Goal: Task Accomplishment & Management: Use online tool/utility

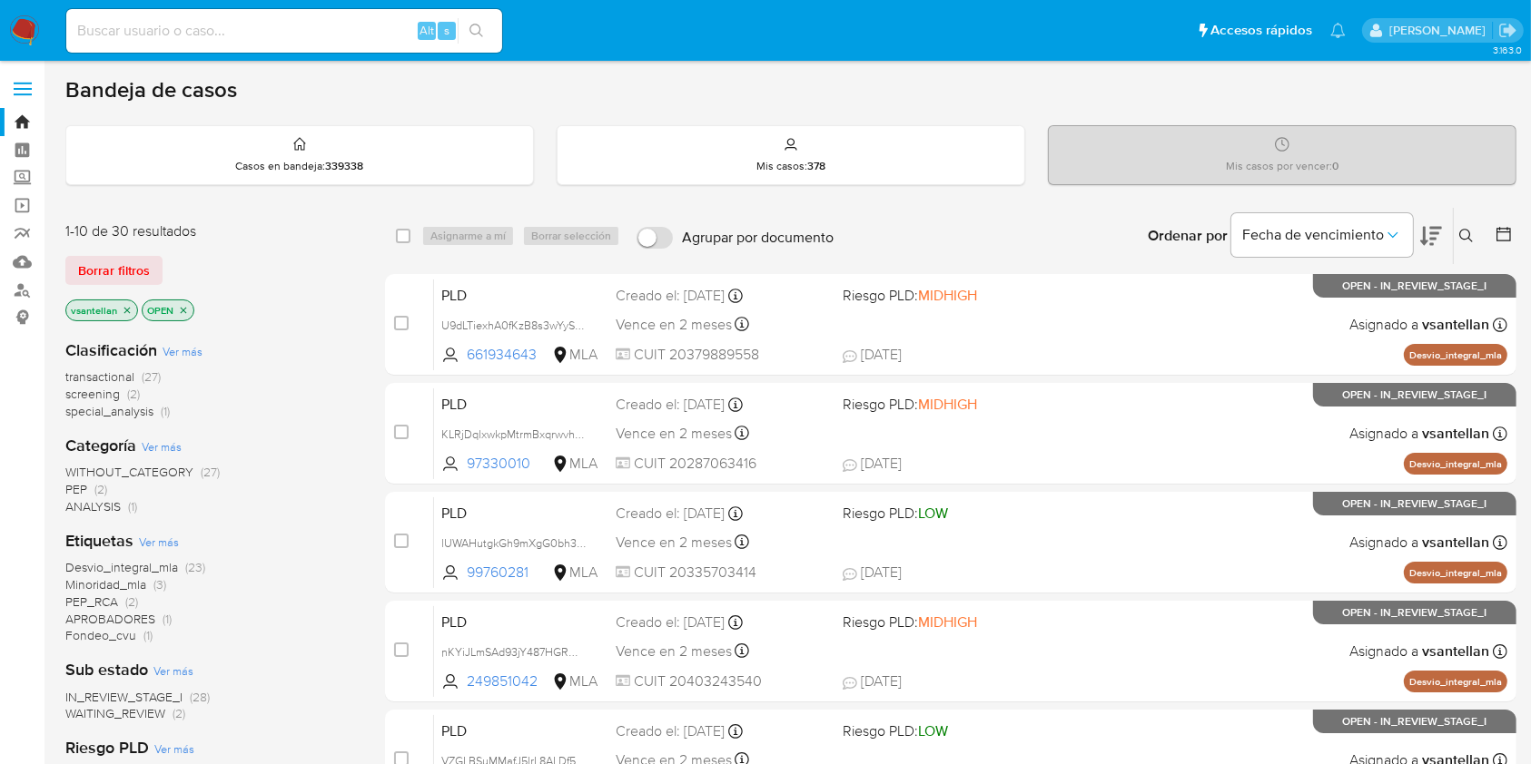
click at [193, 21] on input at bounding box center [284, 31] width 436 height 24
paste input "1430753710"
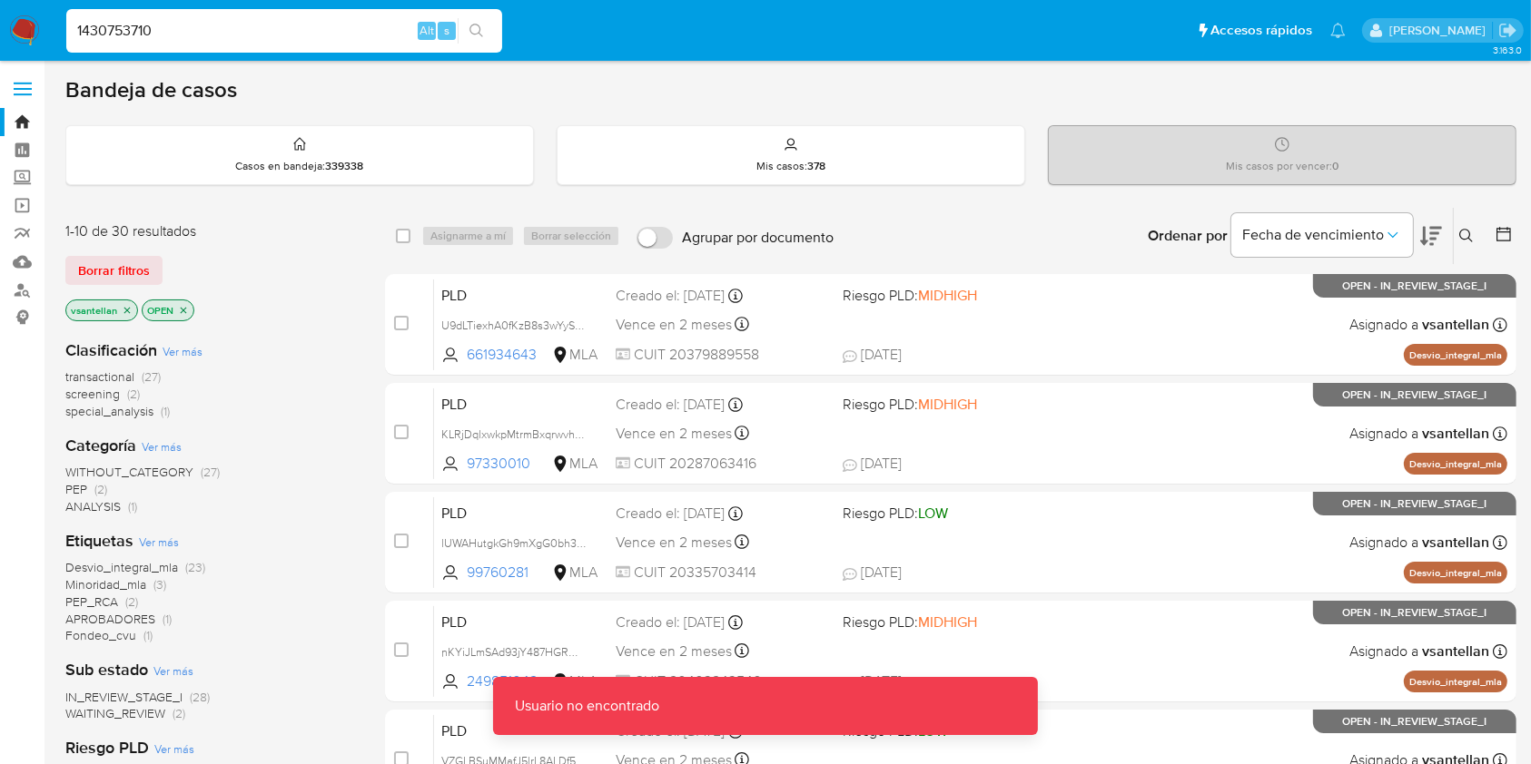
click at [215, 27] on input "1430753710" at bounding box center [284, 31] width 436 height 24
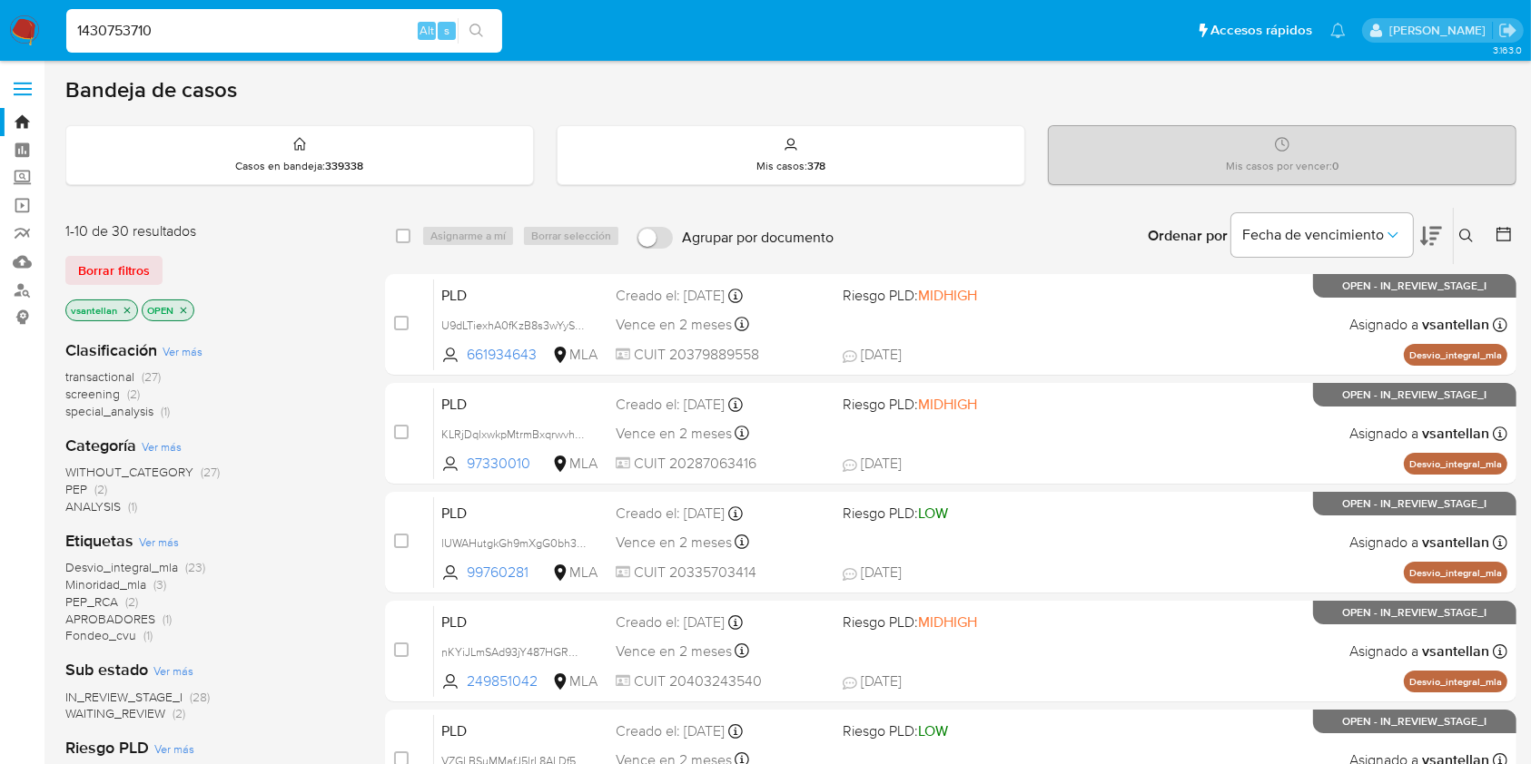
type input "1430753710"
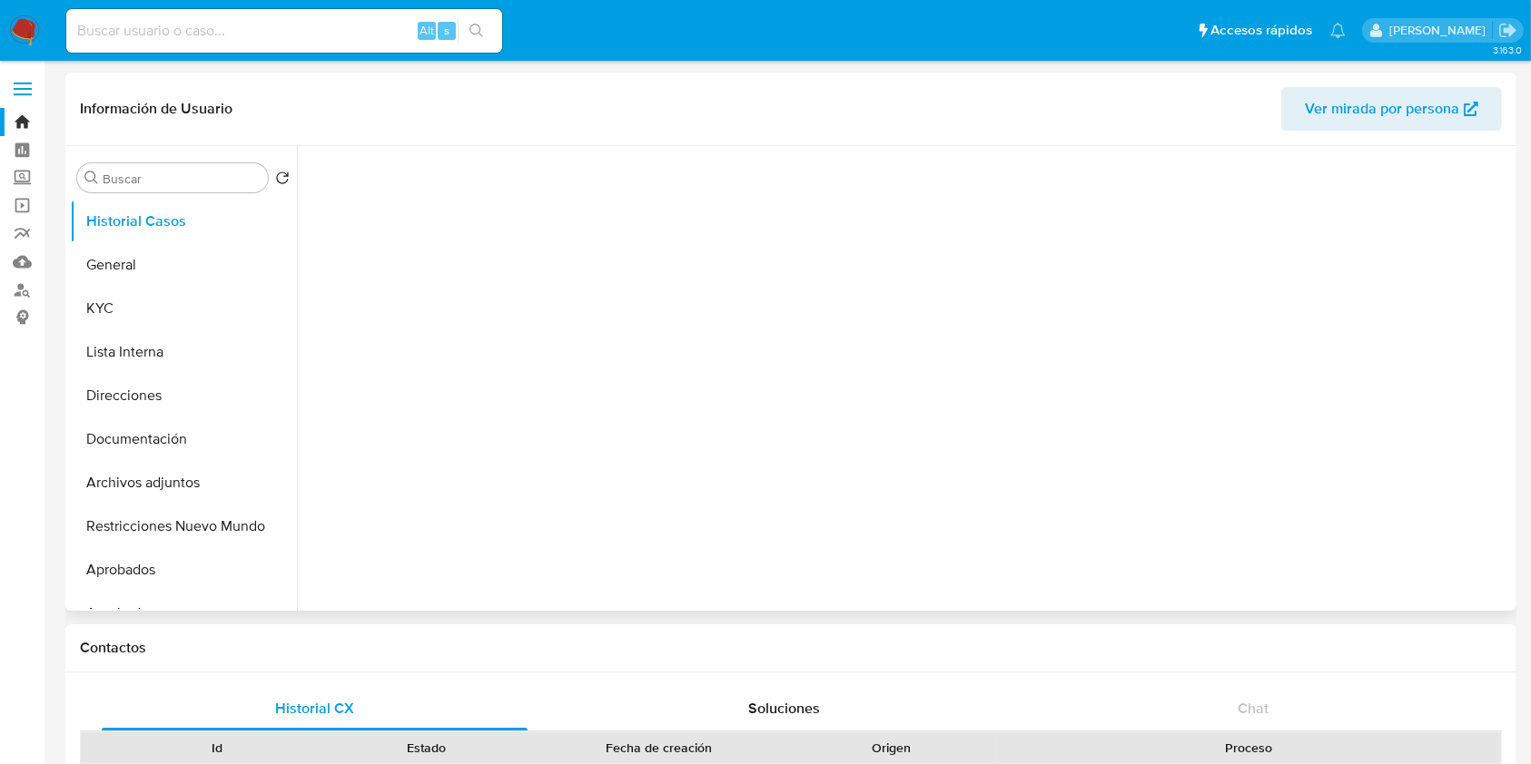
select select "10"
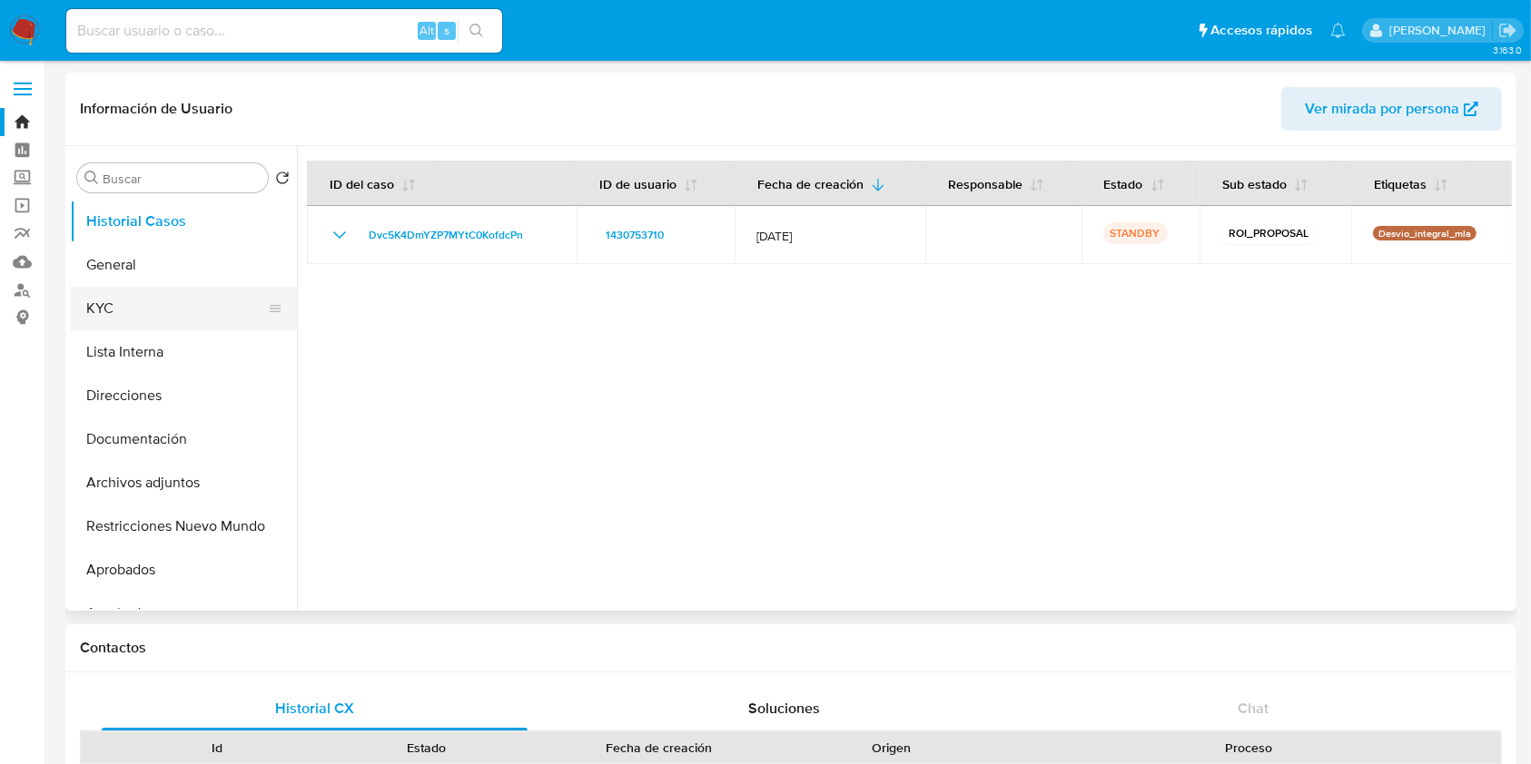
click at [145, 323] on button "KYC" at bounding box center [176, 309] width 212 height 44
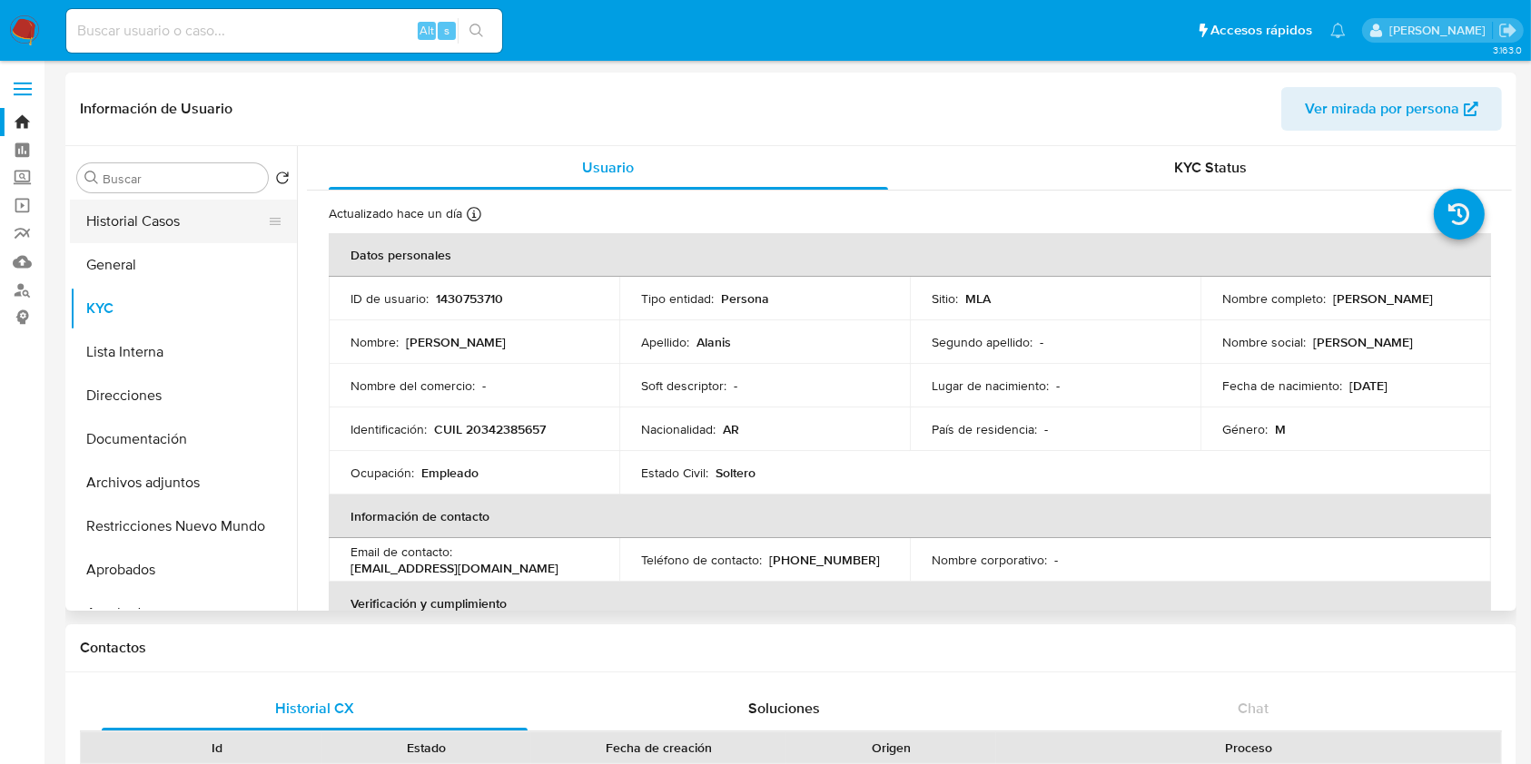
drag, startPoint x: 164, startPoint y: 216, endPoint x: 209, endPoint y: 228, distance: 46.0
click at [164, 219] on button "Historial Casos" at bounding box center [176, 222] width 212 height 44
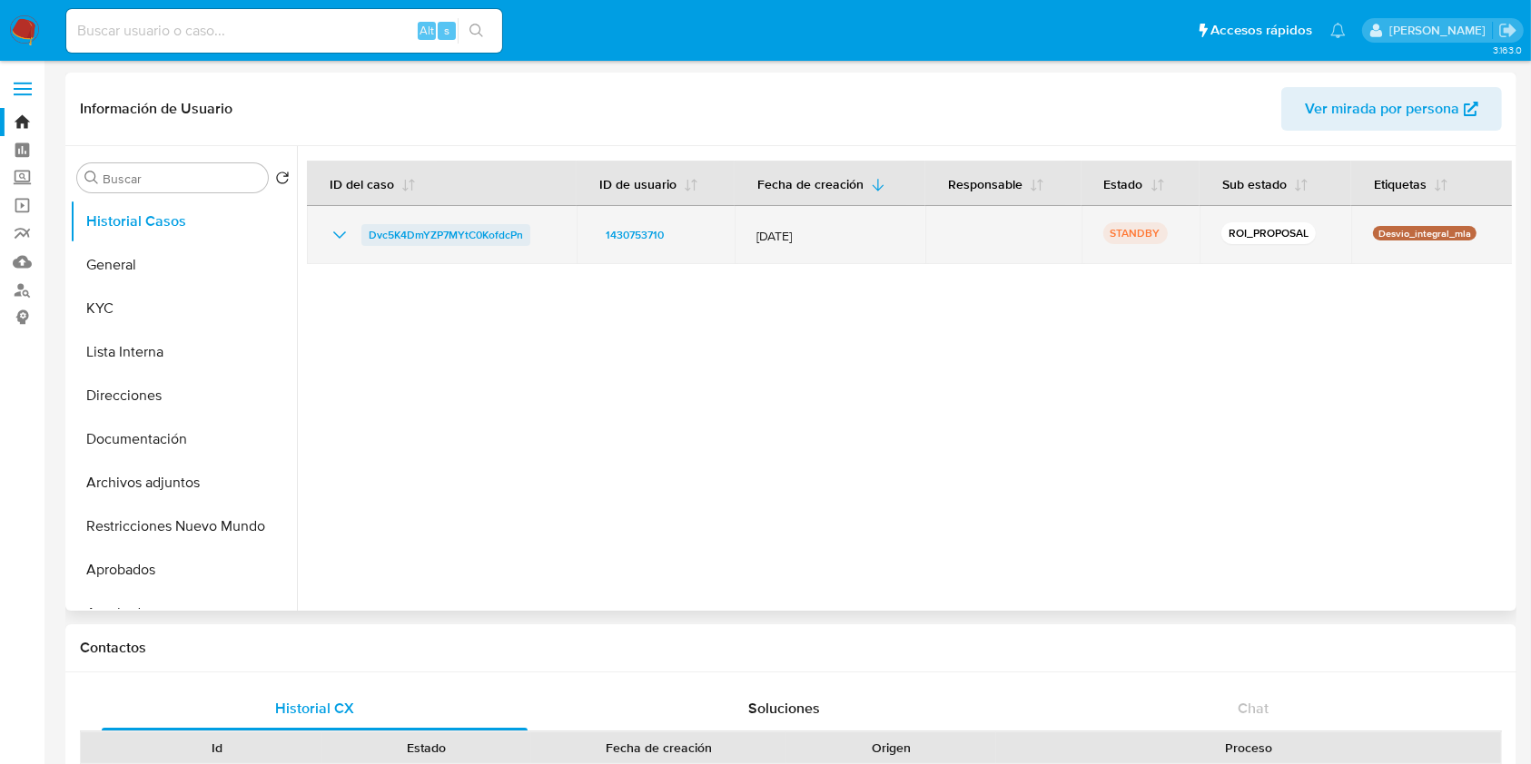
click at [411, 225] on span "Dvc5K4DmYZP7MYtC0KofdcPn" at bounding box center [446, 235] width 154 height 22
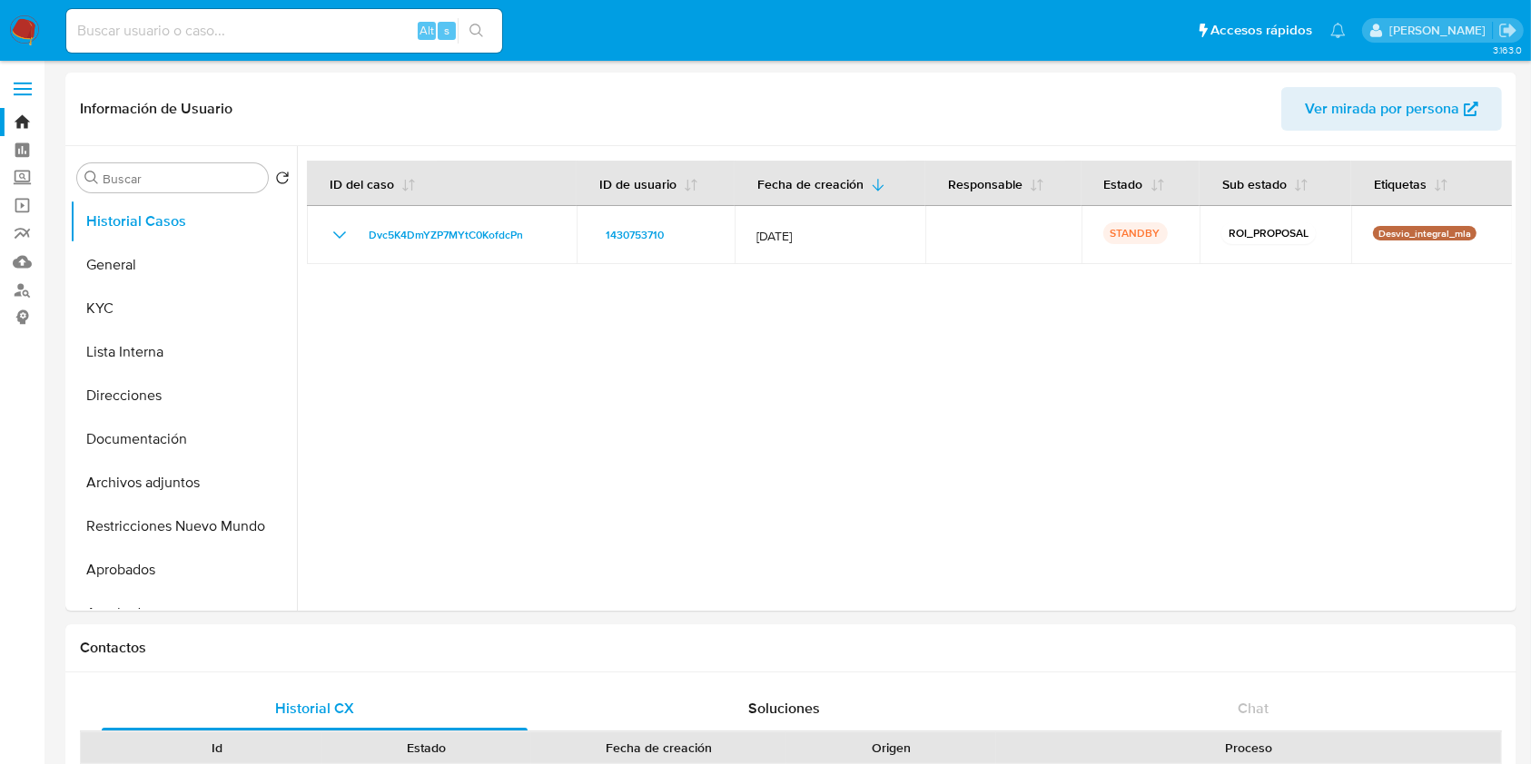
drag, startPoint x: 23, startPoint y: 26, endPoint x: 51, endPoint y: 4, distance: 36.2
click at [23, 27] on img at bounding box center [24, 30] width 31 height 31
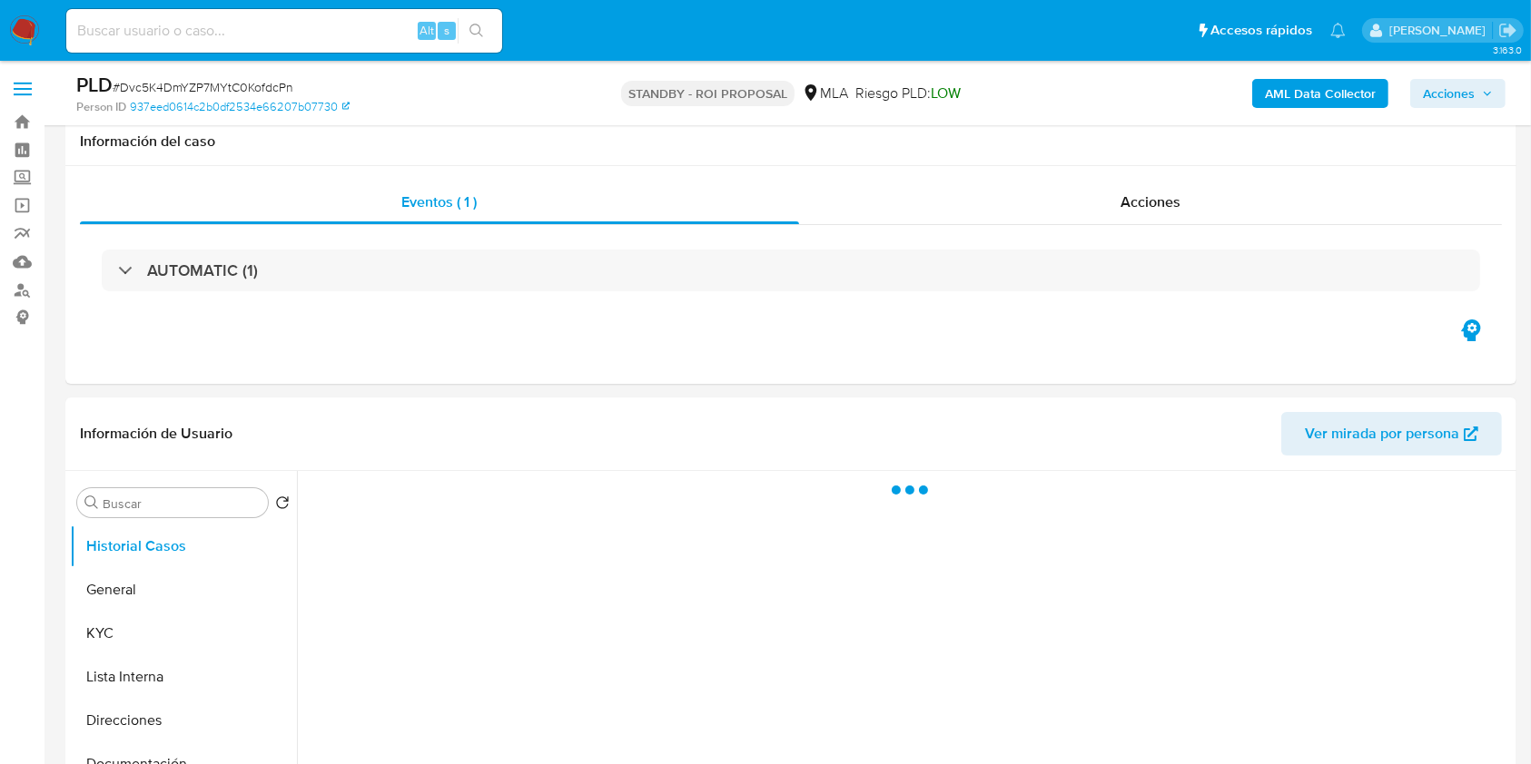
select select "10"
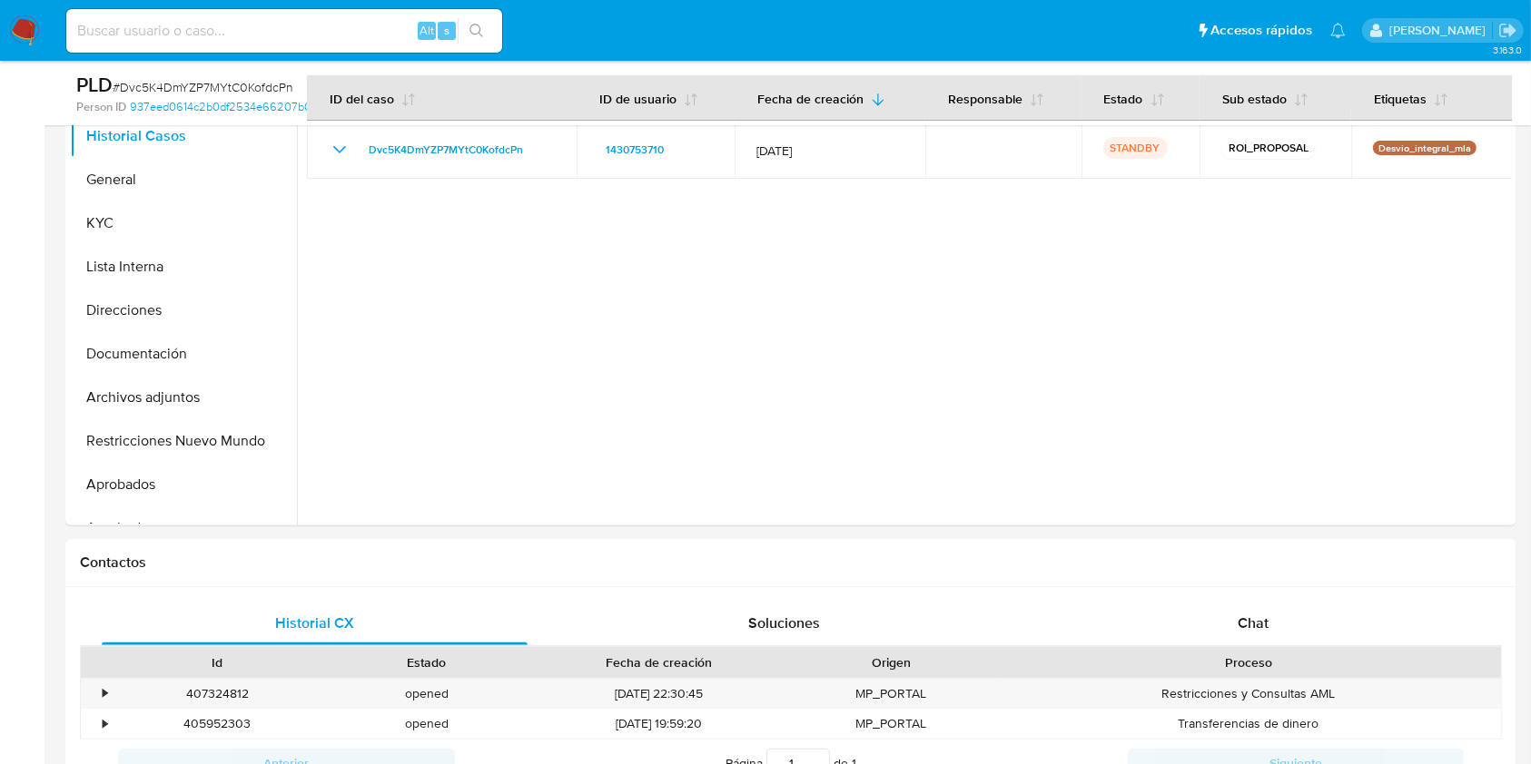
scroll to position [485, 0]
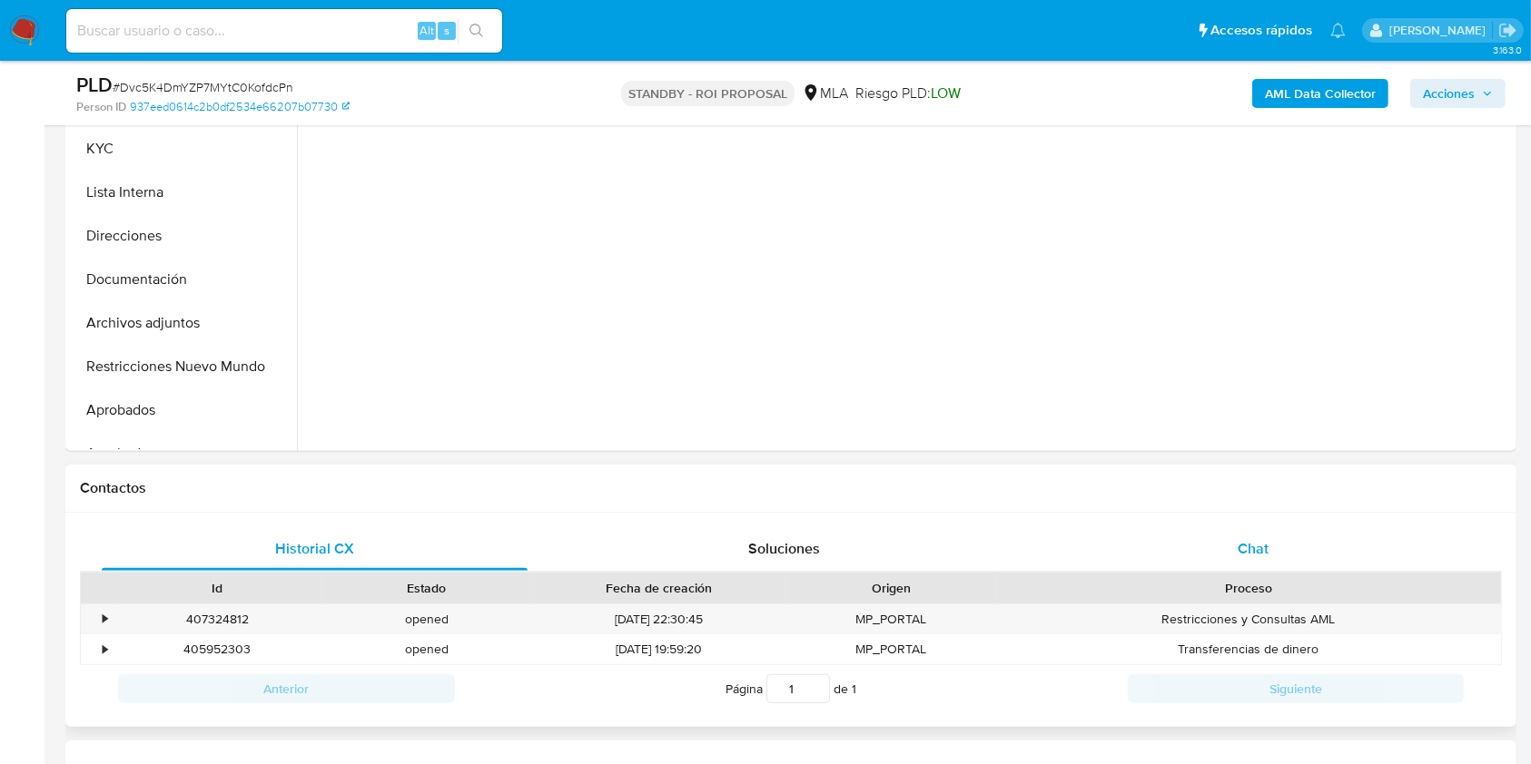
click at [1255, 553] on span "Chat" at bounding box center [1253, 548] width 31 height 21
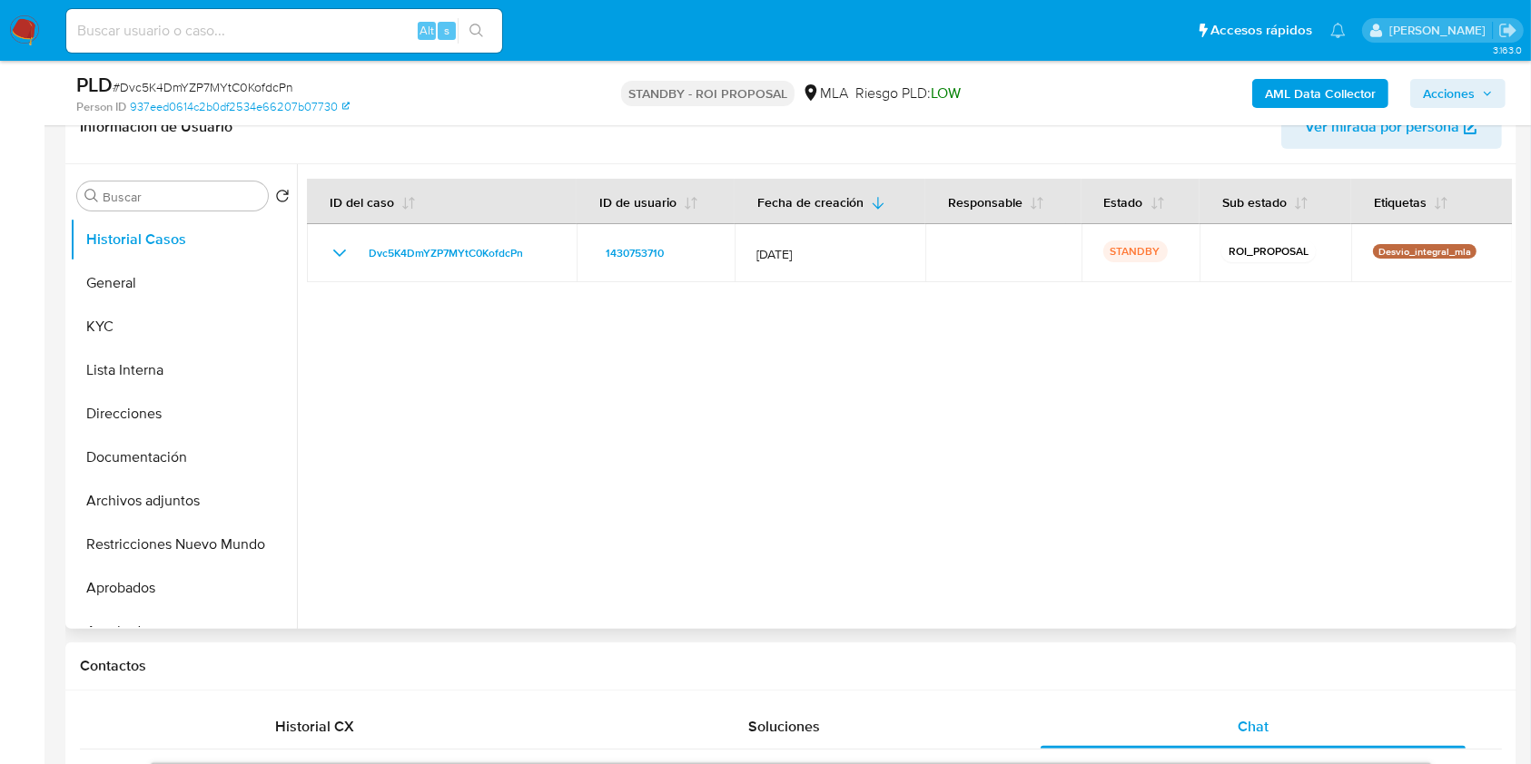
scroll to position [199, 0]
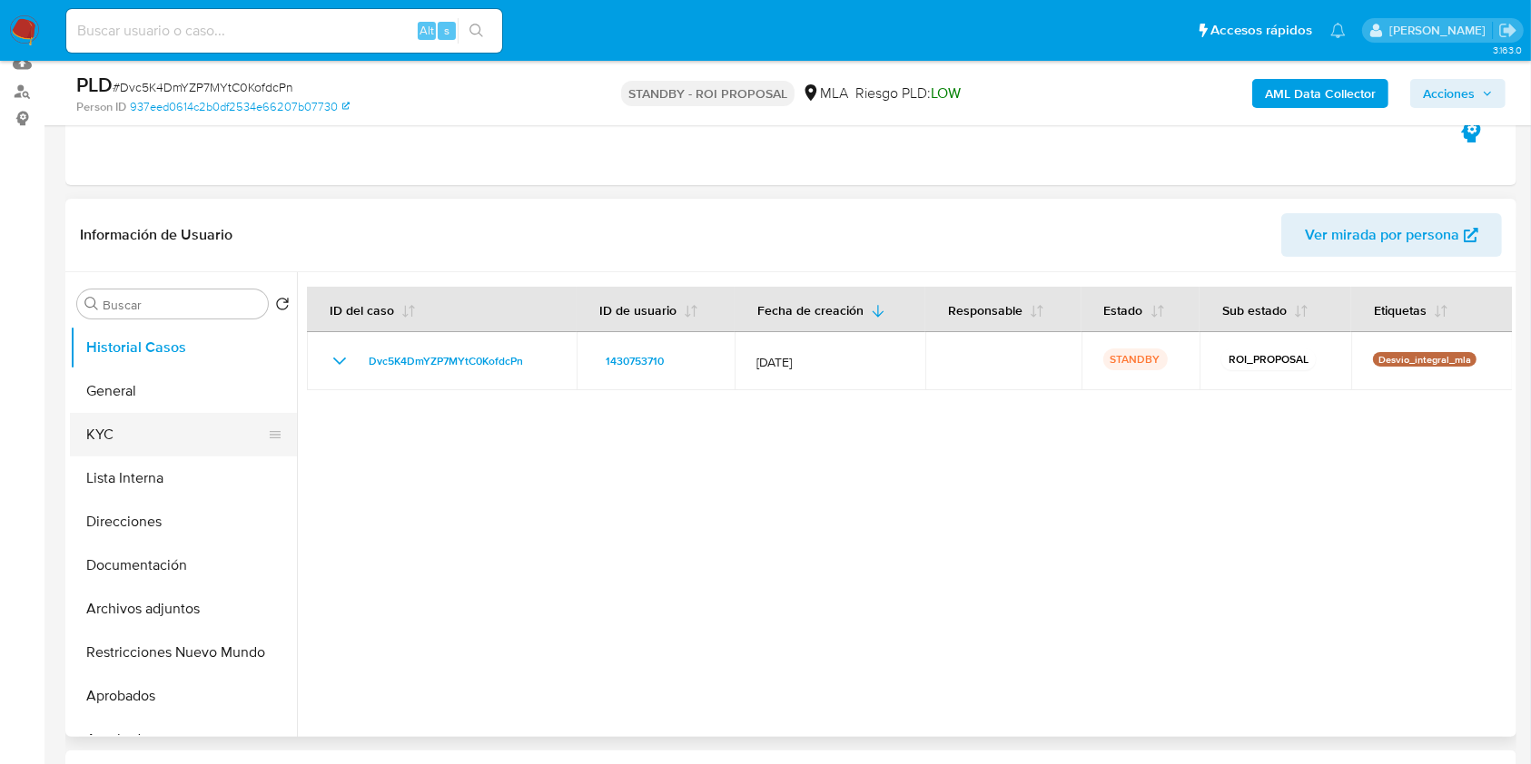
click at [82, 429] on button "KYC" at bounding box center [176, 435] width 212 height 44
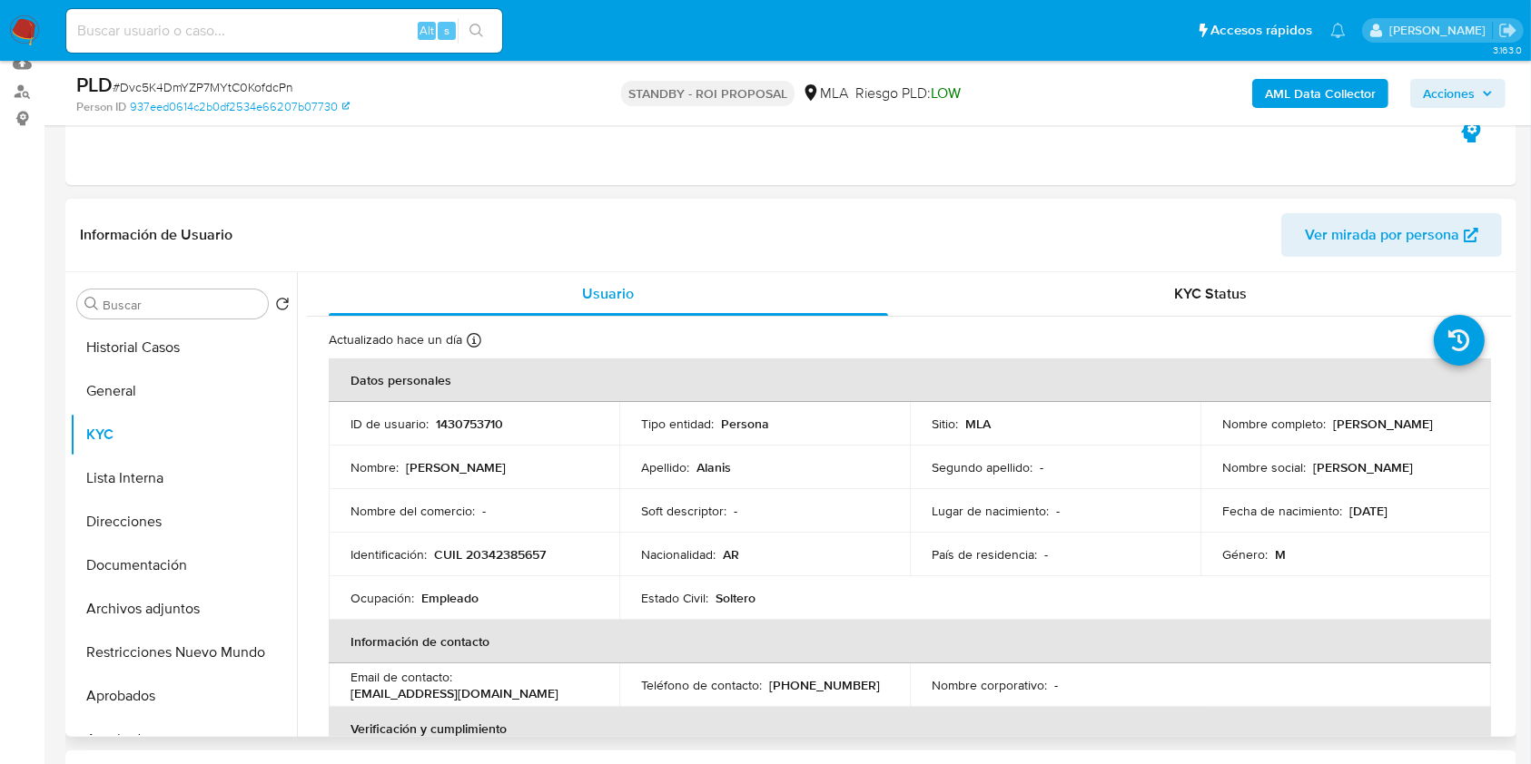
drag, startPoint x: 1442, startPoint y: 434, endPoint x: 1332, endPoint y: 421, distance: 110.6
click at [1332, 421] on td "Nombre completo : Adan Agustin Alanis" at bounding box center [1345, 424] width 291 height 44
drag, startPoint x: 1325, startPoint y: 422, endPoint x: 1469, endPoint y: 418, distance: 144.4
click at [1469, 418] on td "Nombre completo : Adan Agustin Alanis" at bounding box center [1345, 424] width 291 height 44
copy div "Adan Agustin Alanis"
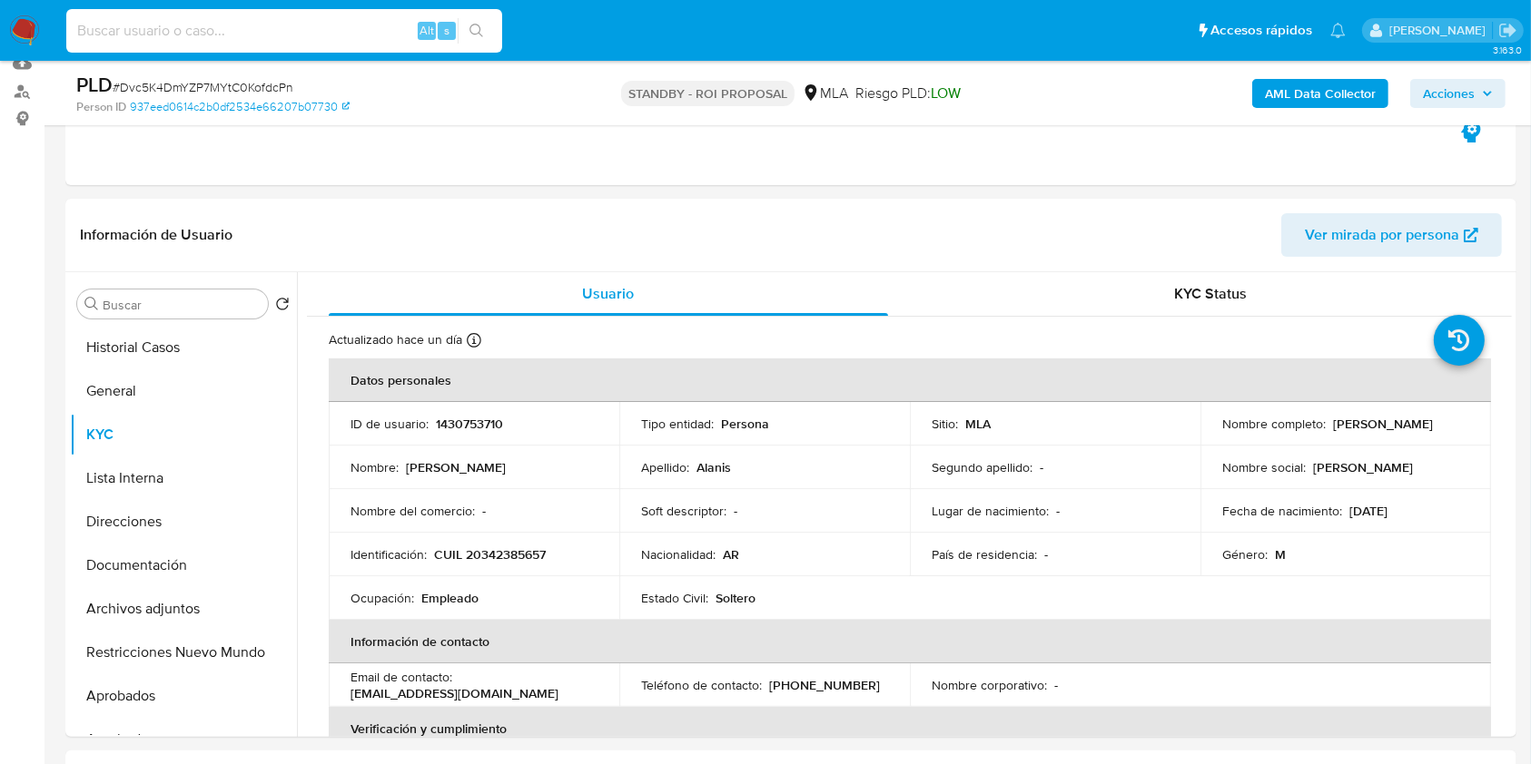
click at [193, 25] on input at bounding box center [284, 31] width 436 height 24
paste input "1835891016"
type input "1835891016"
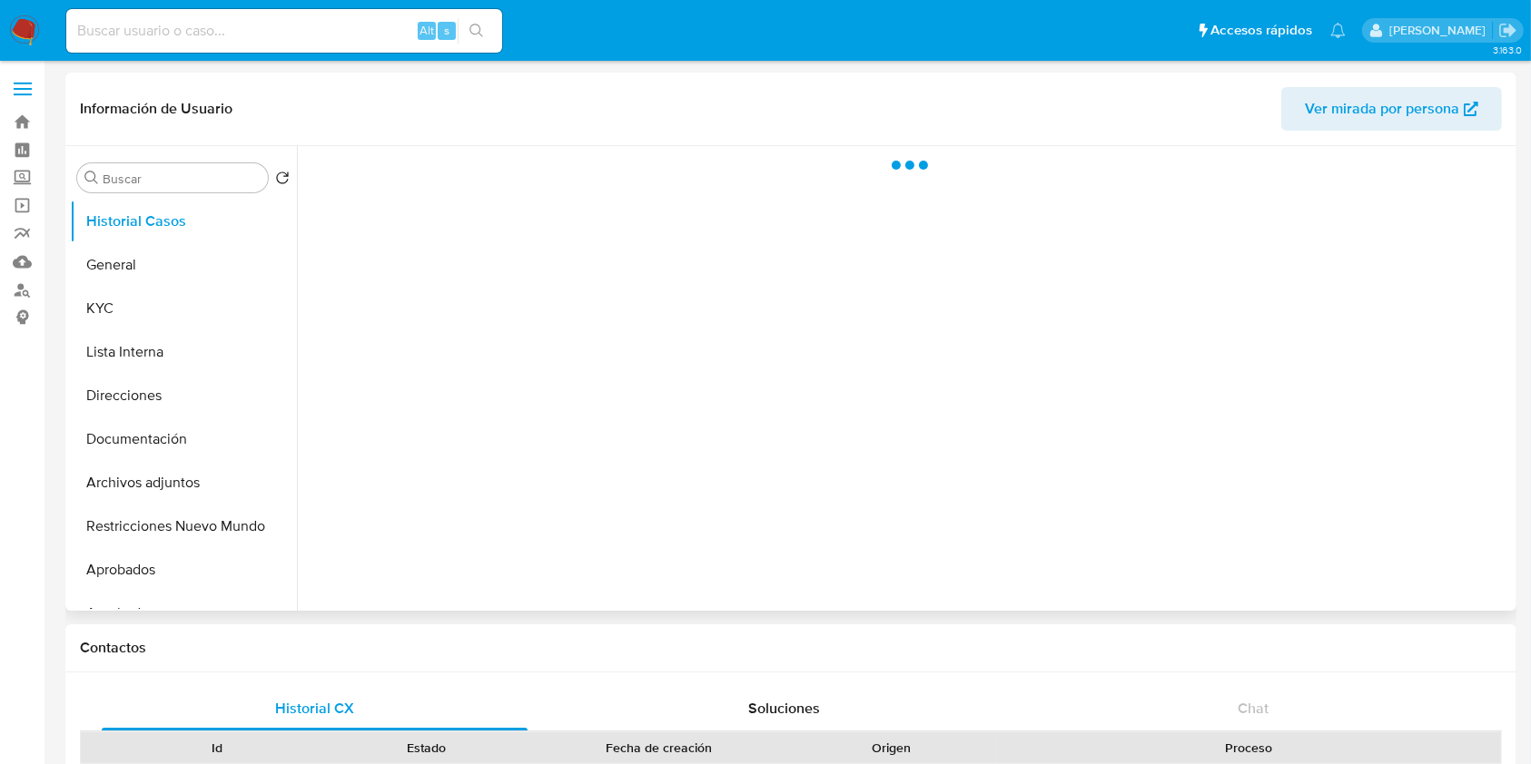
select select "10"
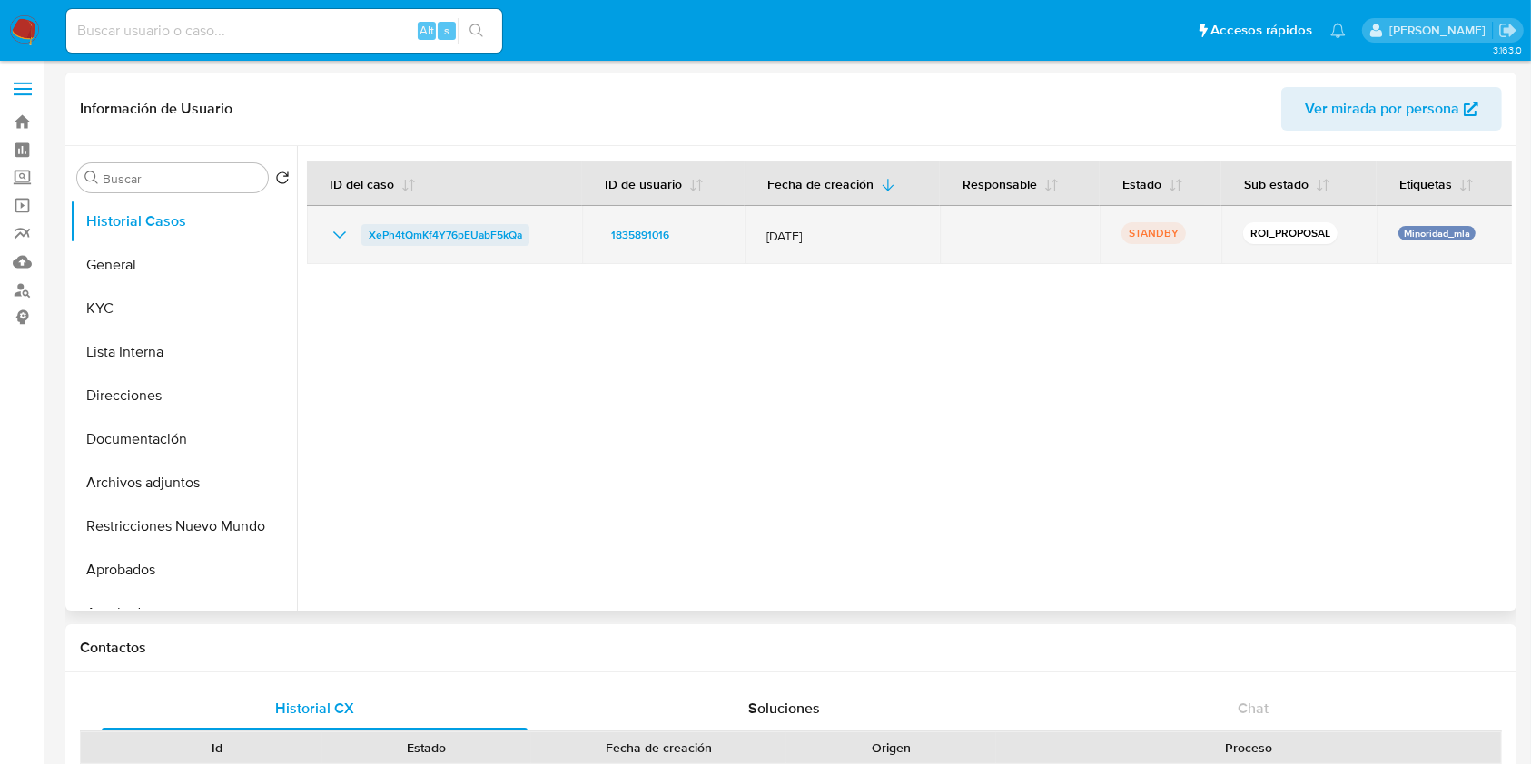
click at [441, 239] on span "XePh4tQmKf4Y76pEUabF5kQa" at bounding box center [445, 235] width 153 height 22
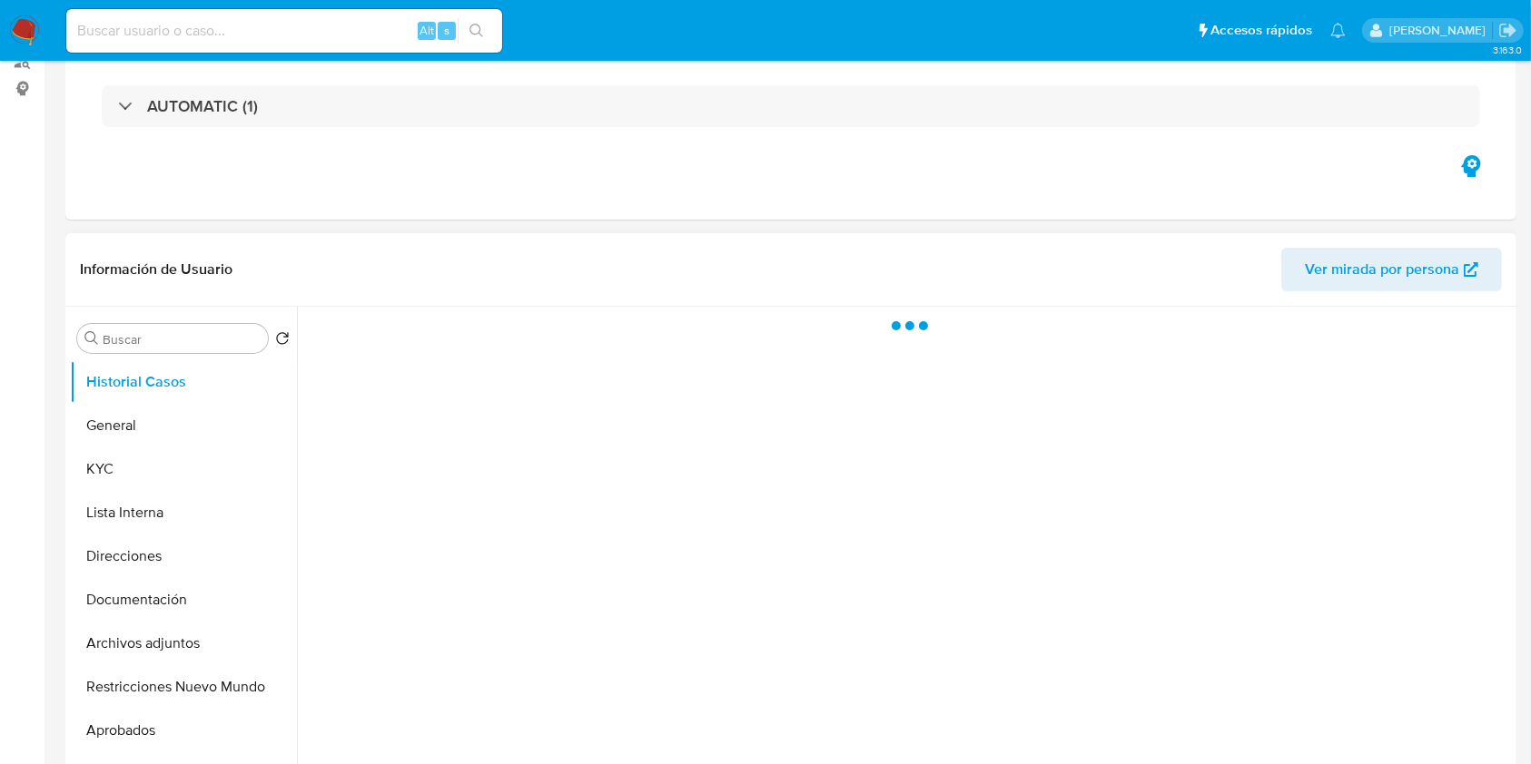
scroll to position [242, 0]
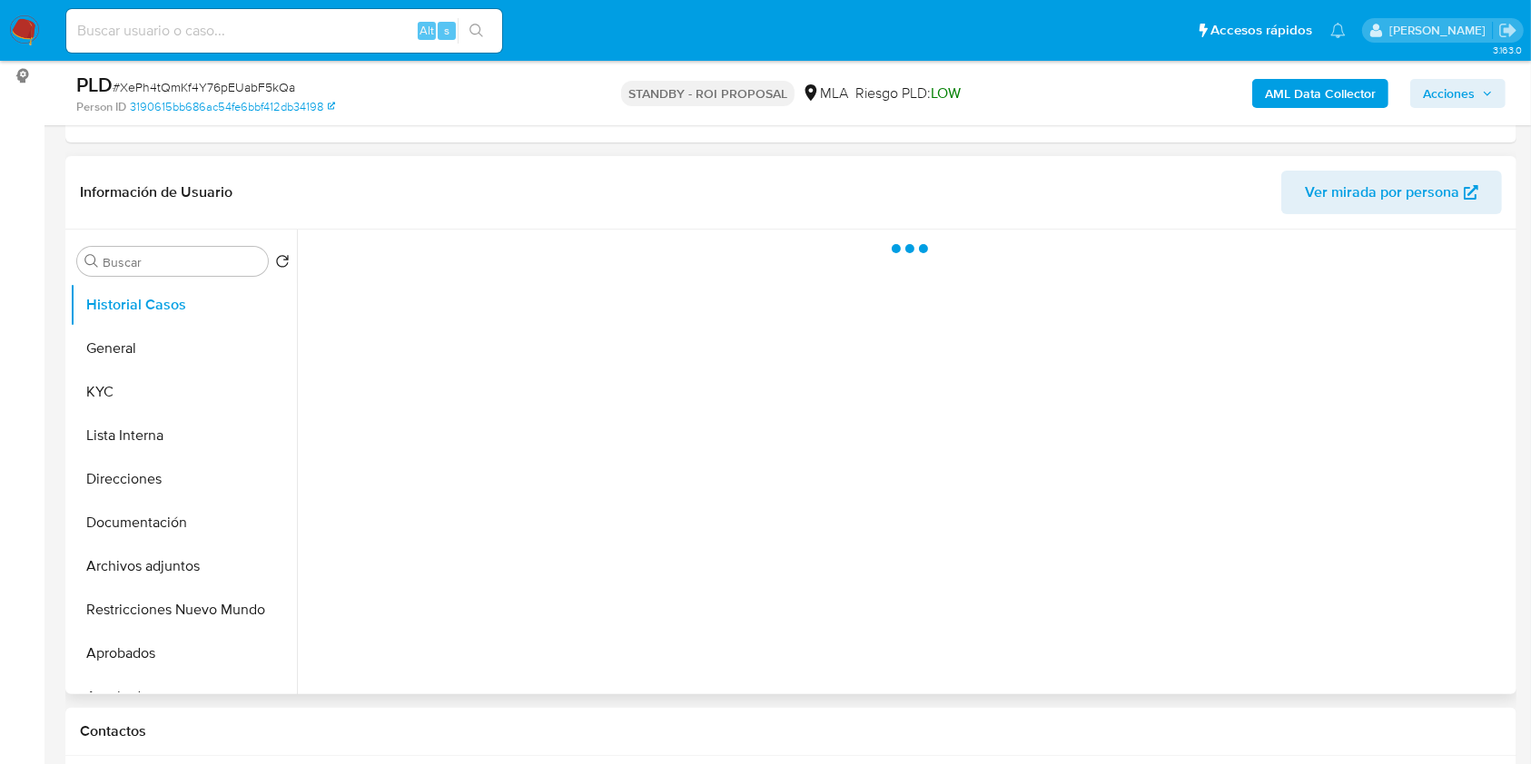
select select "10"
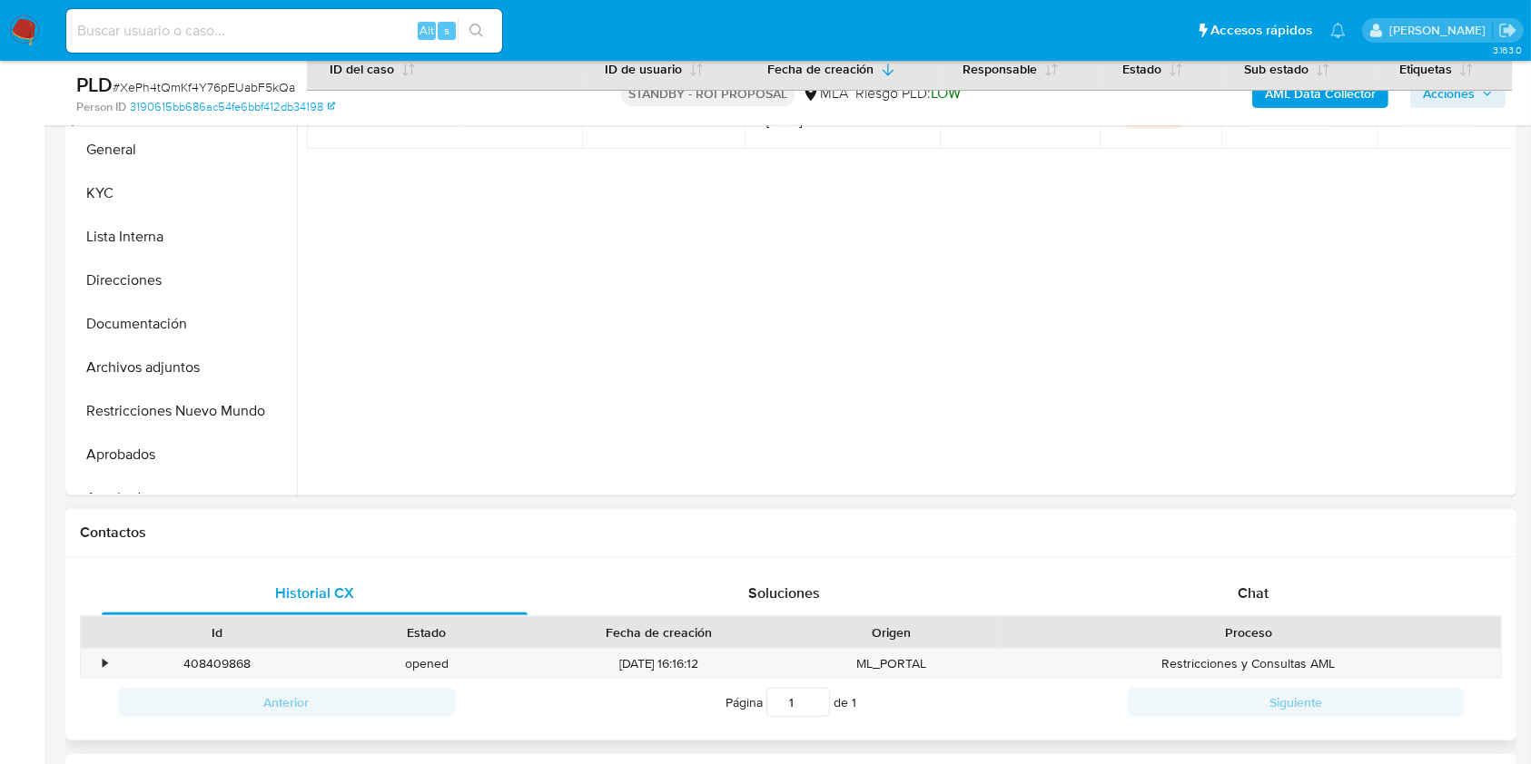
scroll to position [484, 0]
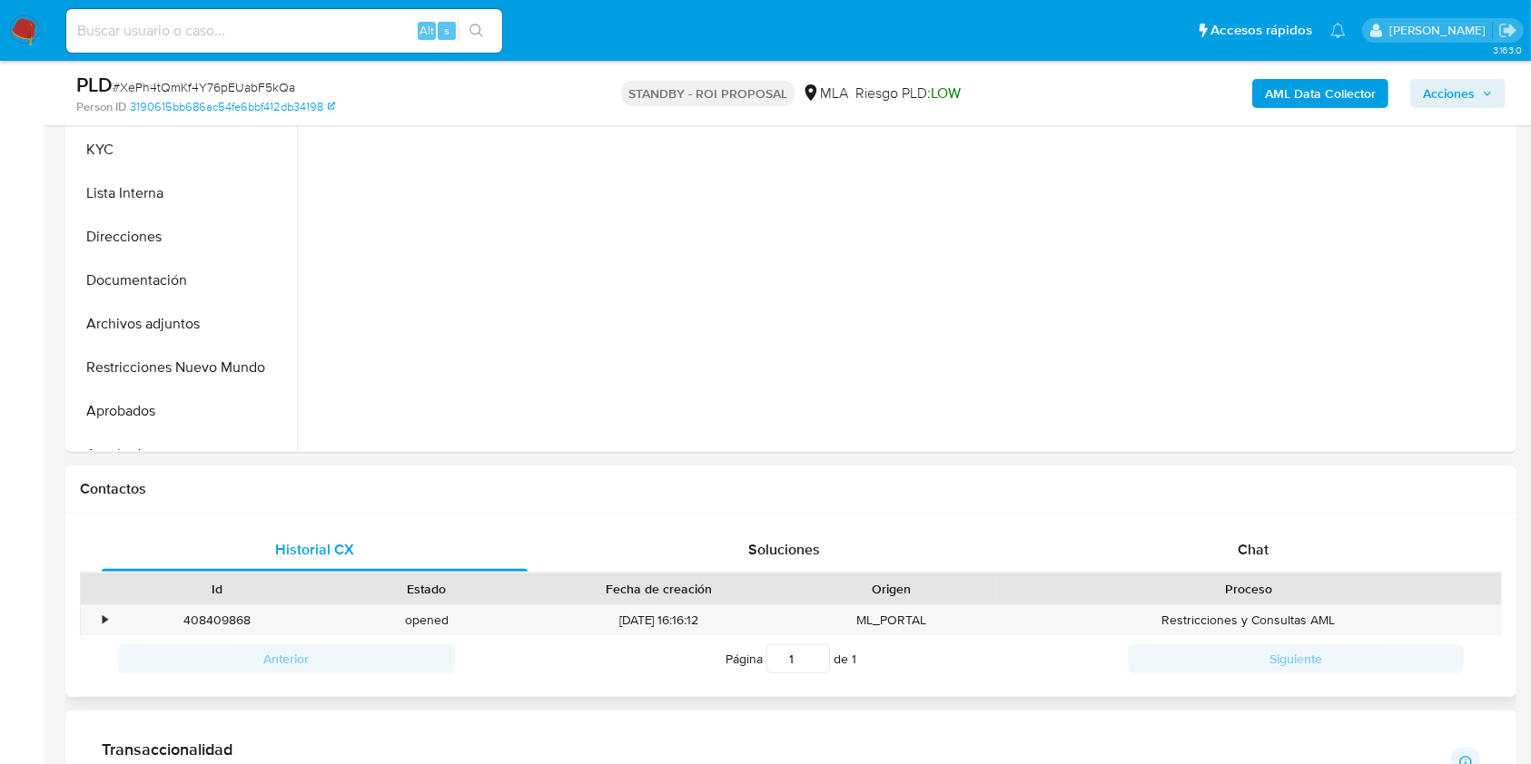
drag, startPoint x: 1270, startPoint y: 559, endPoint x: 1302, endPoint y: 525, distance: 46.9
click at [1270, 560] on div "Chat" at bounding box center [1254, 550] width 426 height 44
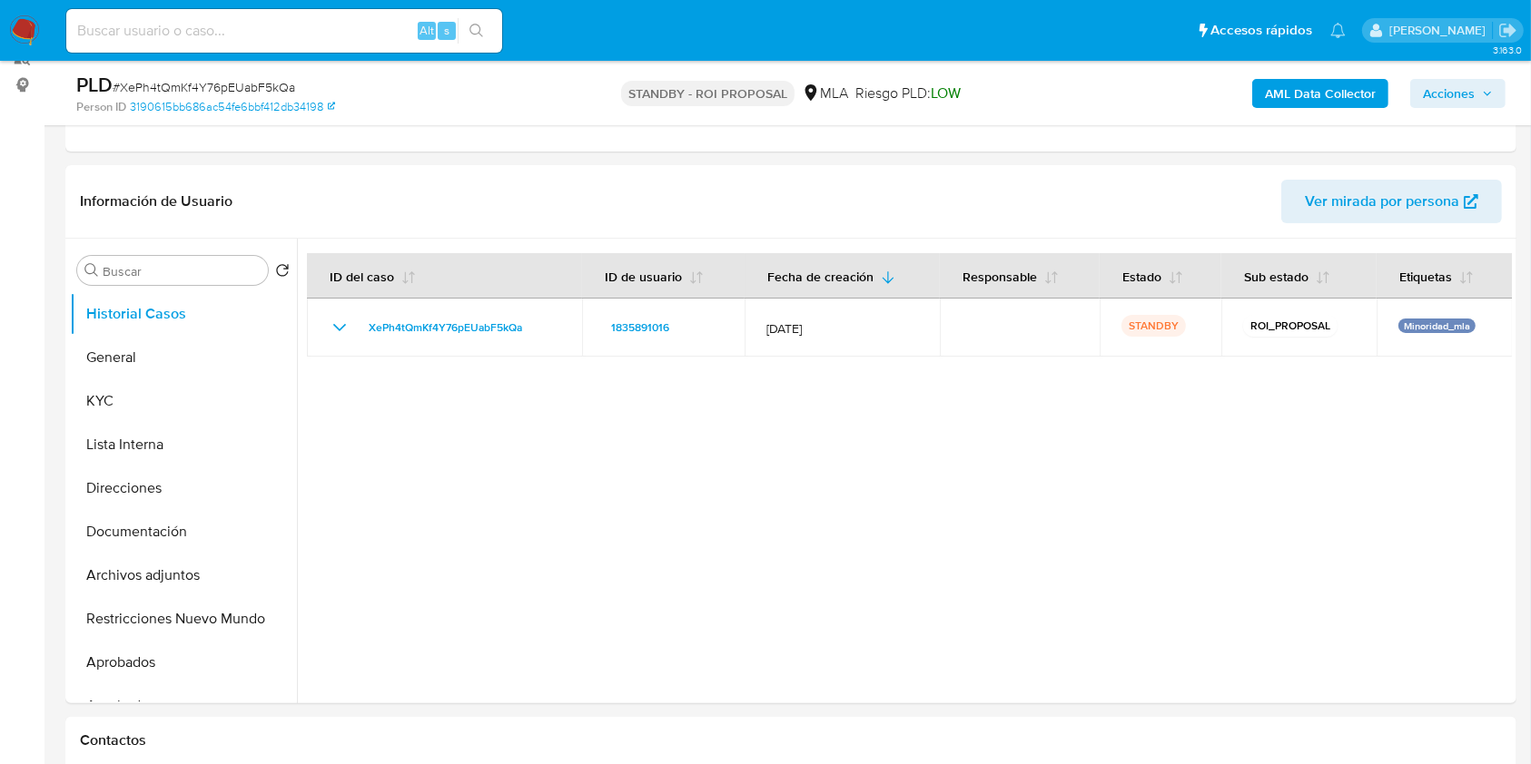
scroll to position [288, 0]
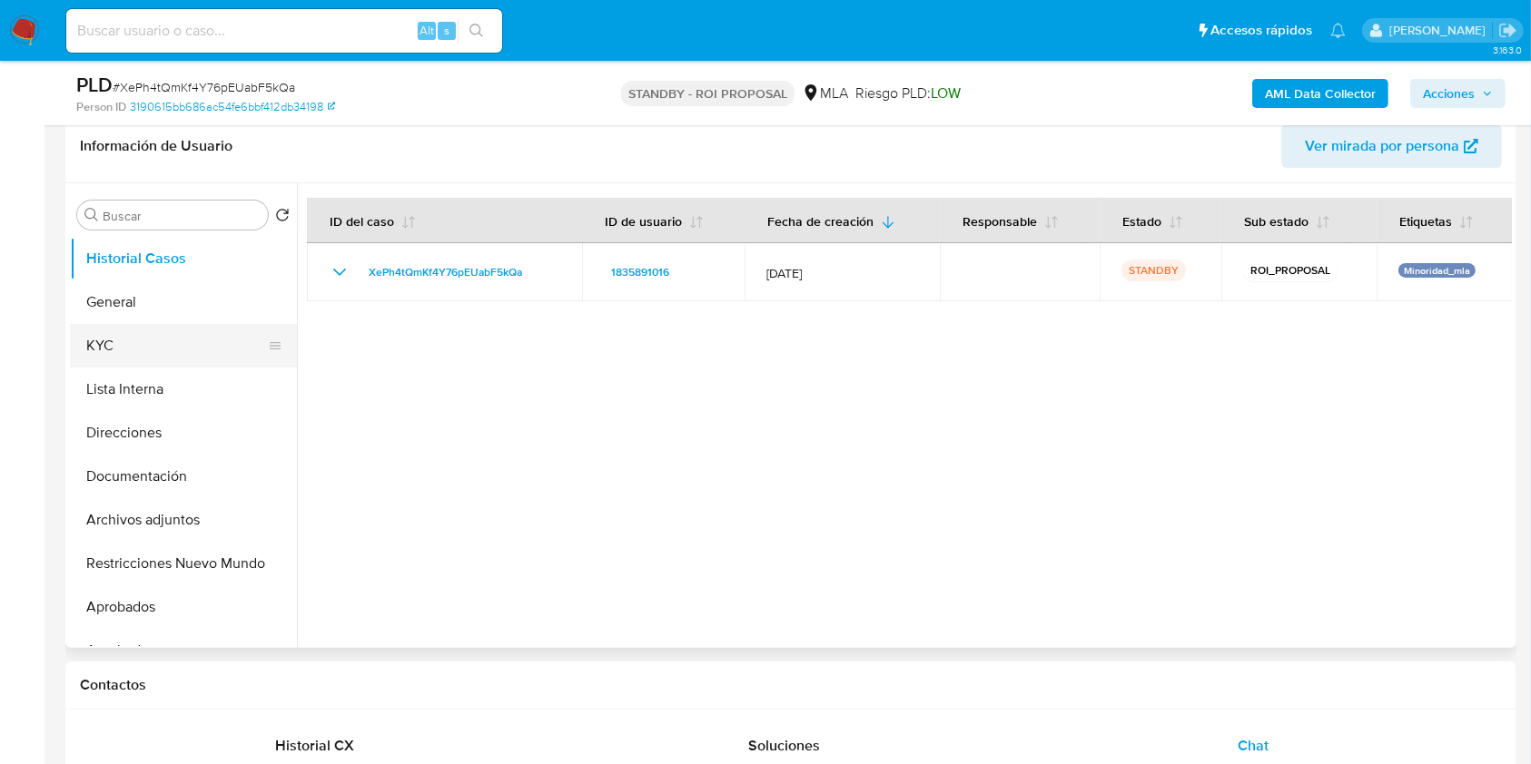
click at [152, 346] on button "KYC" at bounding box center [176, 346] width 212 height 44
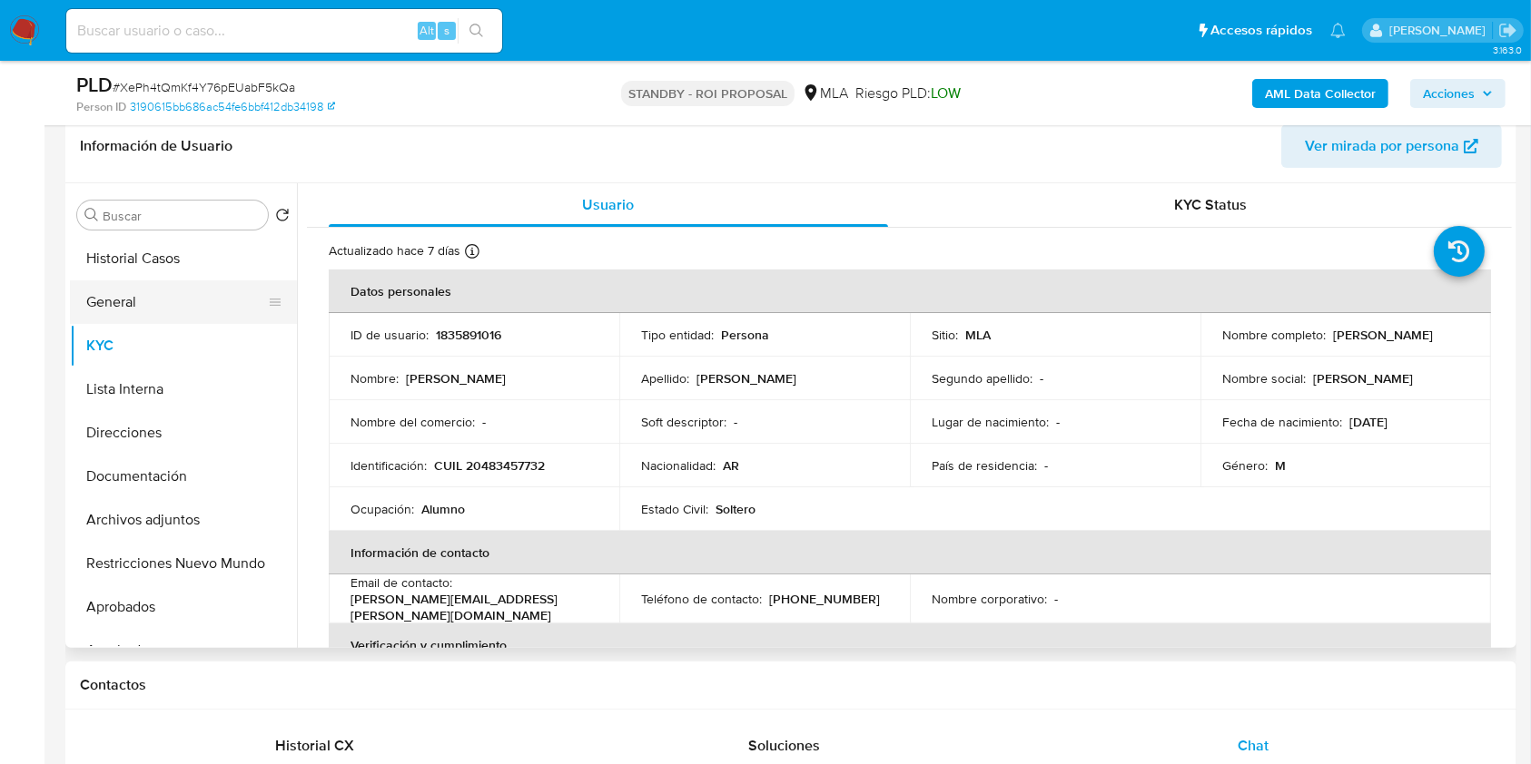
click at [167, 290] on button "General" at bounding box center [176, 303] width 212 height 44
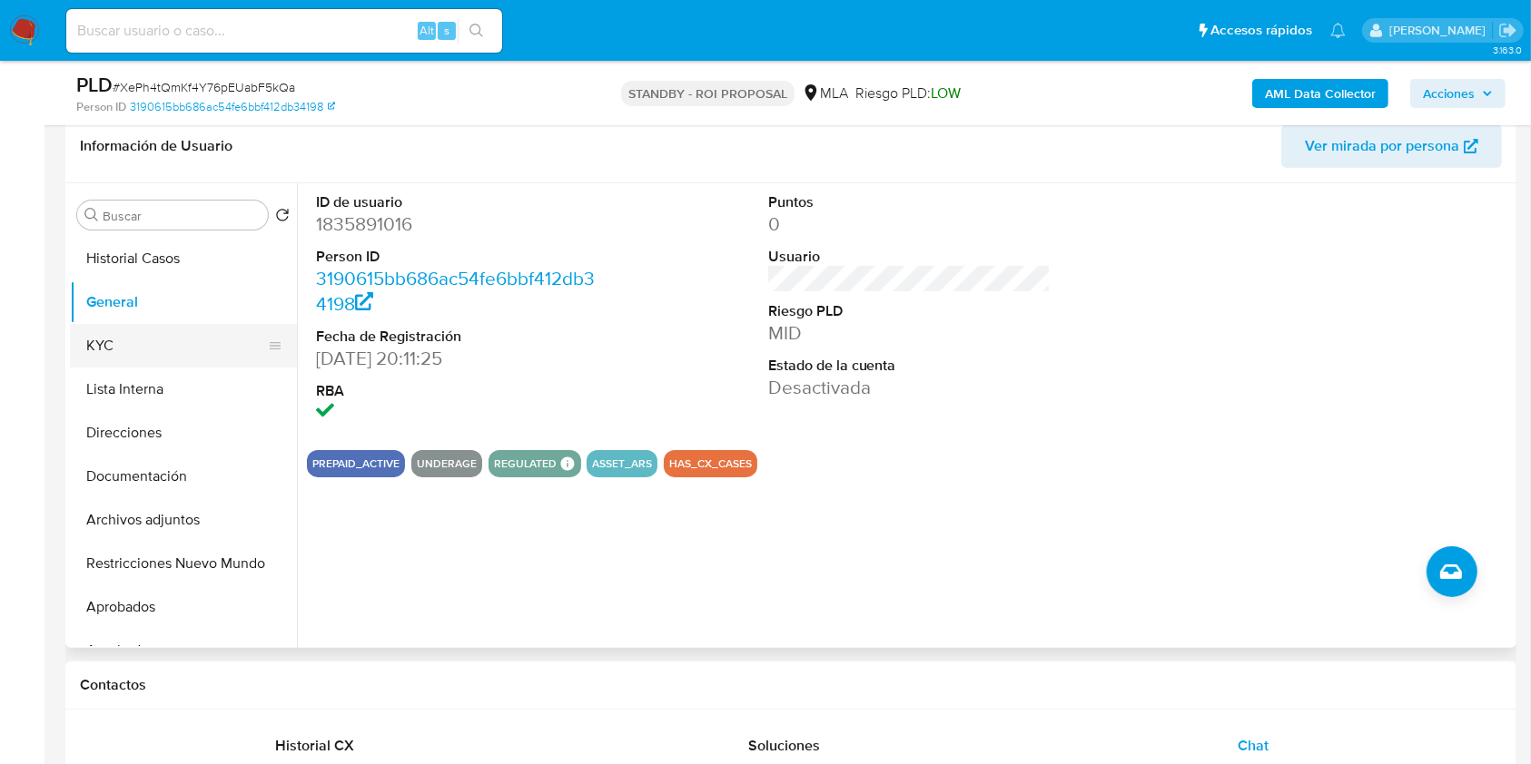
click at [127, 345] on button "KYC" at bounding box center [176, 346] width 212 height 44
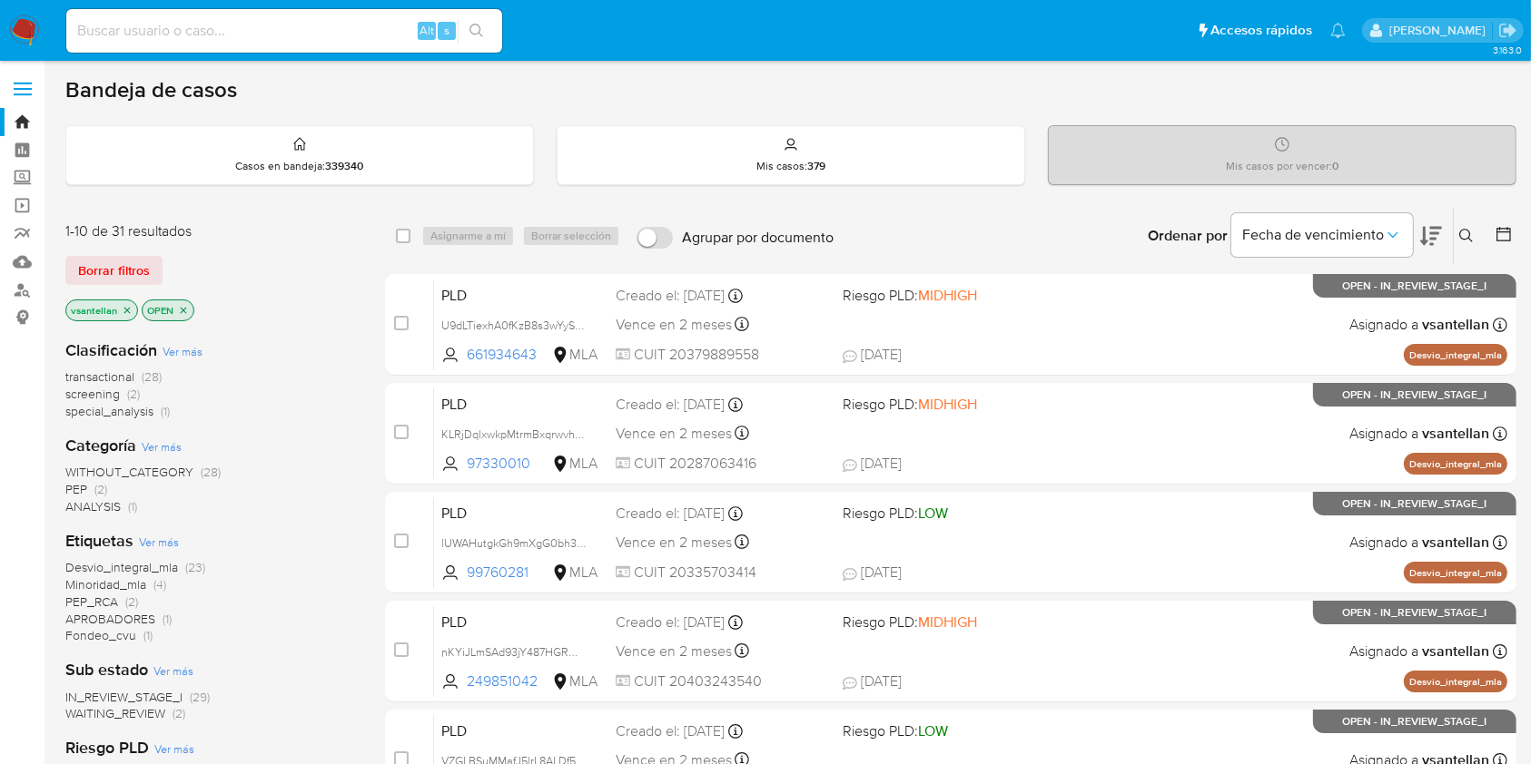
click at [1468, 230] on icon at bounding box center [1466, 236] width 14 height 14
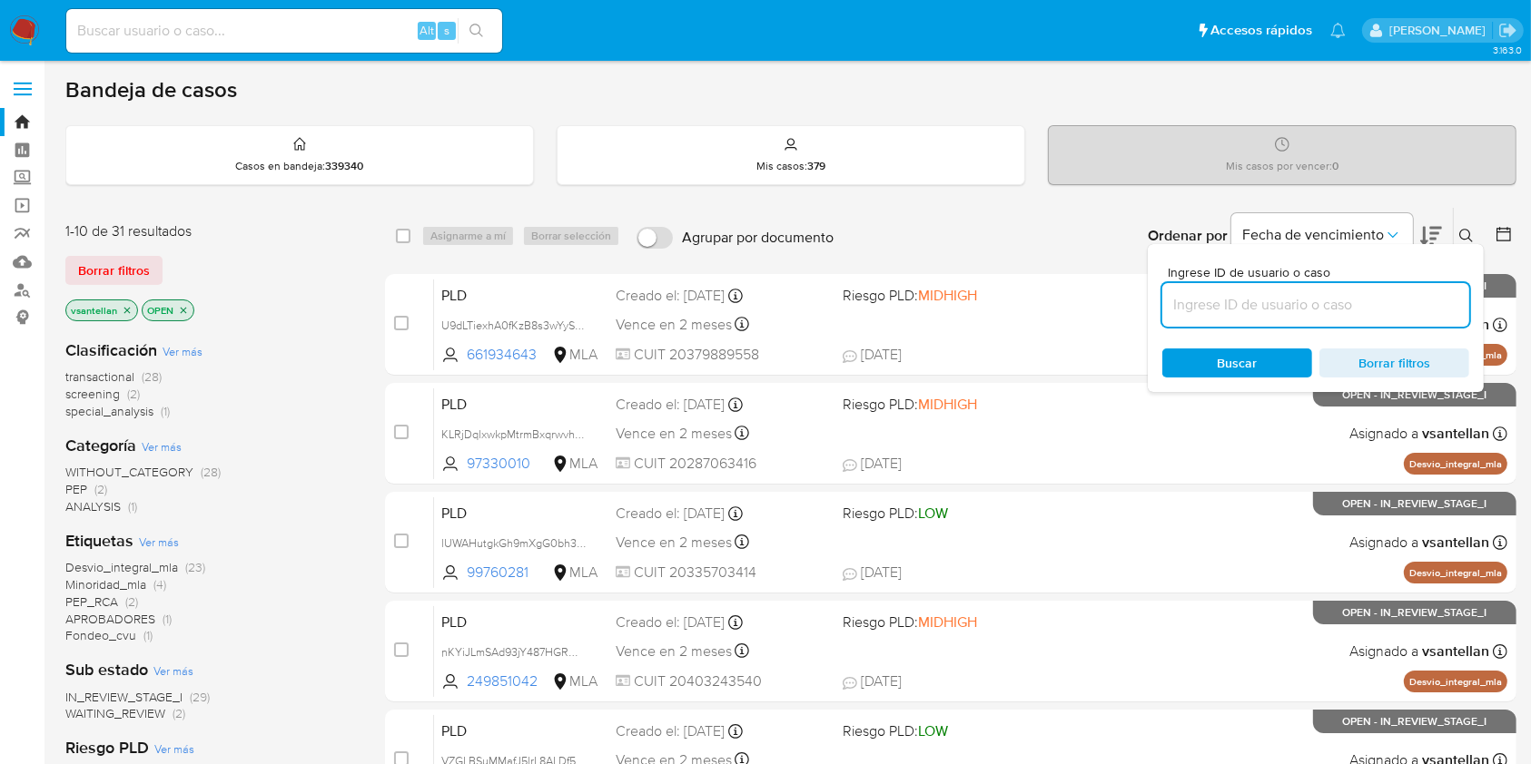
click at [1344, 294] on input at bounding box center [1315, 305] width 307 height 24
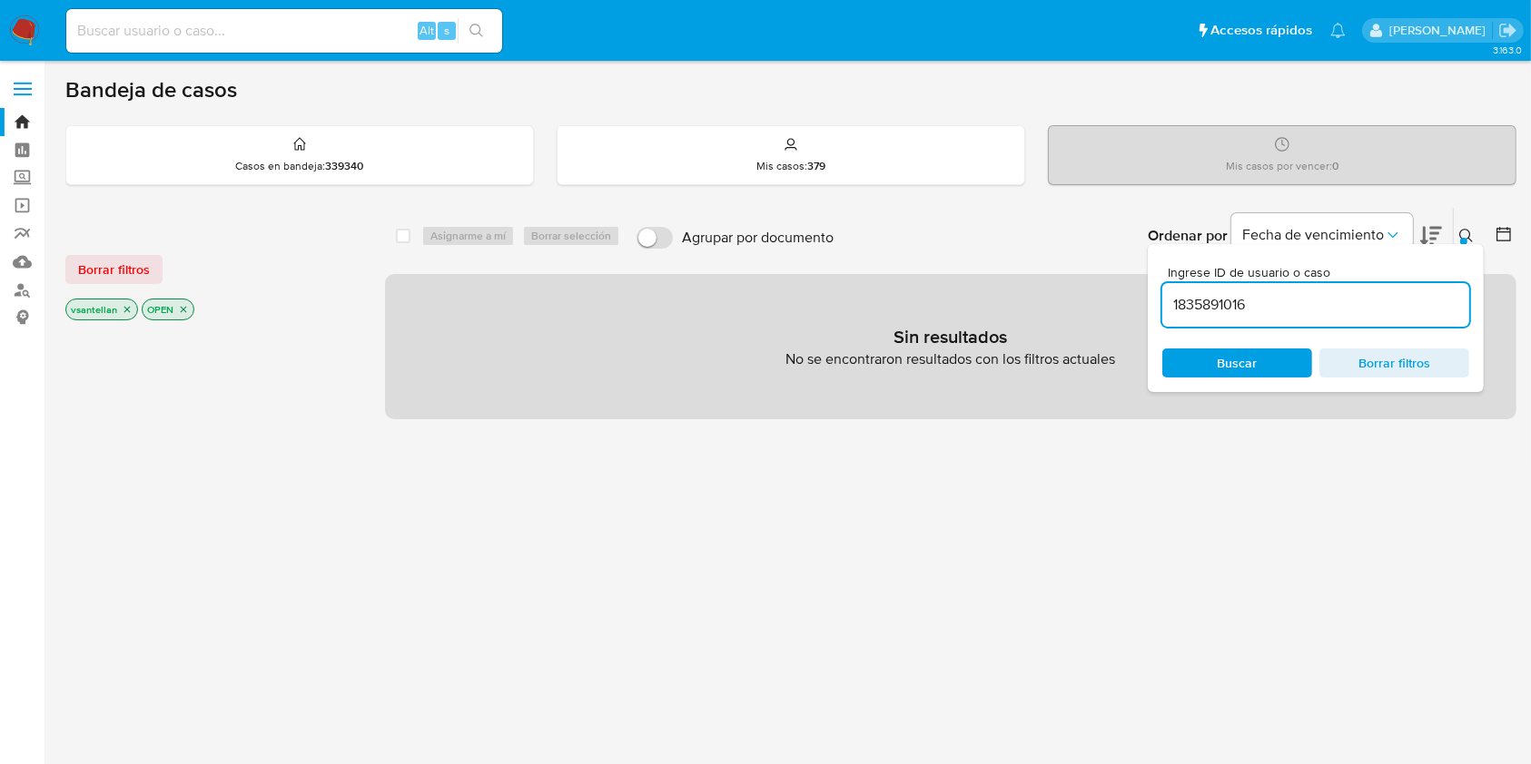
click at [1379, 302] on input "1835891016" at bounding box center [1315, 305] width 307 height 24
type input "1835891016"
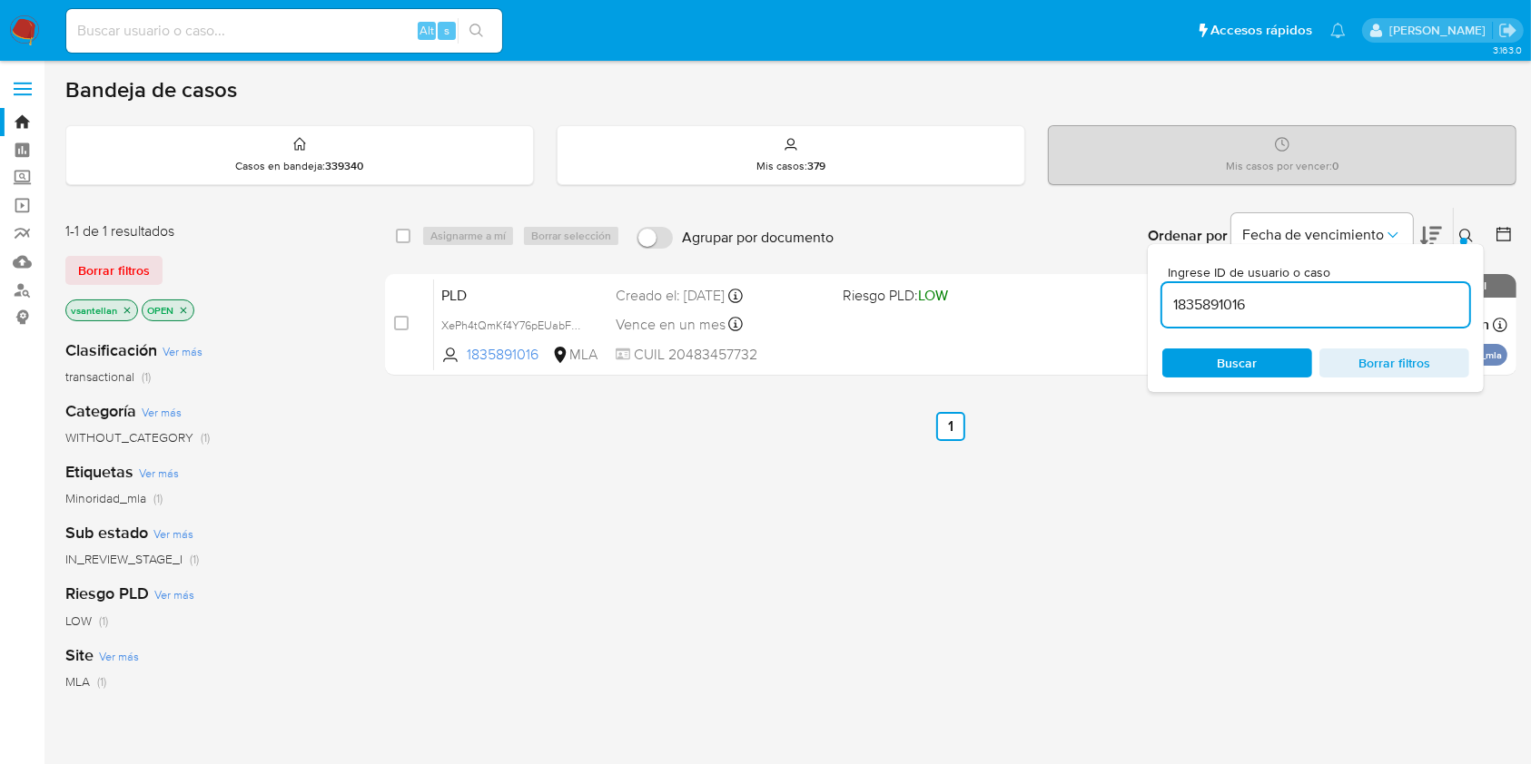
click at [1459, 239] on icon at bounding box center [1466, 236] width 15 height 15
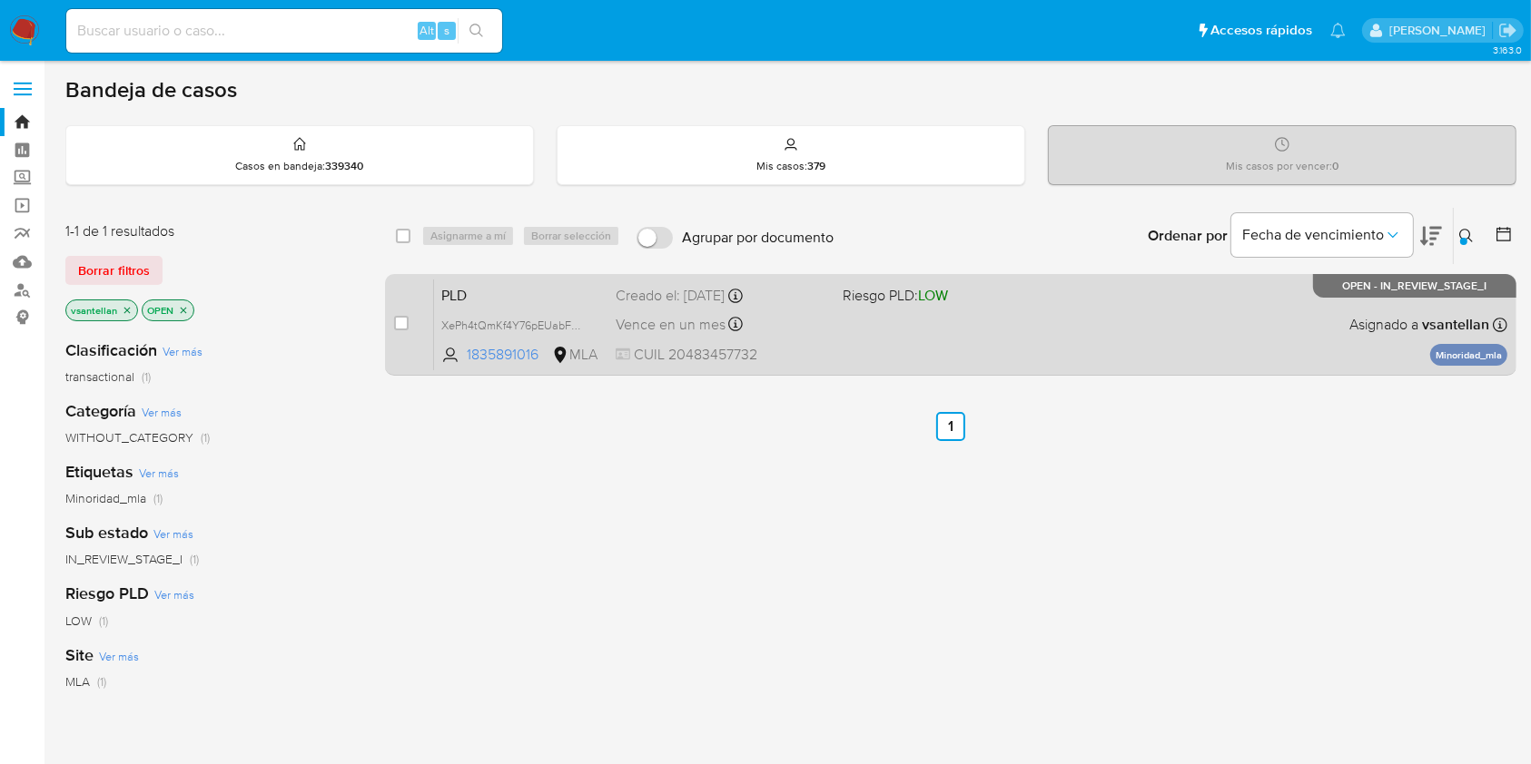
click at [887, 316] on div "PLD XePh4tQmKf4Y76pEUabF5kQa 1835891016 MLA Riesgo PLD: LOW Creado el: 12/09/20…" at bounding box center [970, 325] width 1073 height 92
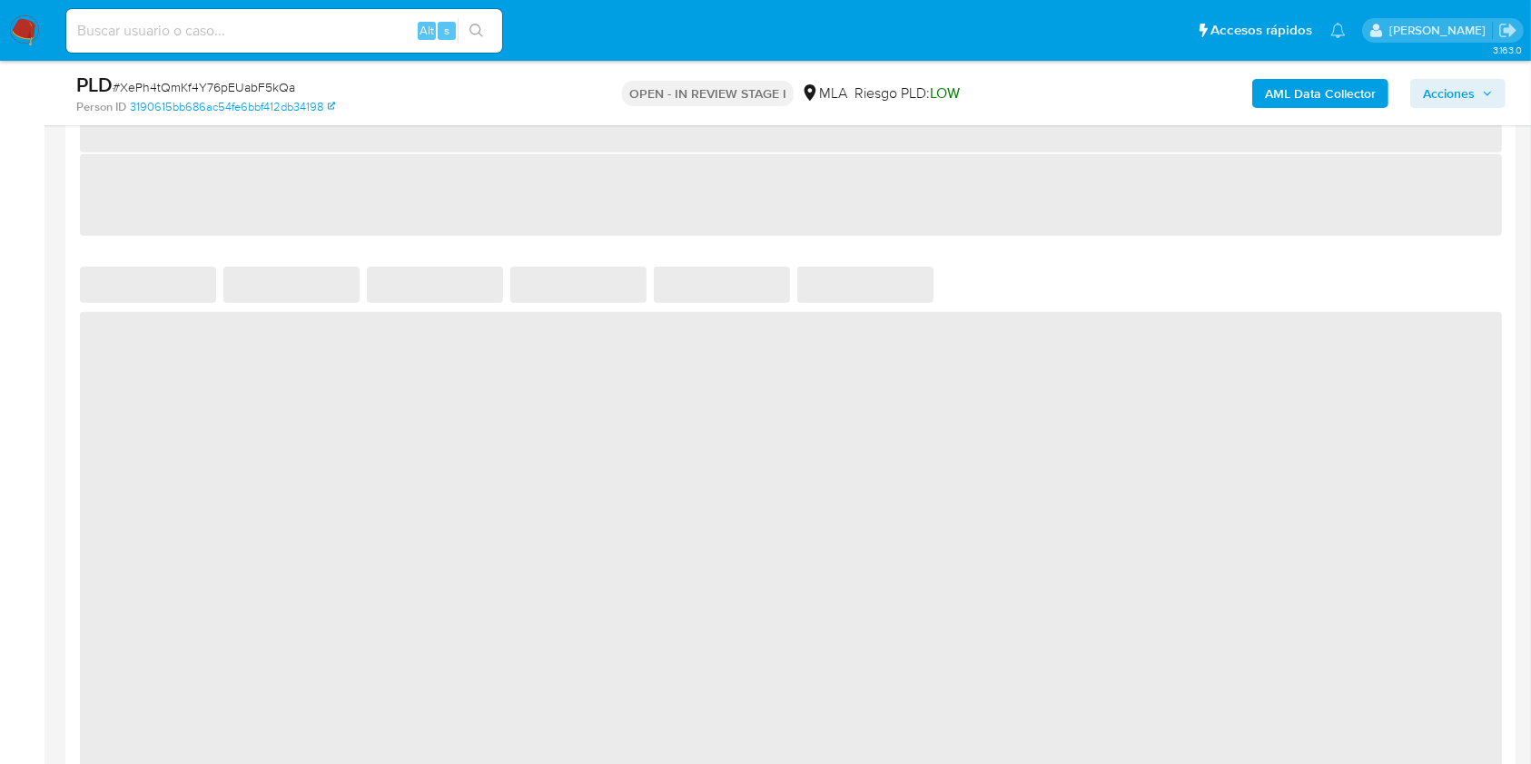
select select "10"
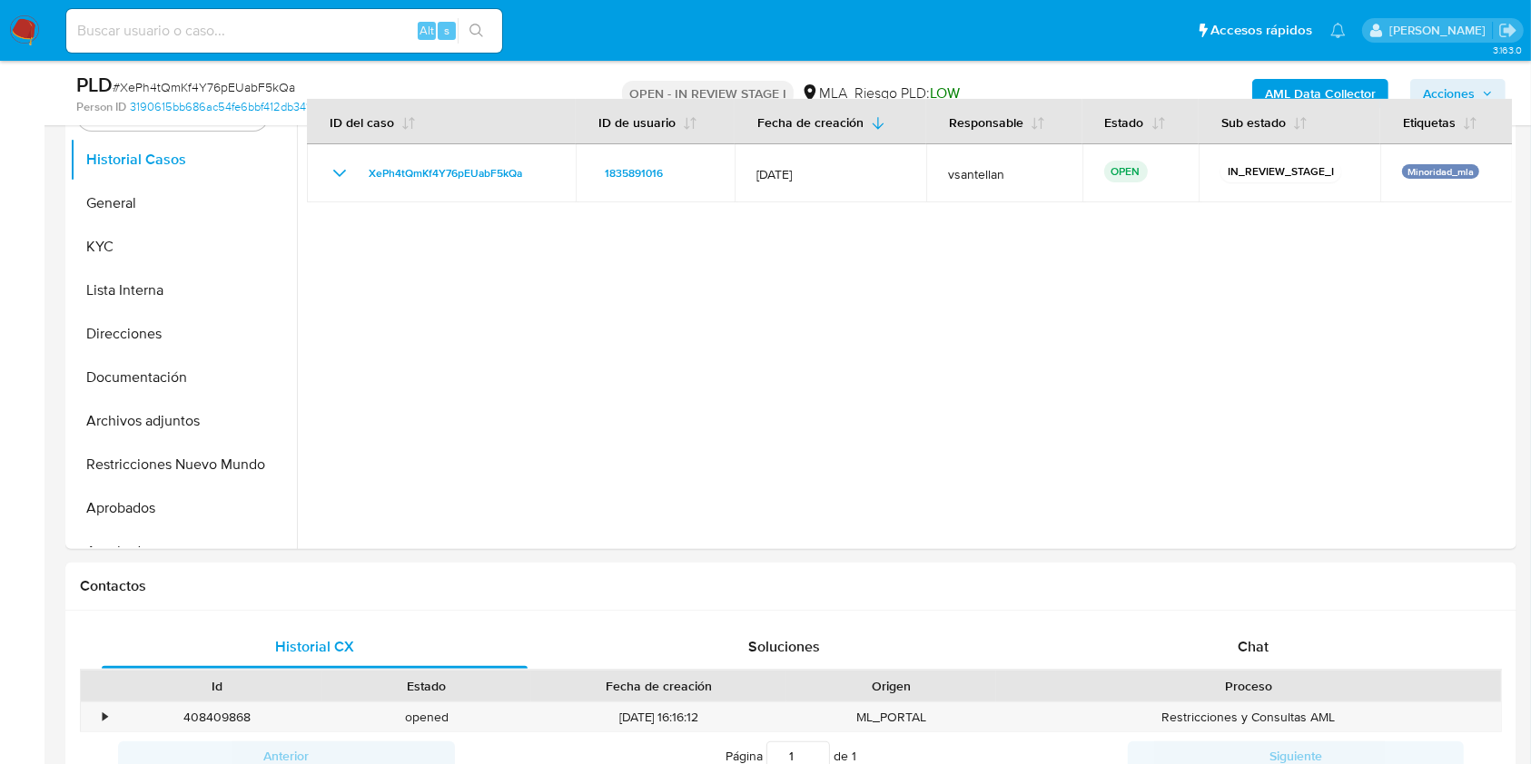
scroll to position [380, 0]
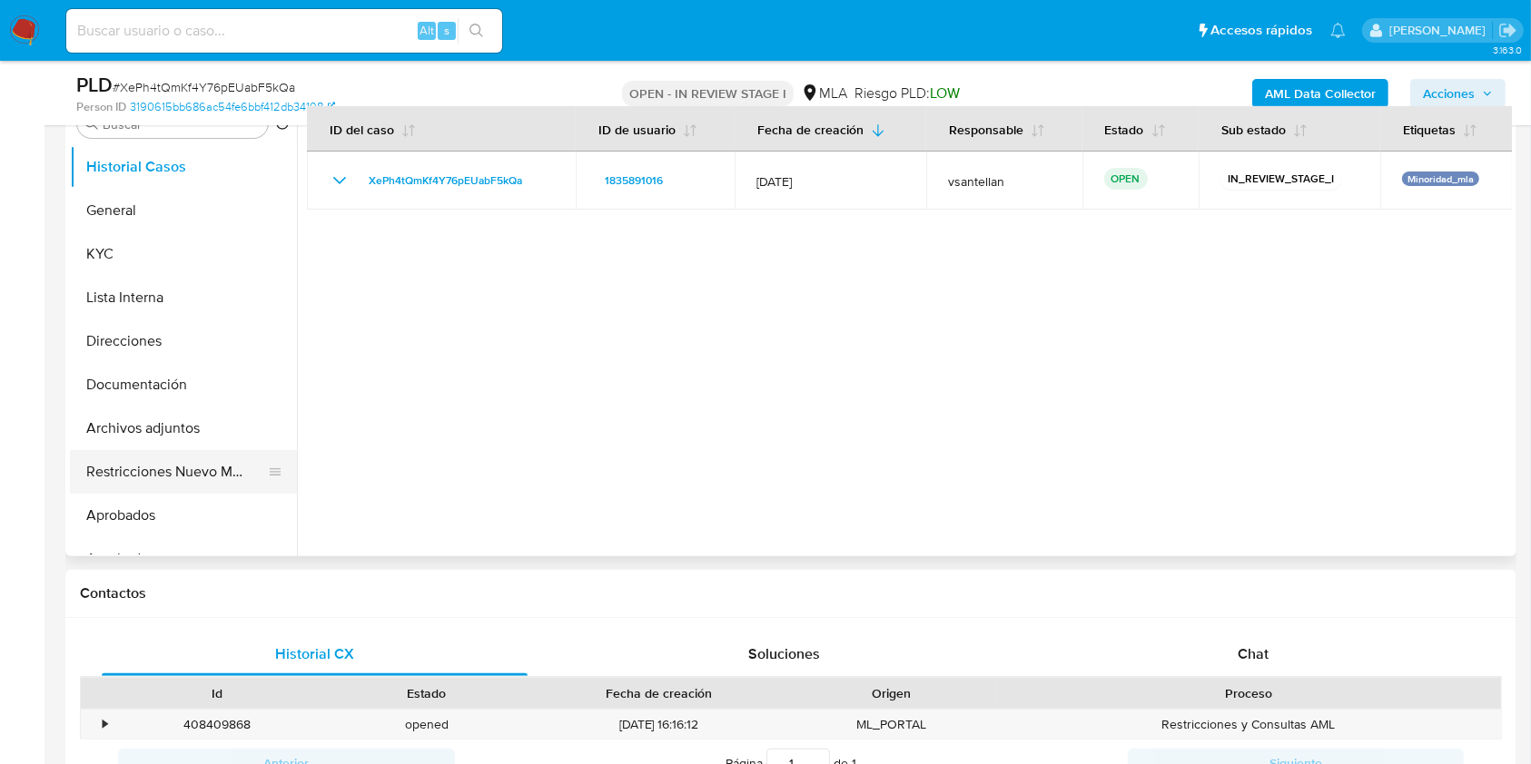
click at [209, 465] on button "Restricciones Nuevo Mundo" at bounding box center [176, 472] width 212 height 44
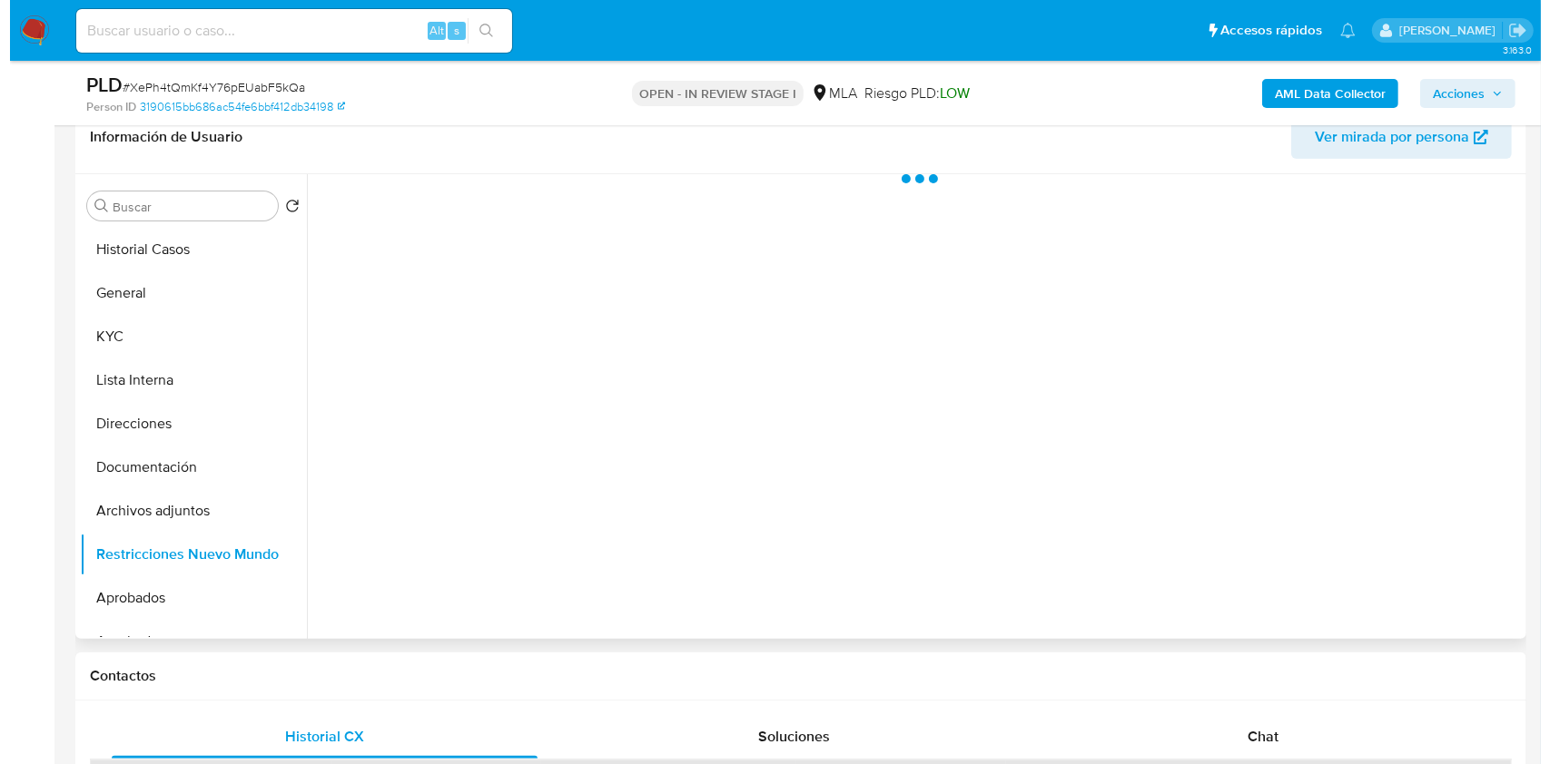
scroll to position [259, 0]
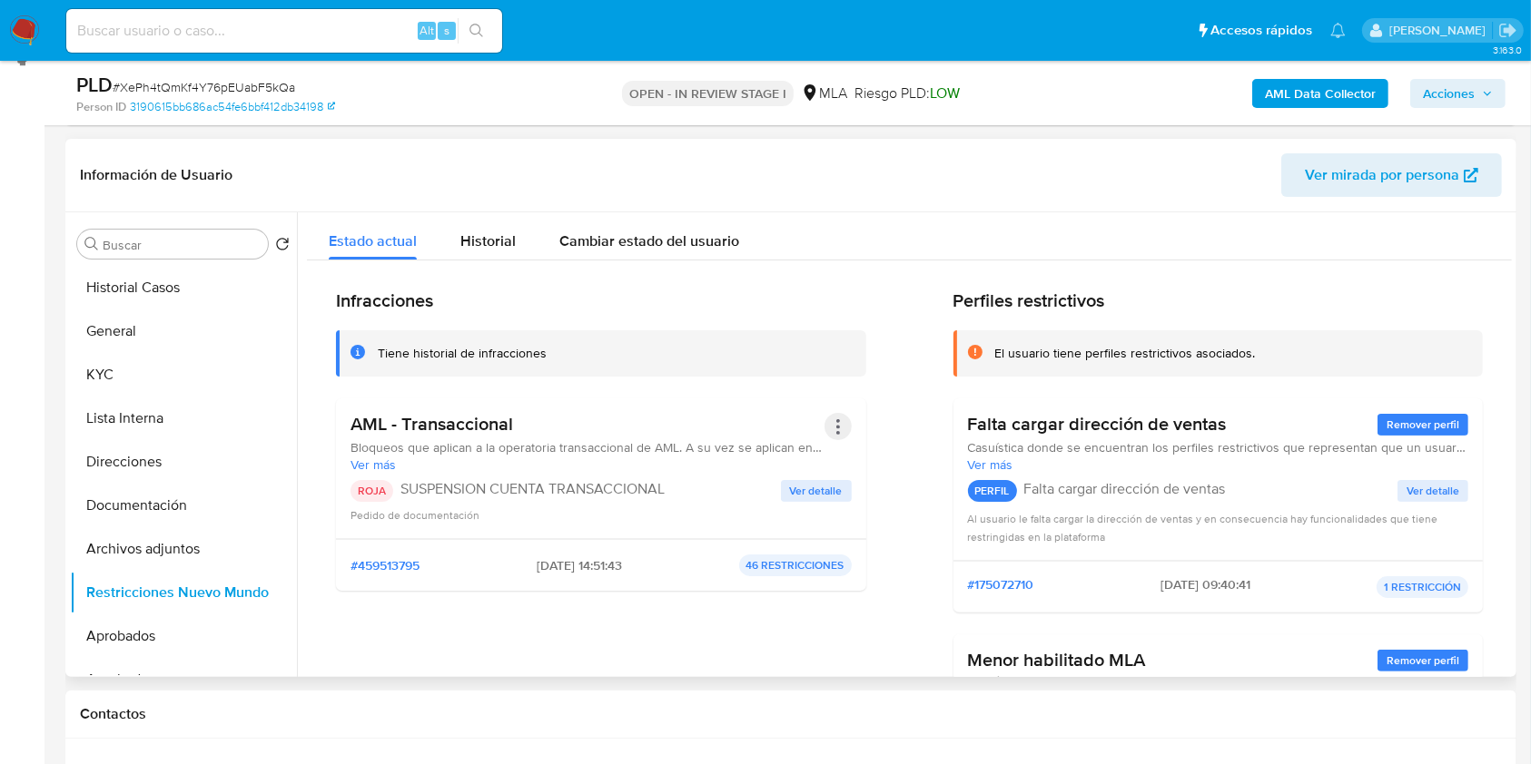
click at [829, 425] on button "Acciones" at bounding box center [837, 426] width 27 height 27
click at [656, 584] on button "Rehabilitar" at bounding box center [693, 573] width 318 height 44
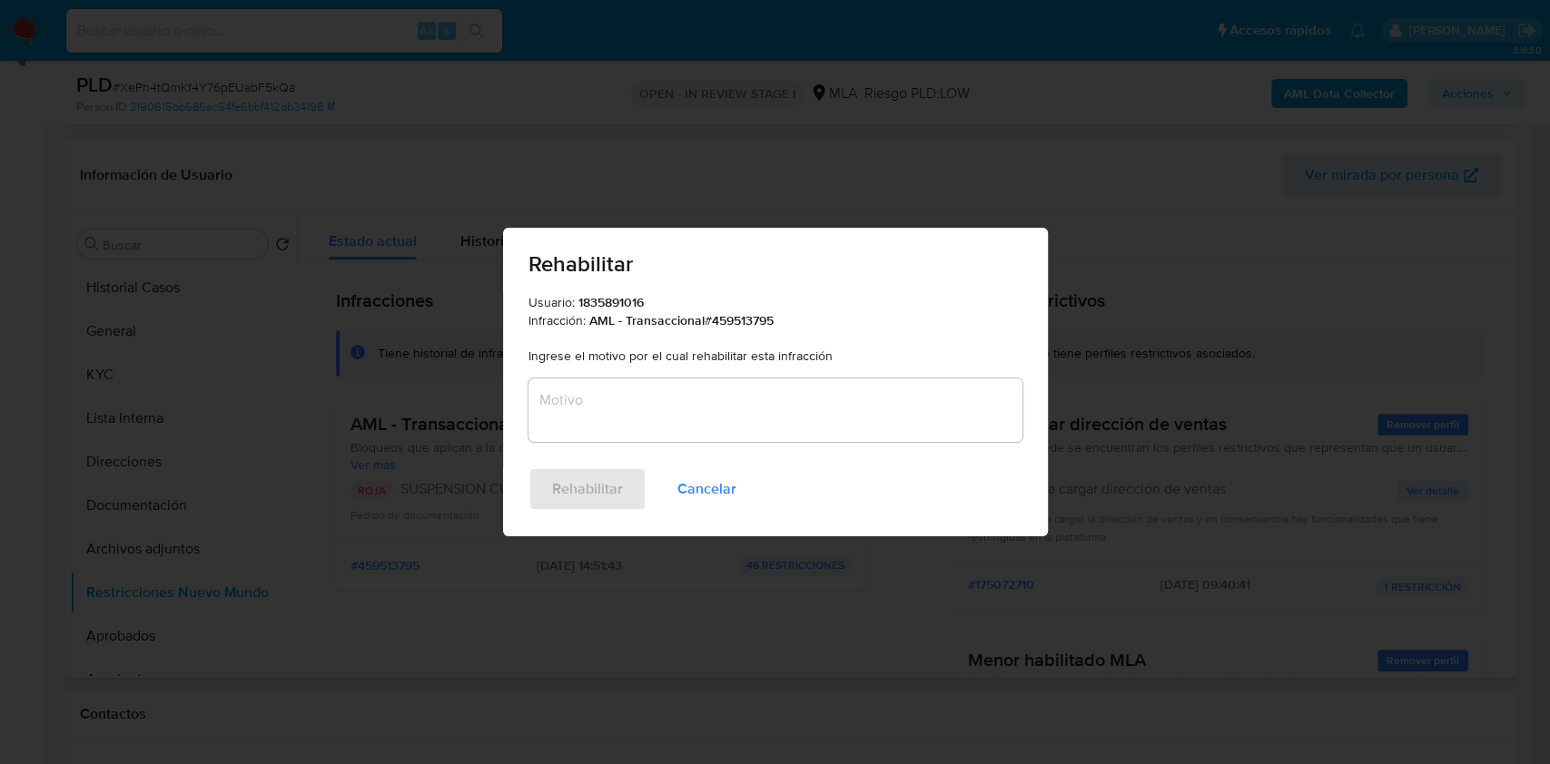
click at [812, 427] on textarea "Motivo" at bounding box center [775, 411] width 494 height 64
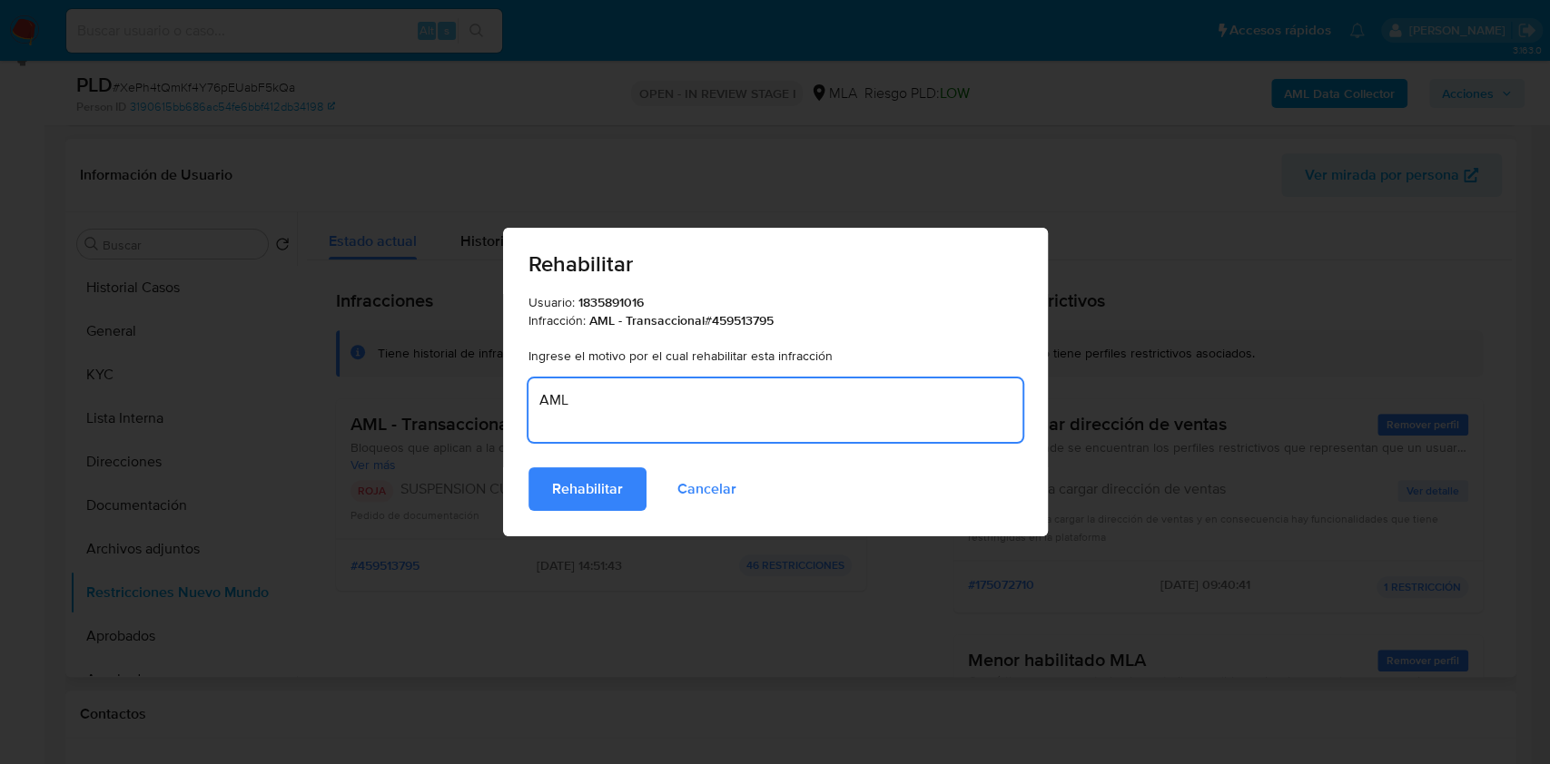
type textarea "AML"
click at [616, 484] on span "Rehabilitar" at bounding box center [587, 489] width 71 height 40
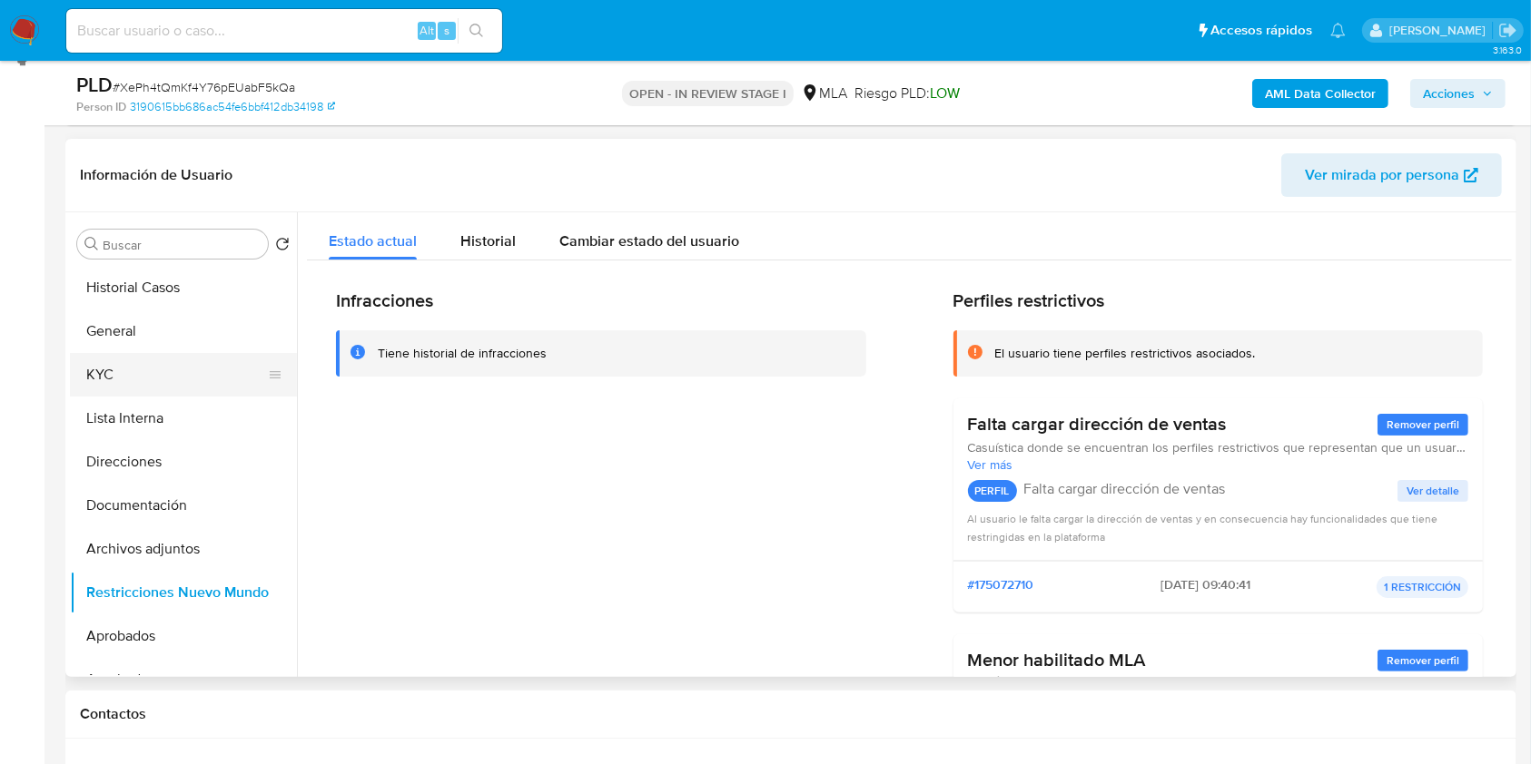
click at [200, 366] on button "KYC" at bounding box center [176, 375] width 212 height 44
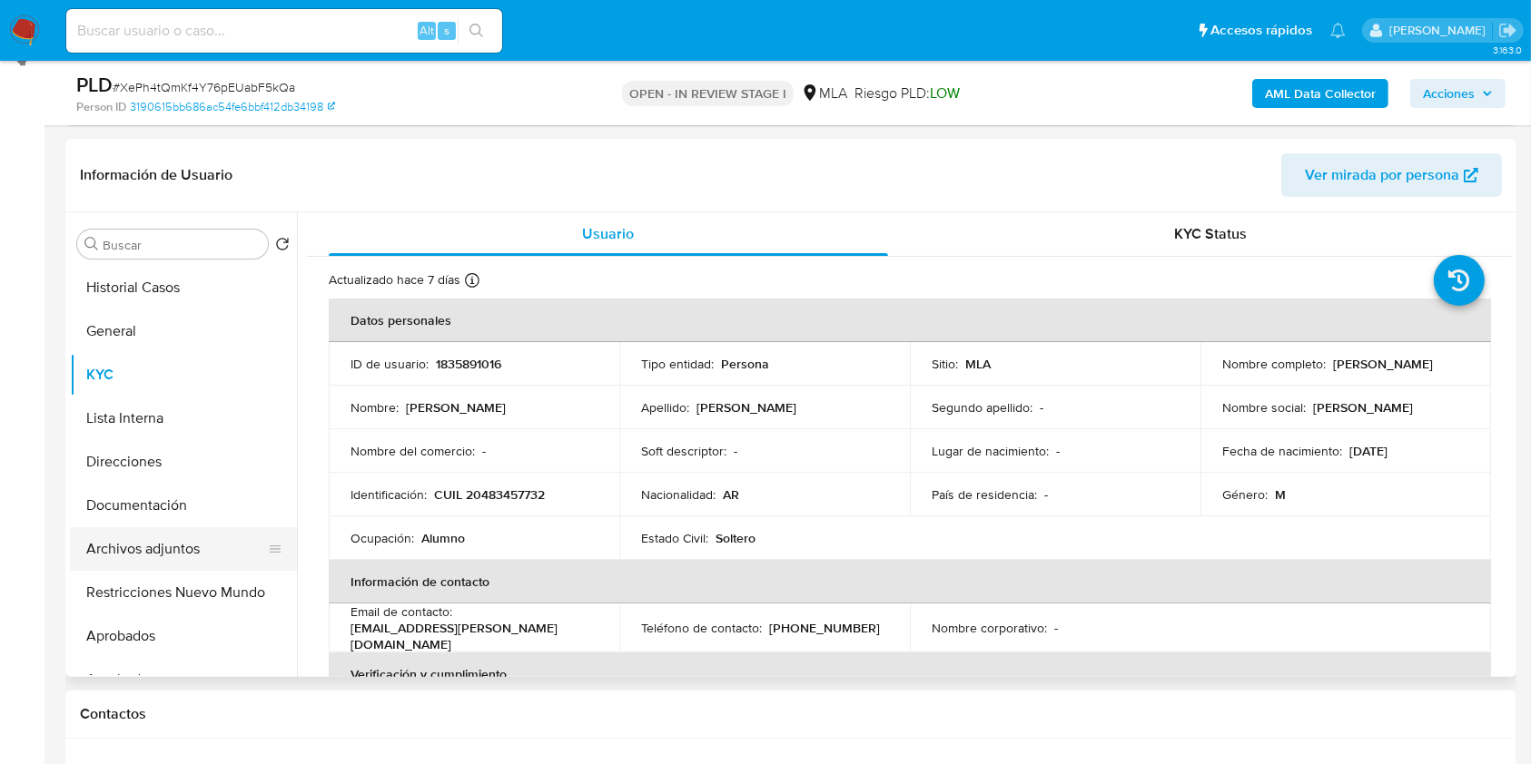
click at [211, 549] on button "Archivos adjuntos" at bounding box center [176, 550] width 212 height 44
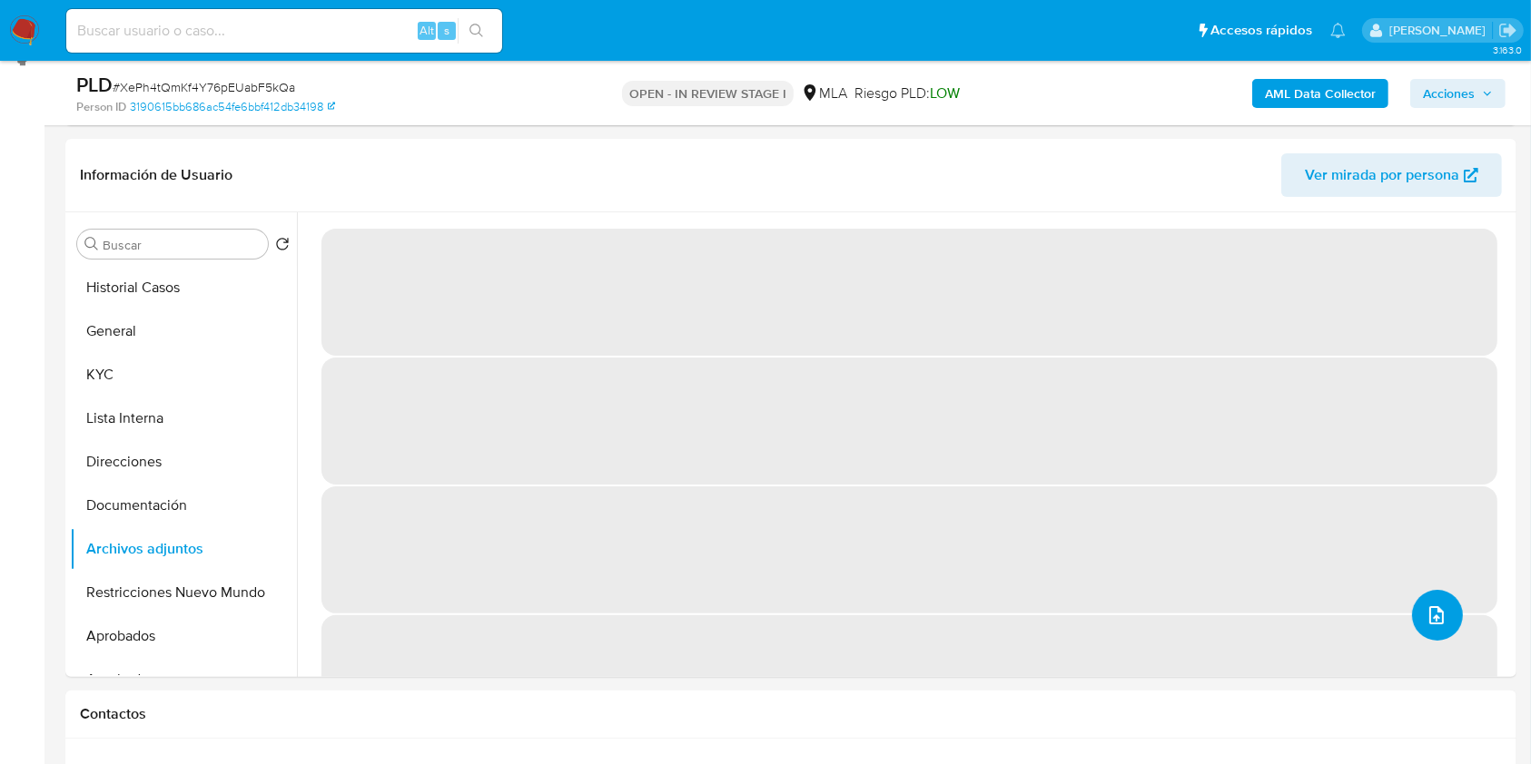
click at [1428, 608] on icon "upload-file" at bounding box center [1436, 616] width 22 height 22
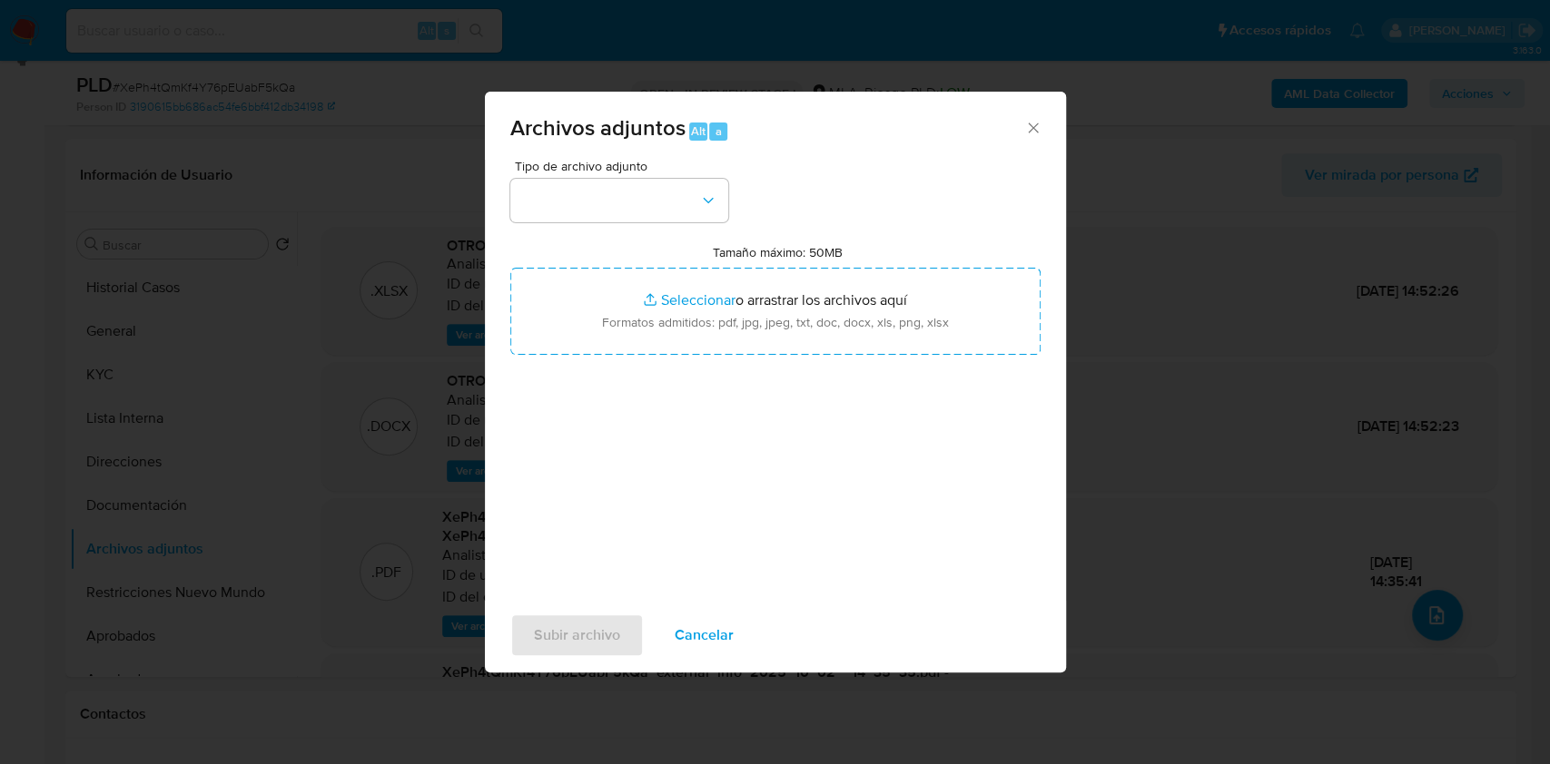
click at [638, 173] on span "Tipo de archivo adjunto" at bounding box center [624, 166] width 218 height 13
click at [638, 187] on button "button" at bounding box center [619, 201] width 218 height 44
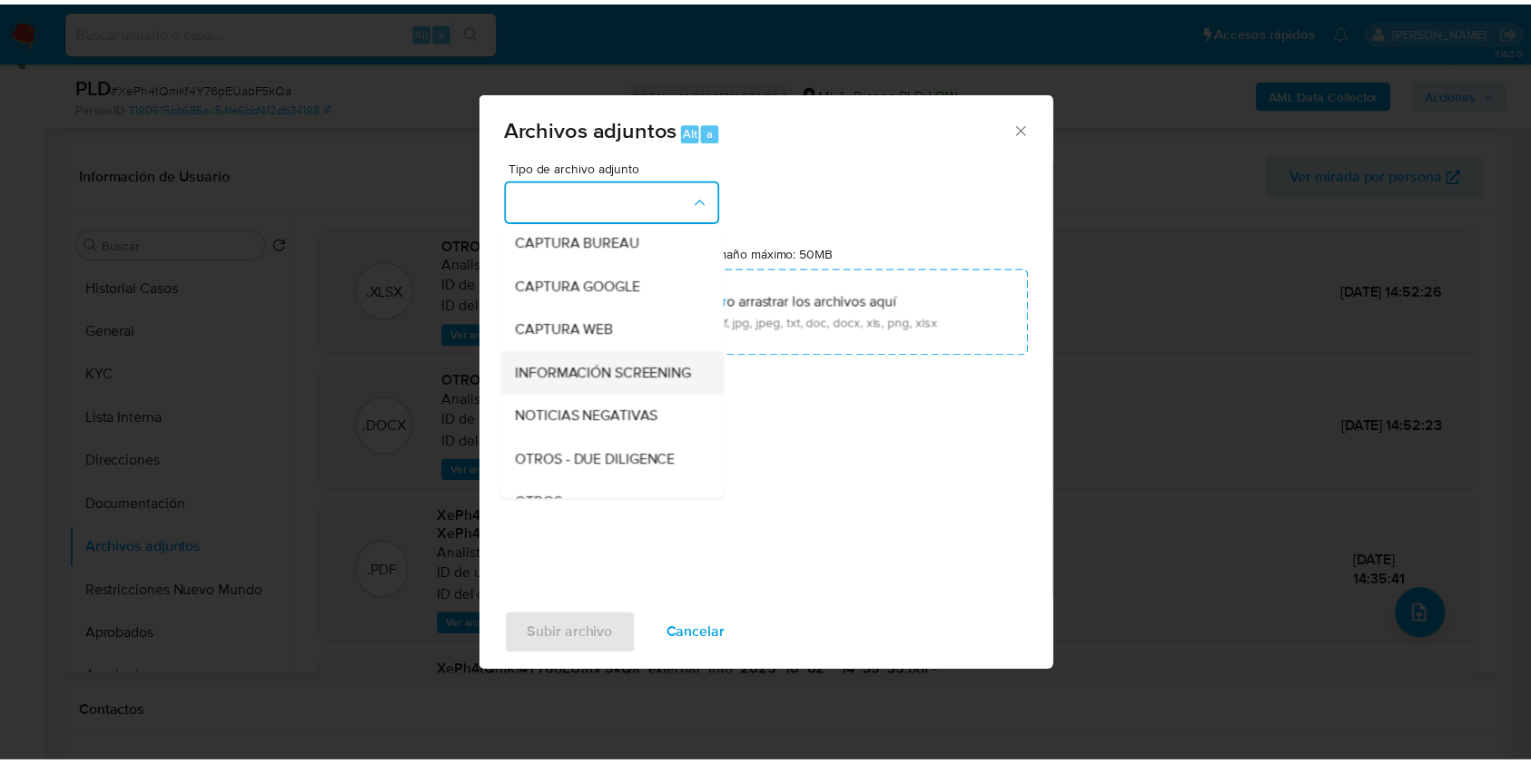
scroll to position [215, 0]
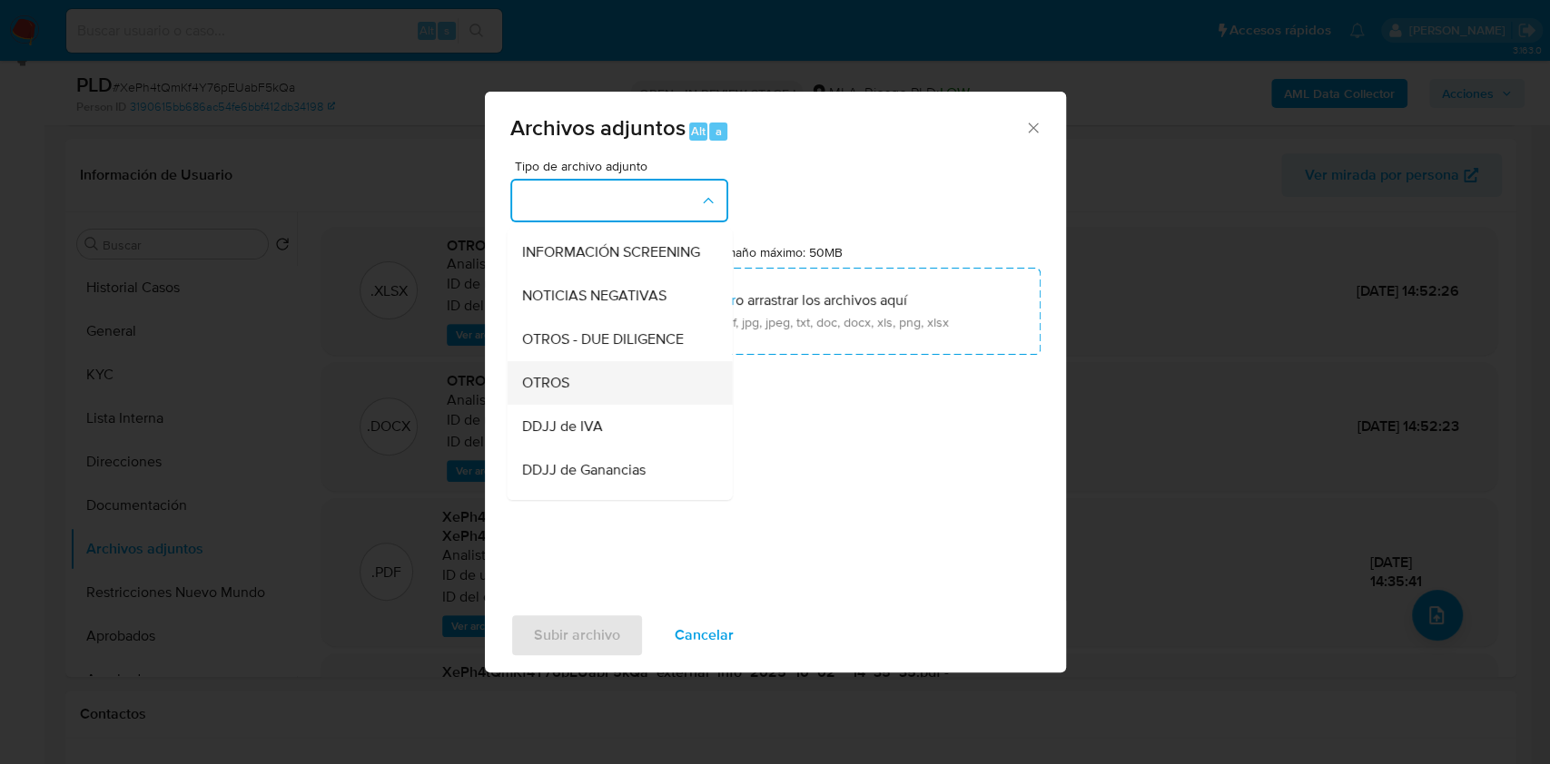
click at [623, 405] on div "OTROS" at bounding box center [613, 383] width 185 height 44
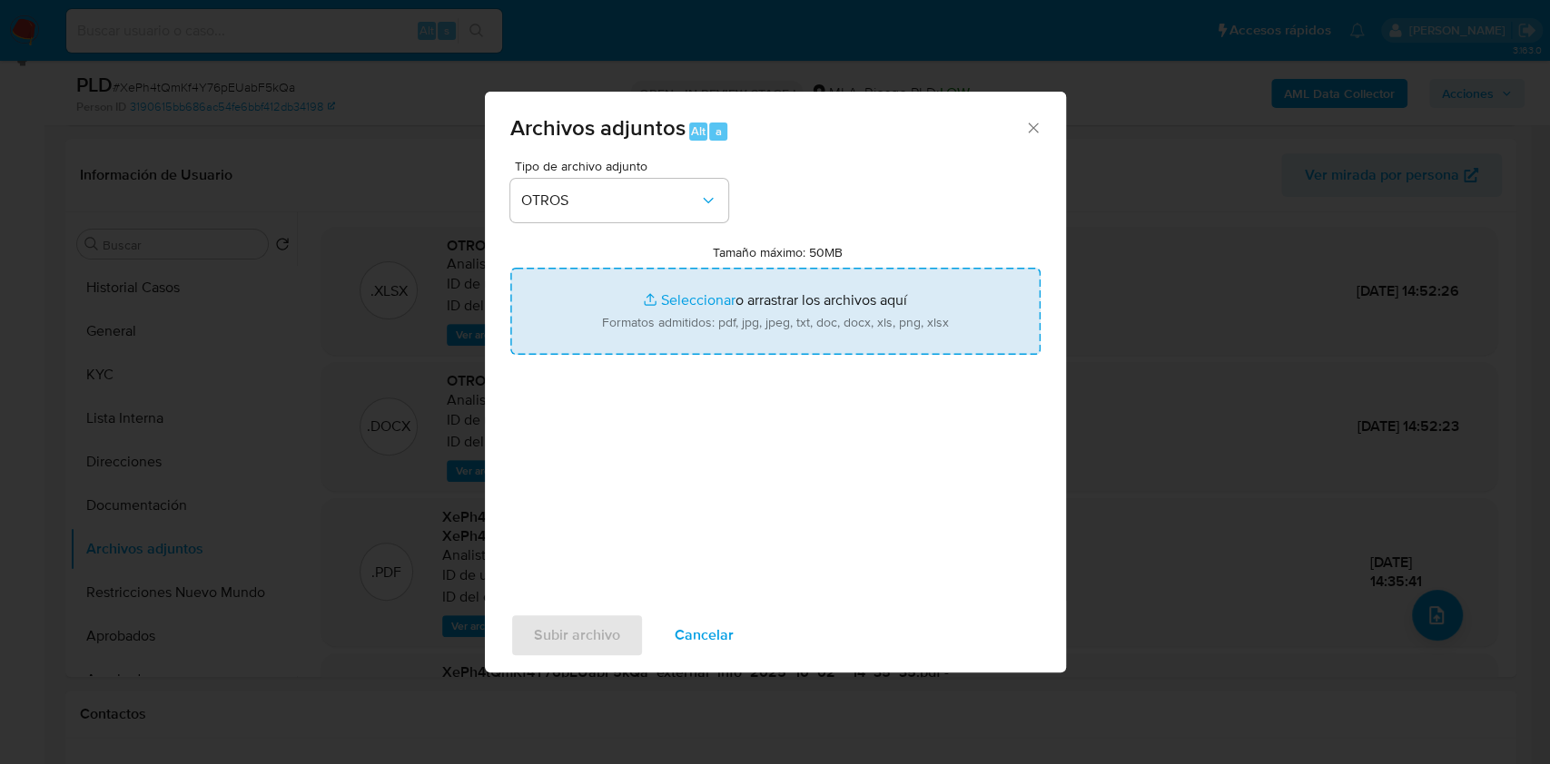
click at [683, 298] on input "Tamaño máximo: 50MB Seleccionar archivos" at bounding box center [775, 311] width 530 height 87
type input "C:\fakepath\Caselog-1835891016- NO ROI.docx"
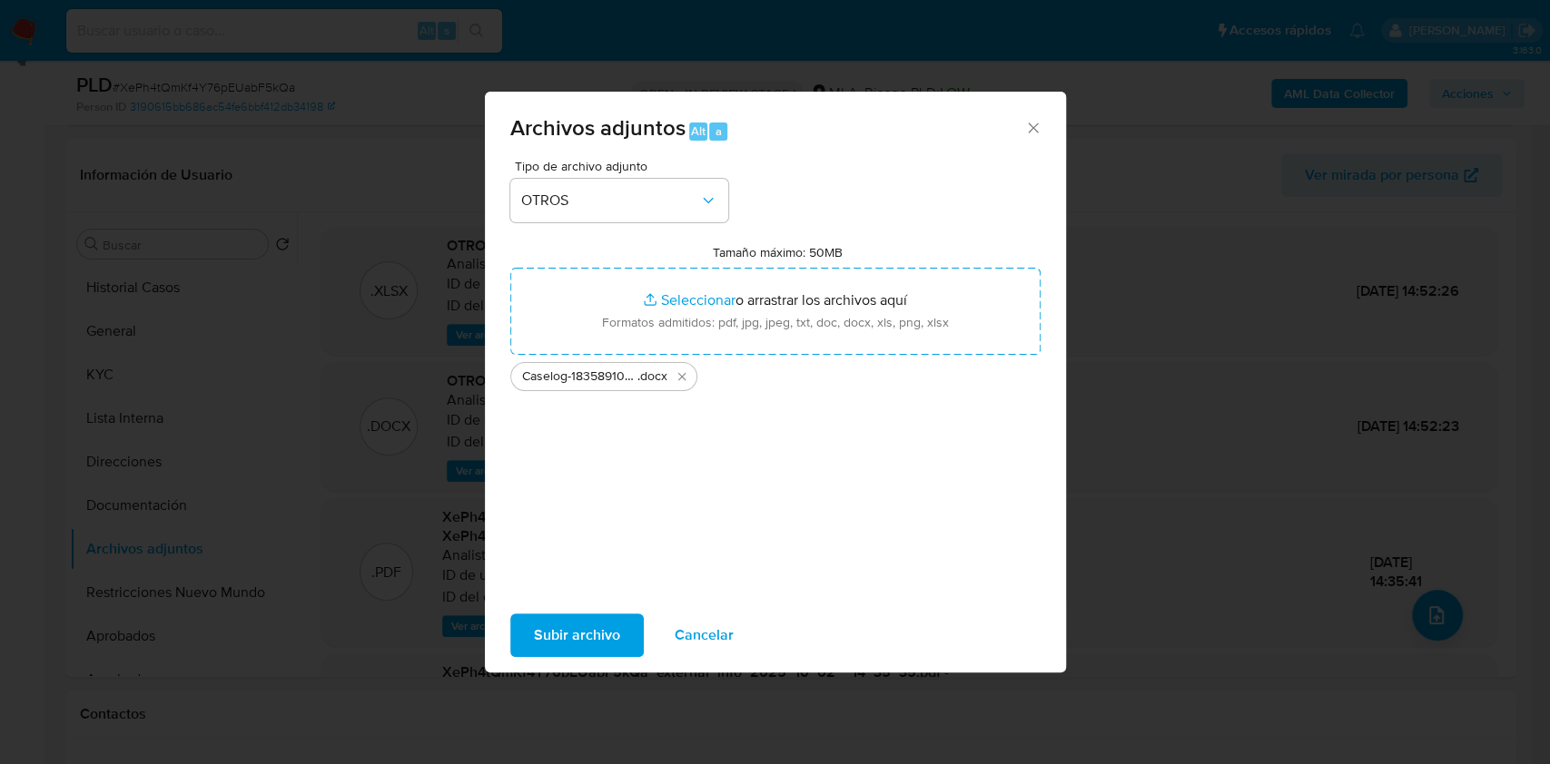
click at [578, 639] on span "Subir archivo" at bounding box center [577, 636] width 86 height 40
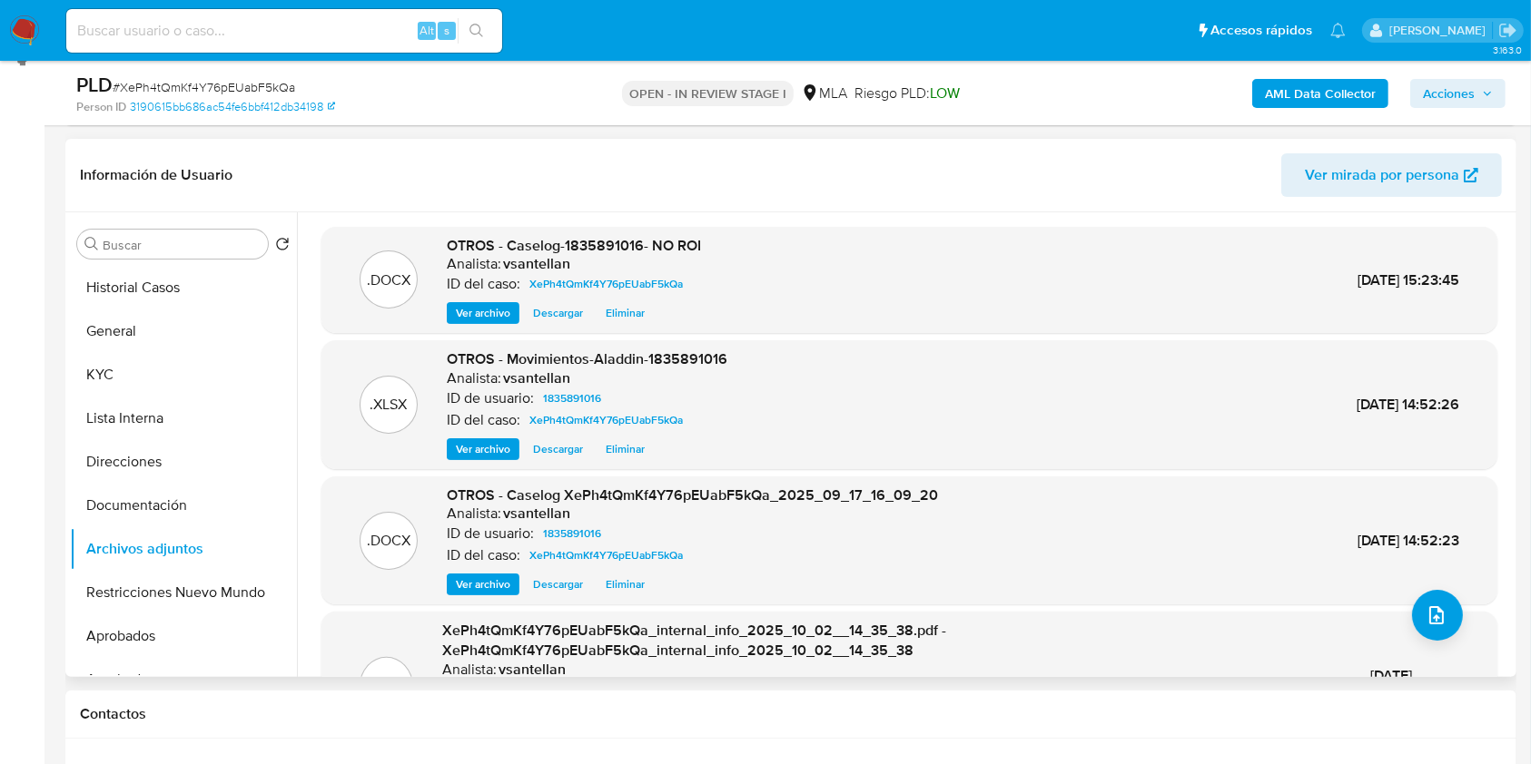
click at [611, 577] on span "Eliminar" at bounding box center [625, 585] width 39 height 18
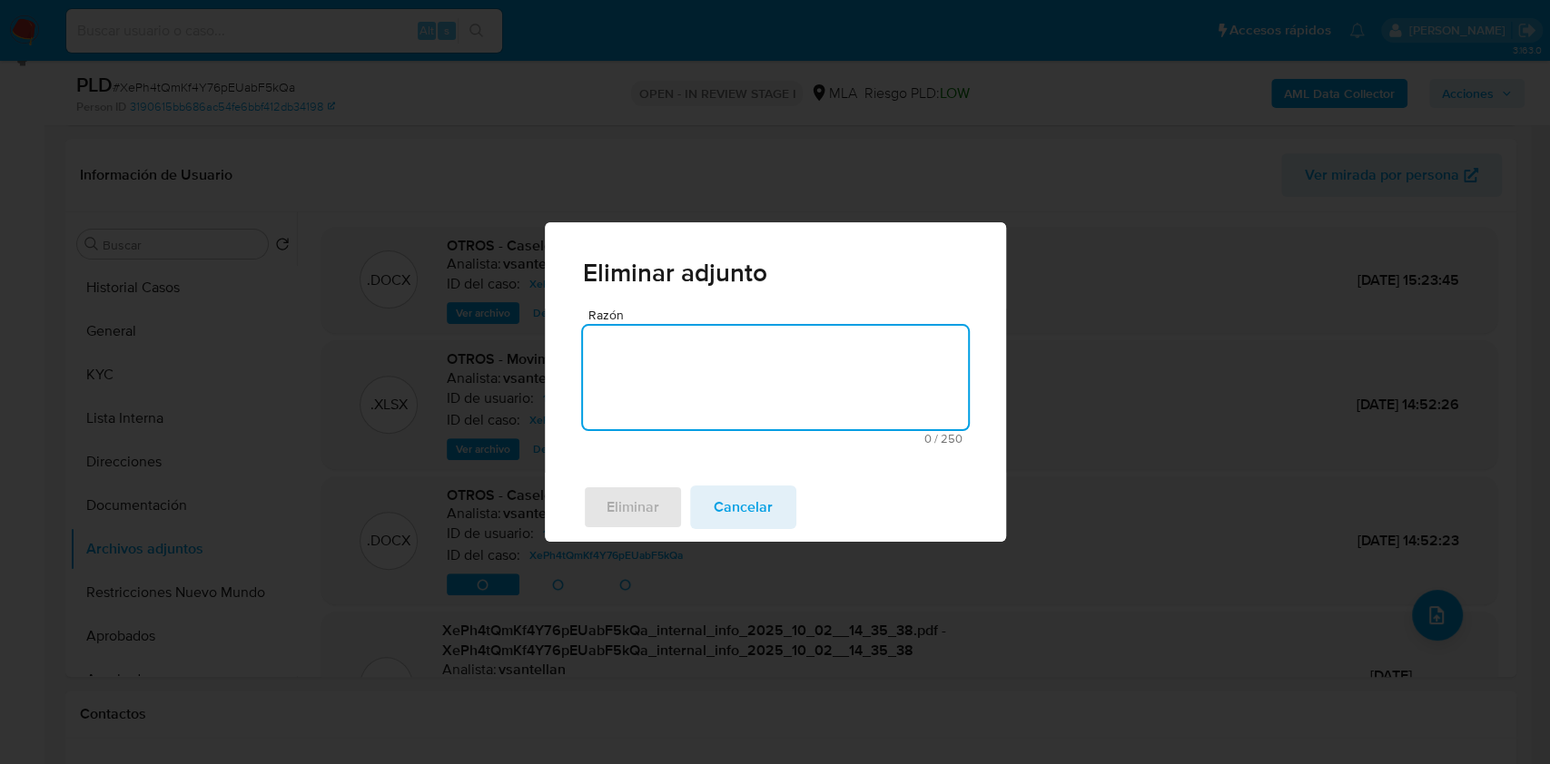
click at [778, 381] on textarea "Razón" at bounding box center [775, 378] width 385 height 104
type textarea "no corresponde dado que se revirtió el caso"
click at [656, 504] on span "Eliminar" at bounding box center [633, 508] width 53 height 40
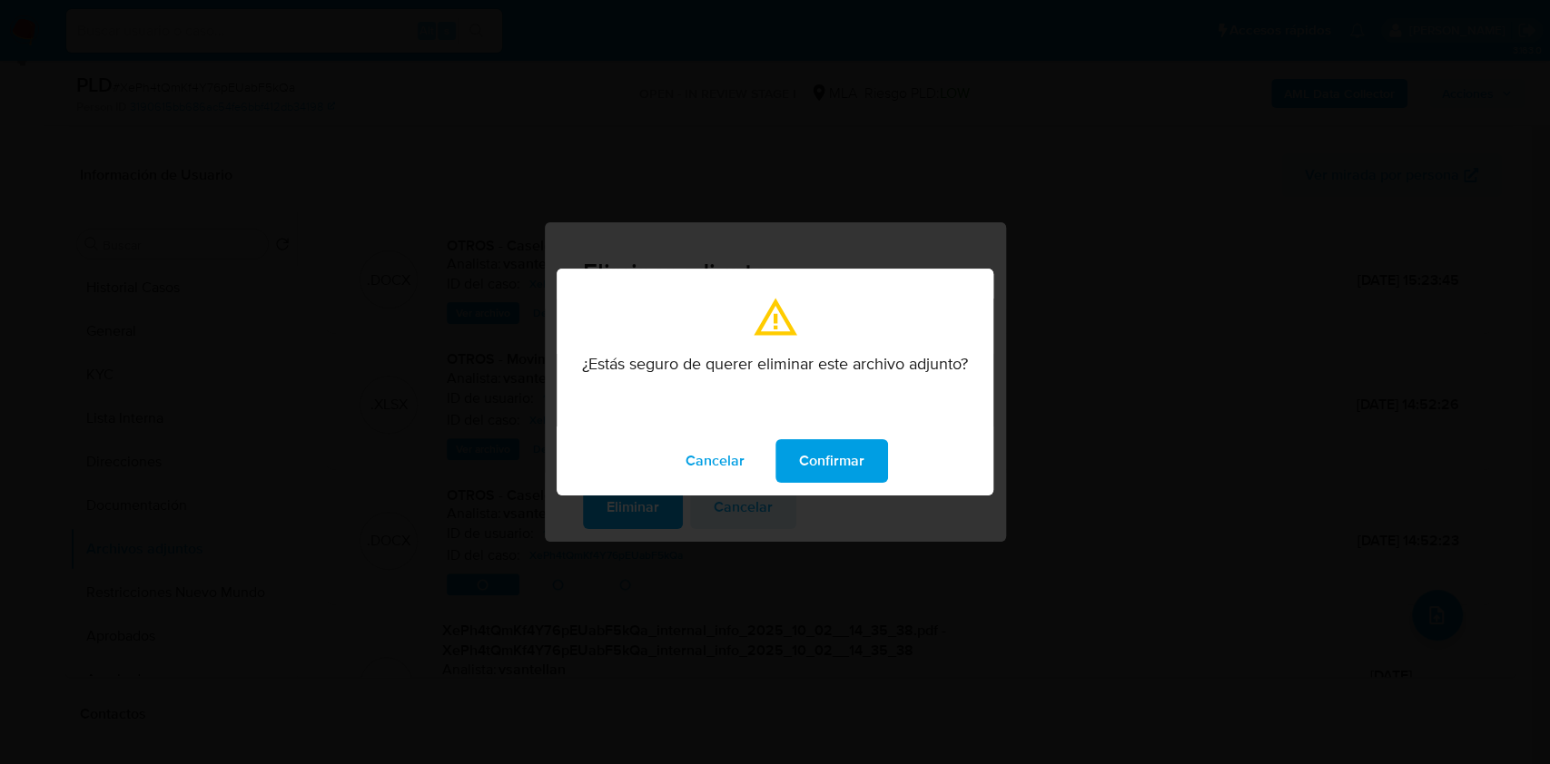
click at [820, 460] on span "Confirmar" at bounding box center [831, 461] width 65 height 40
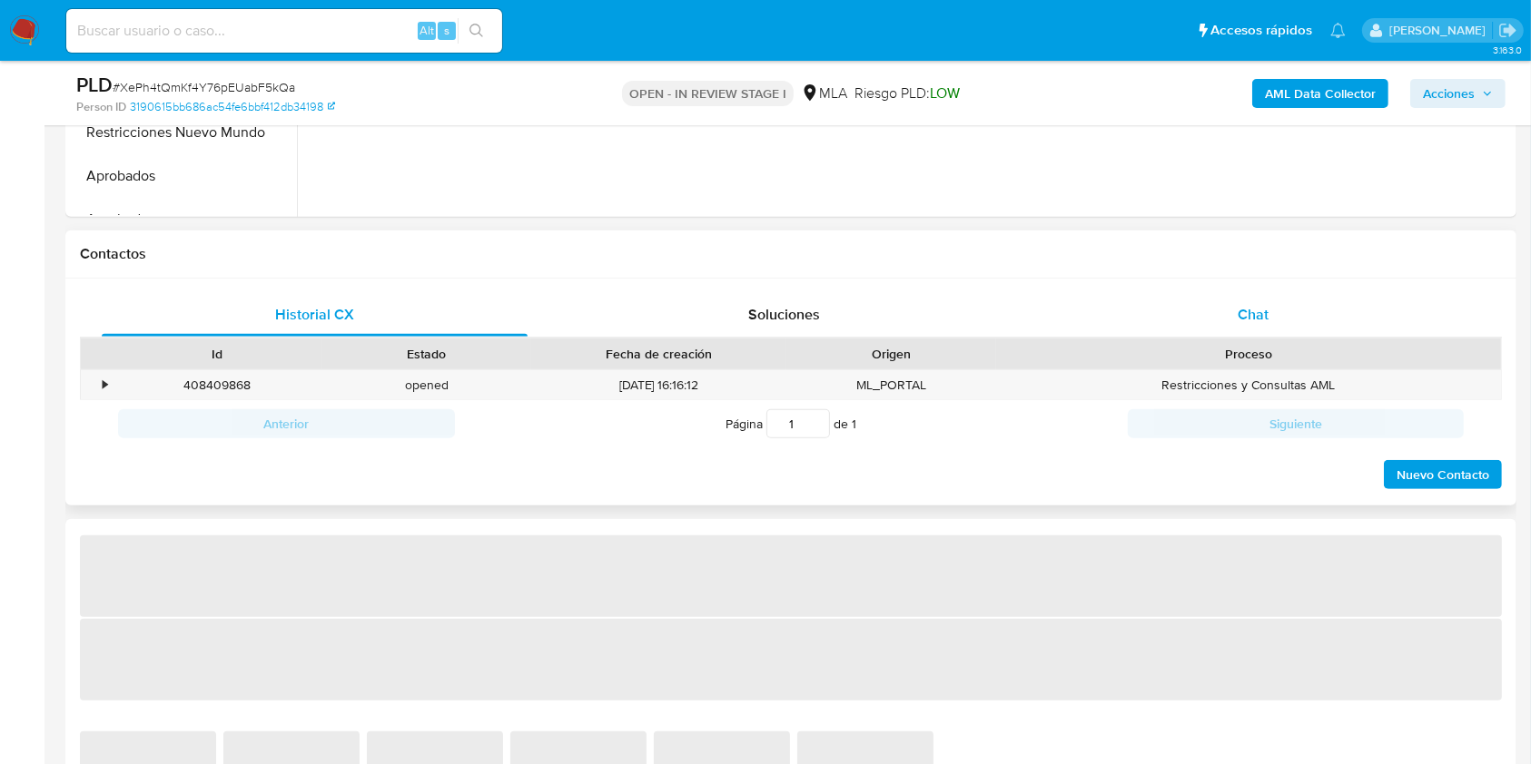
scroll to position [722, 0]
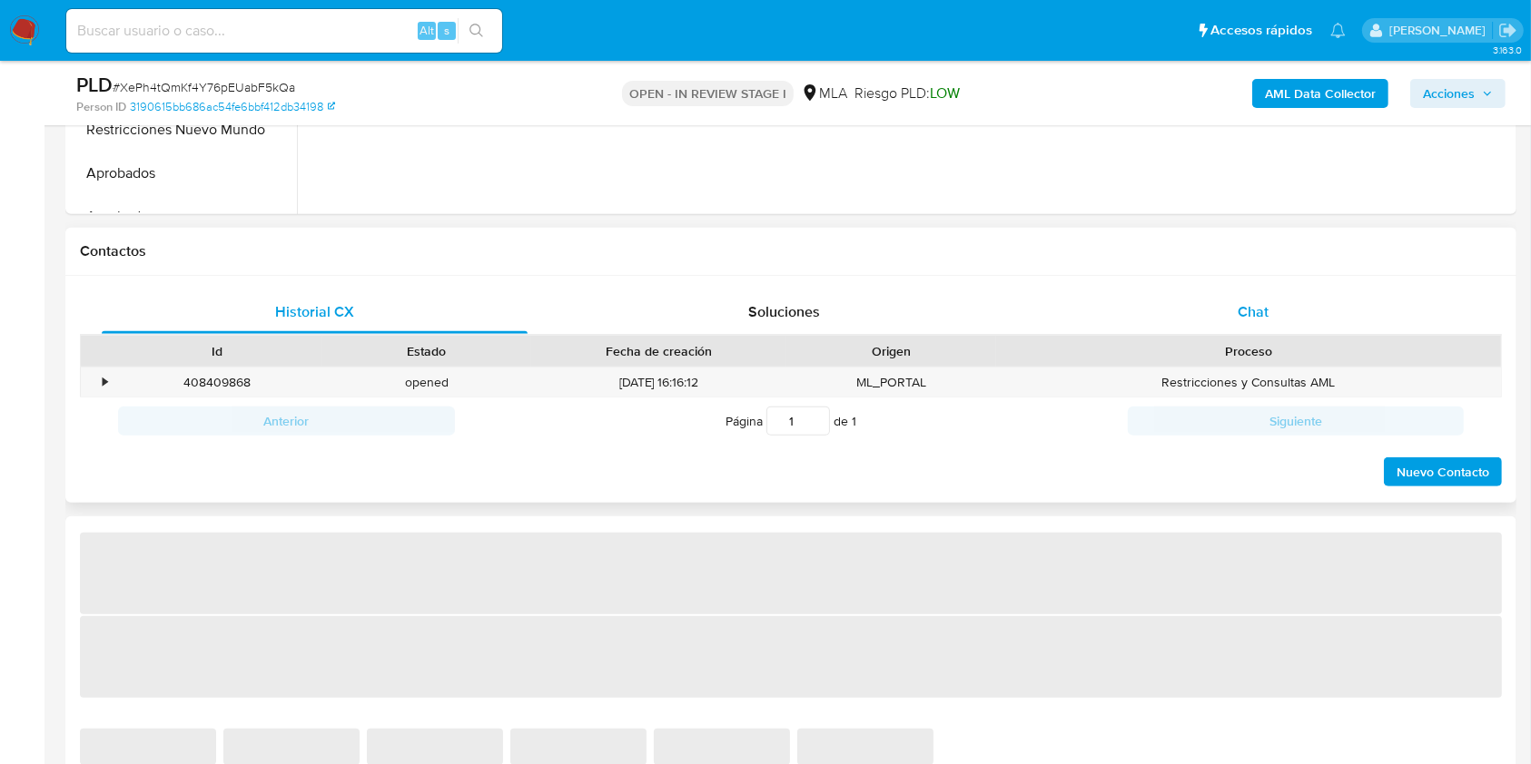
click at [1315, 314] on div "Chat" at bounding box center [1254, 313] width 426 height 44
select select "10"
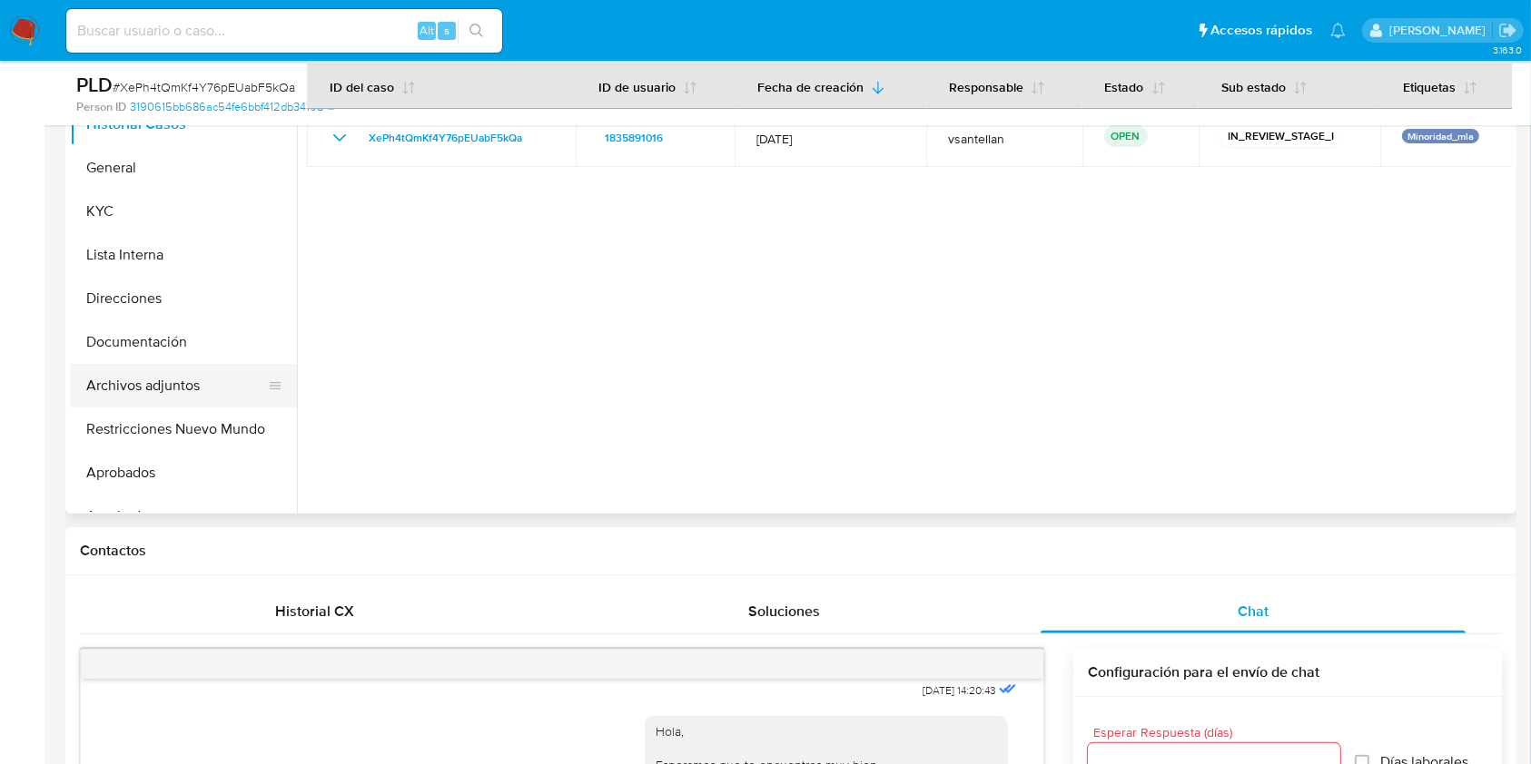
scroll to position [414, 0]
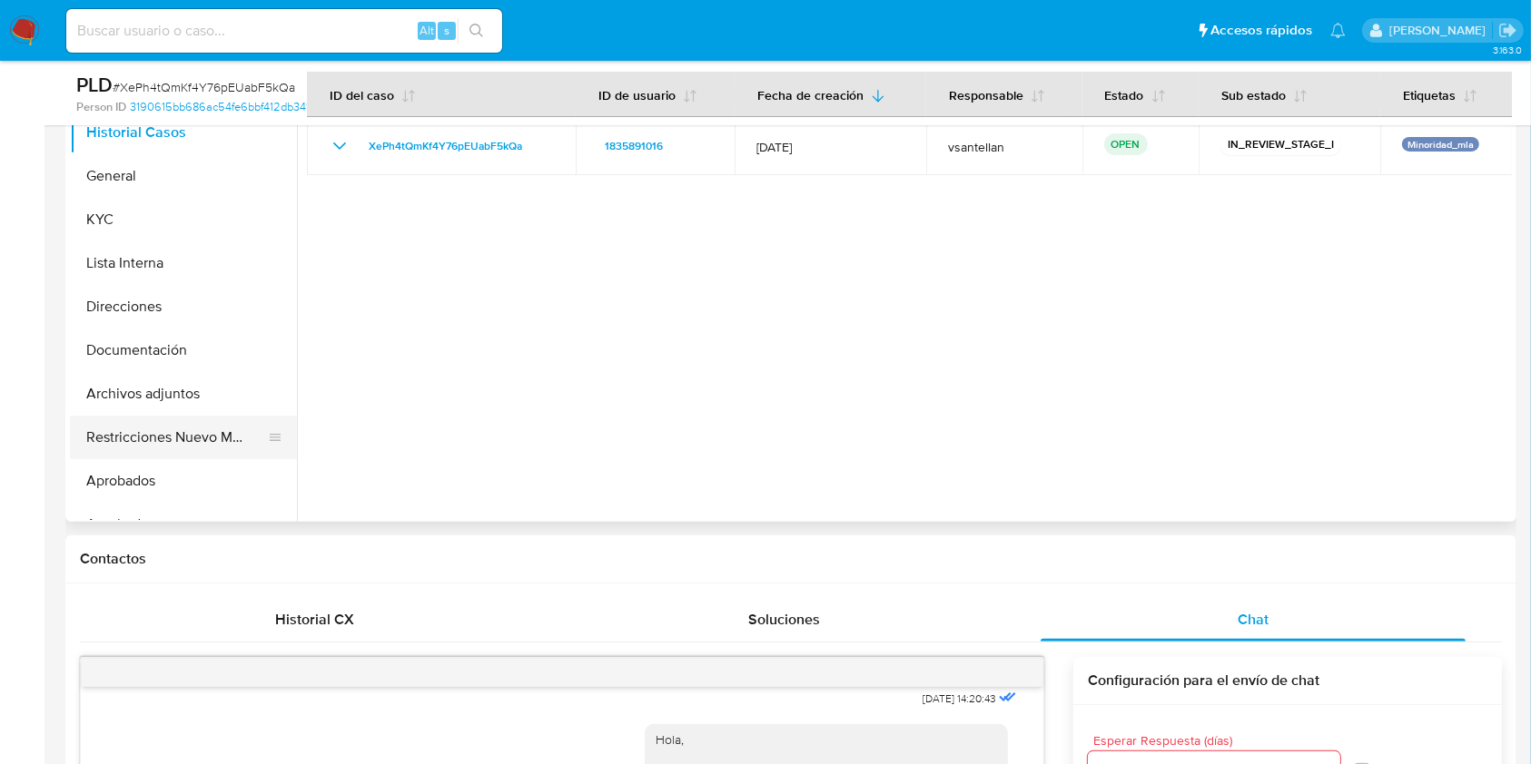
click at [143, 419] on button "Restricciones Nuevo Mundo" at bounding box center [176, 438] width 212 height 44
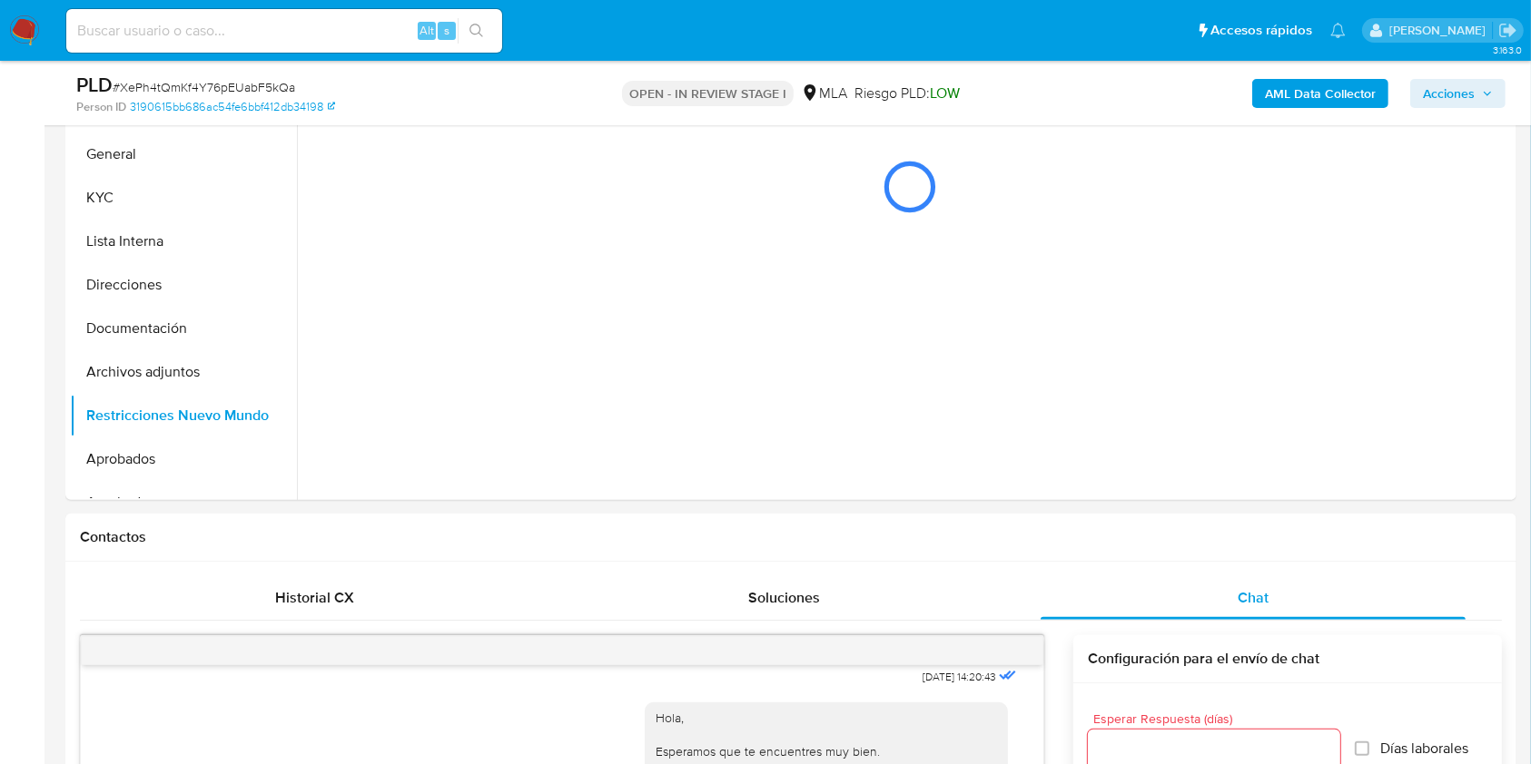
scroll to position [258, 0]
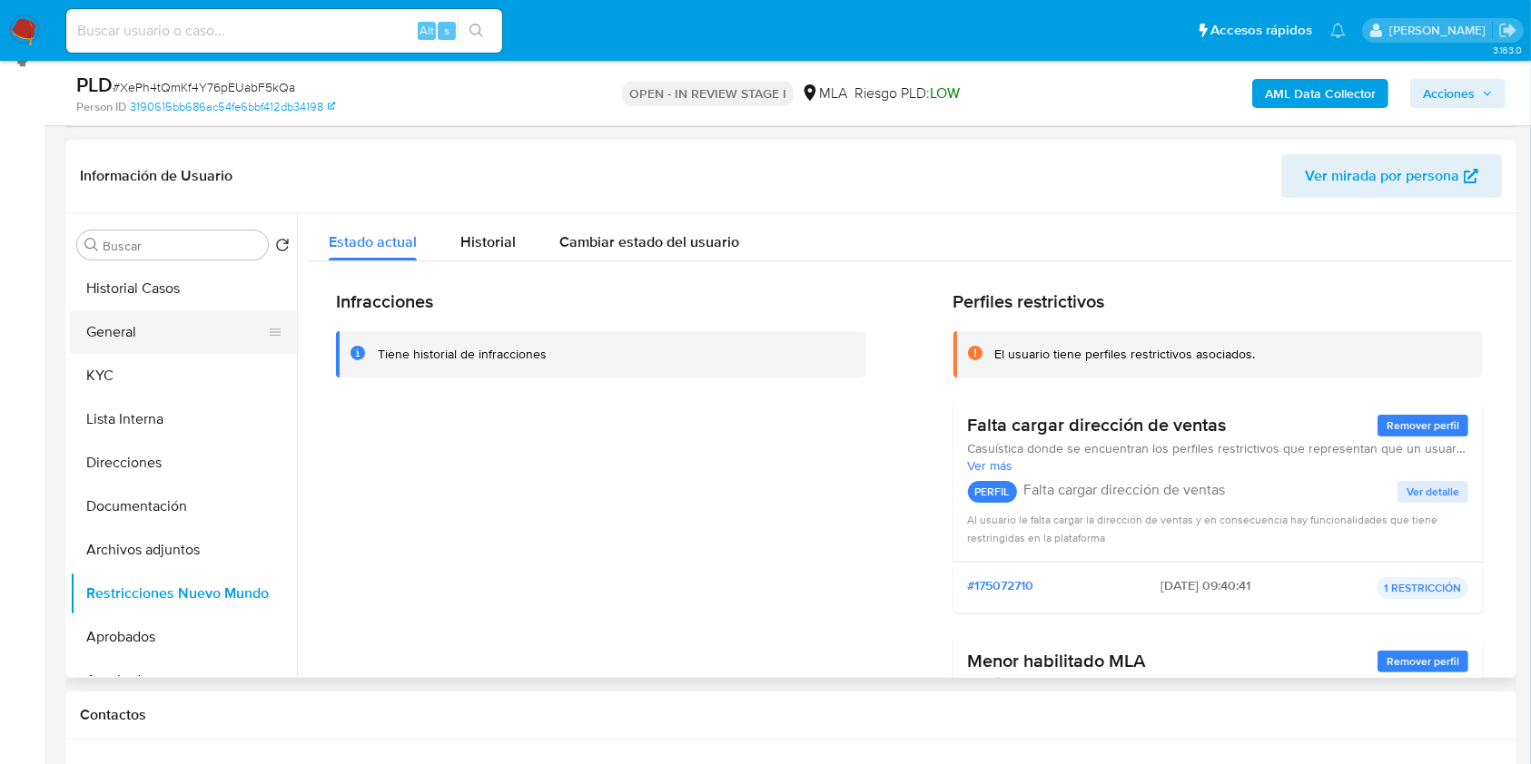
click at [147, 324] on button "General" at bounding box center [176, 333] width 212 height 44
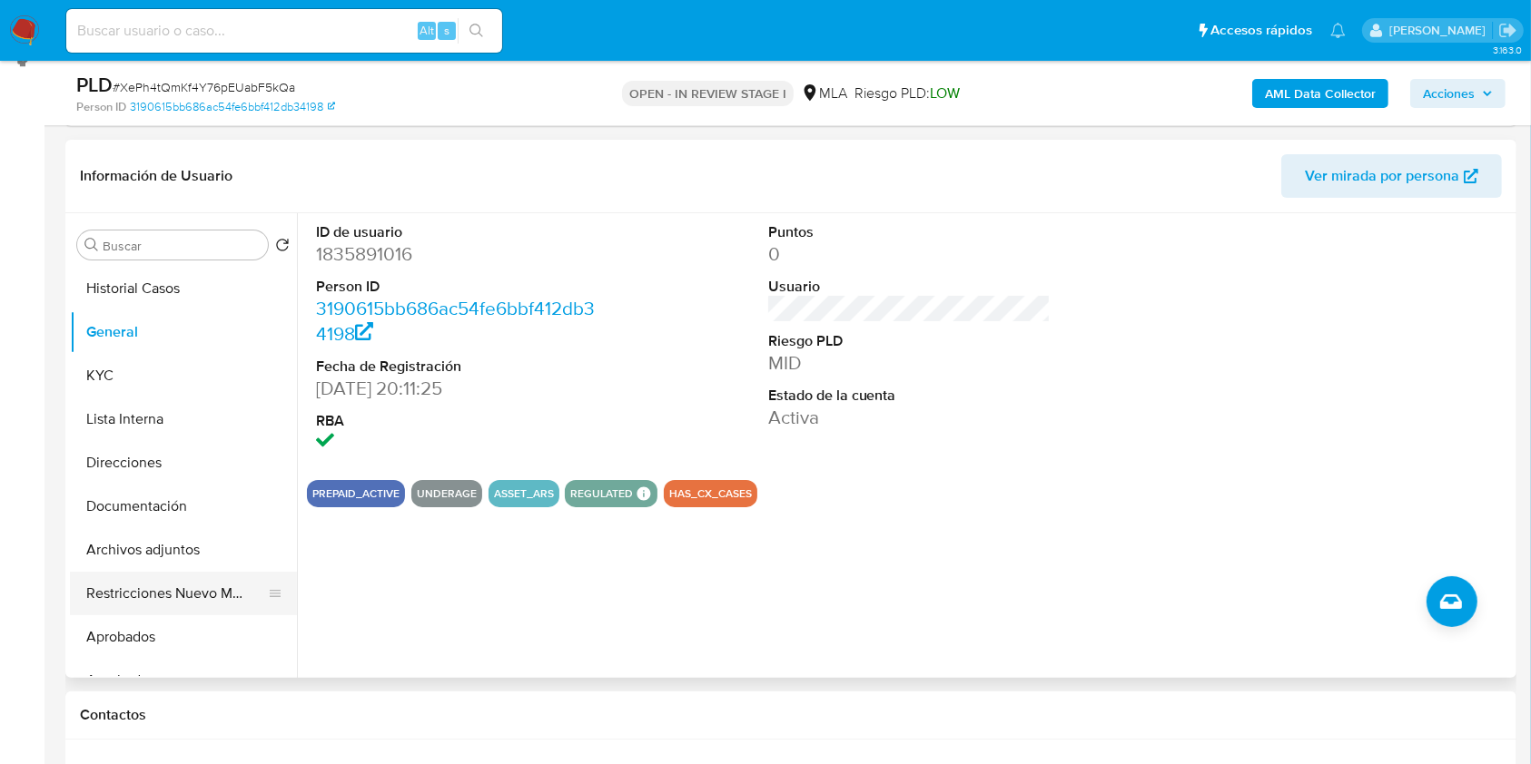
click at [163, 586] on button "Restricciones Nuevo Mundo" at bounding box center [176, 594] width 212 height 44
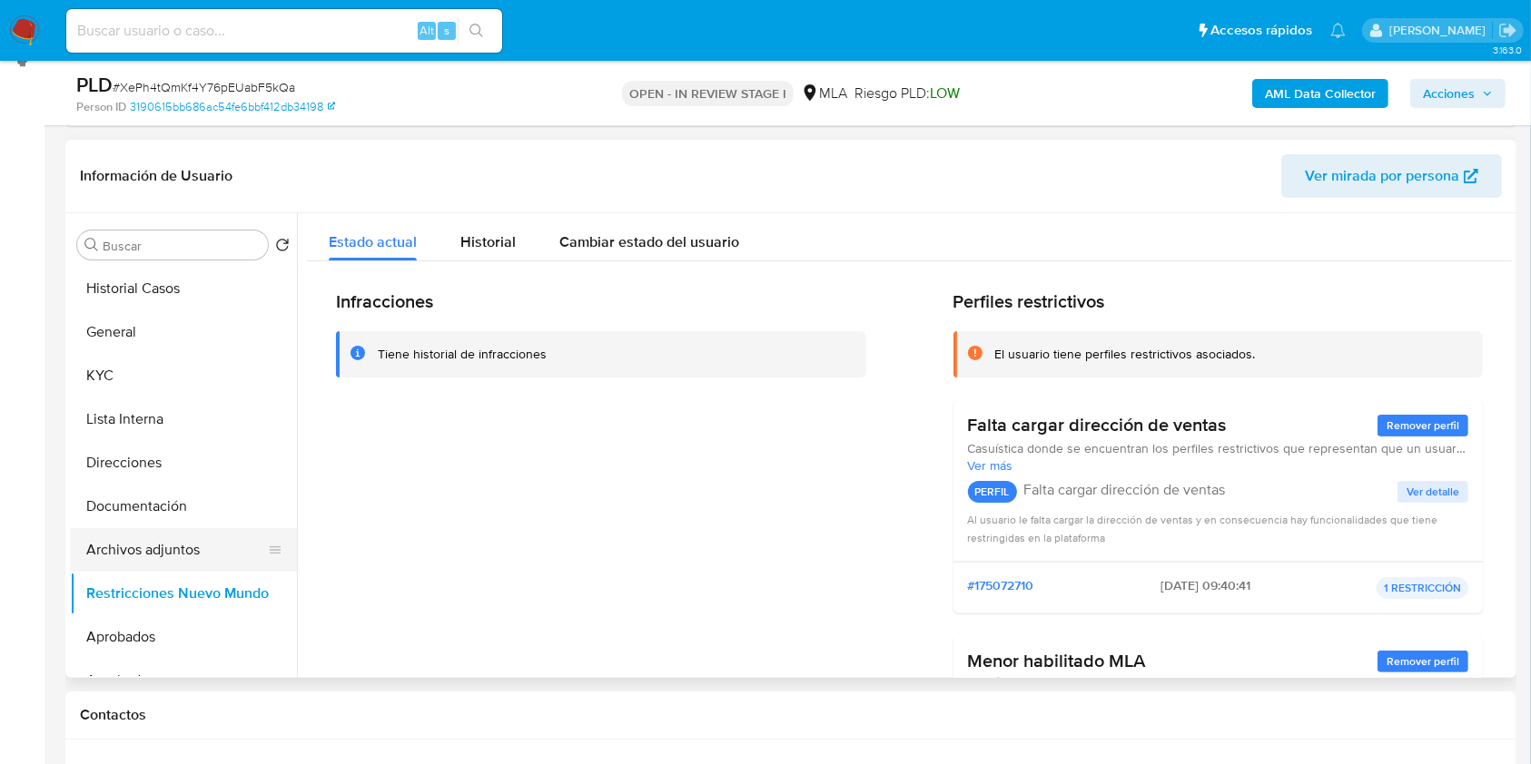
click at [203, 564] on button "Archivos adjuntos" at bounding box center [176, 550] width 212 height 44
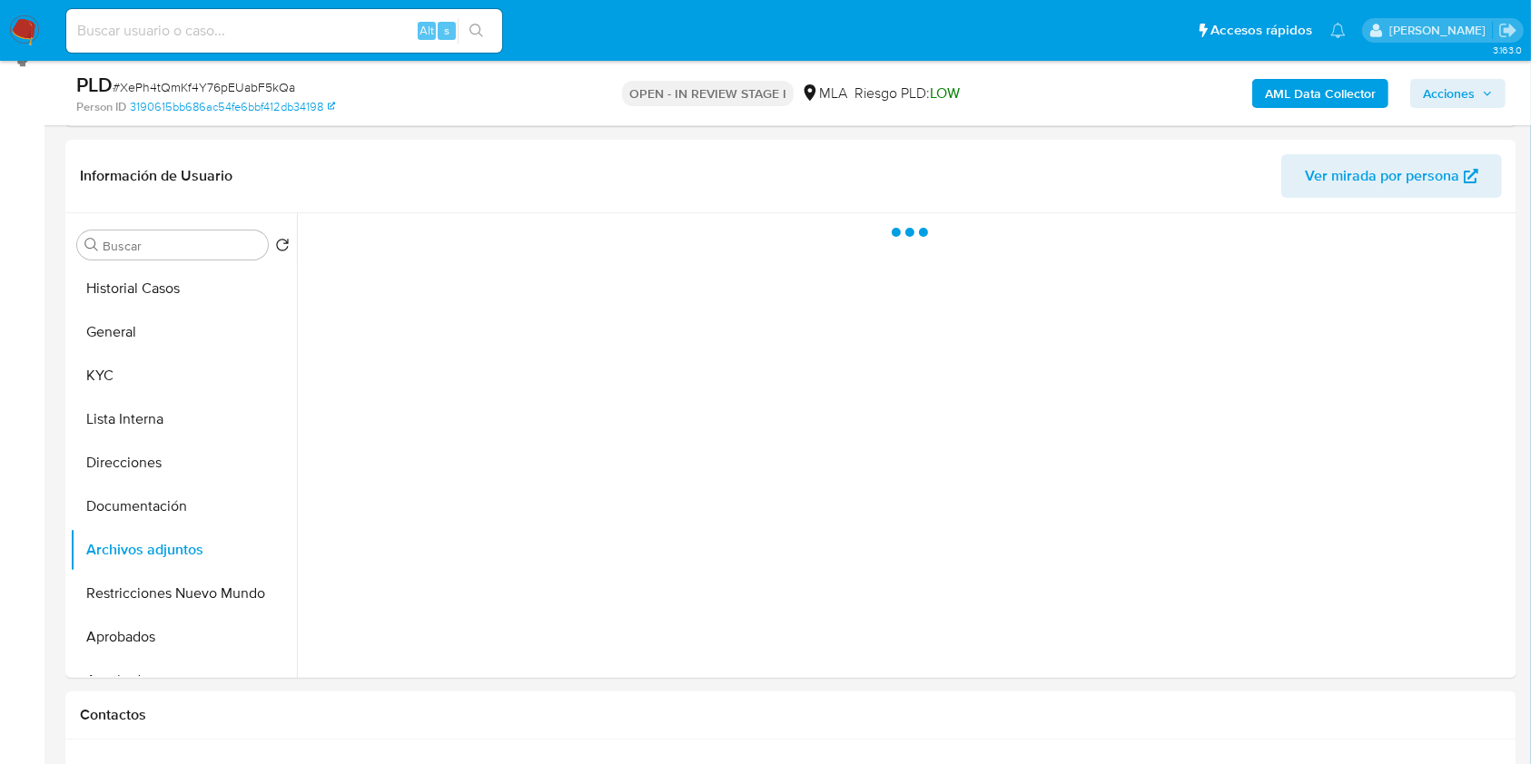
click at [1442, 83] on span "Acciones" at bounding box center [1449, 93] width 52 height 29
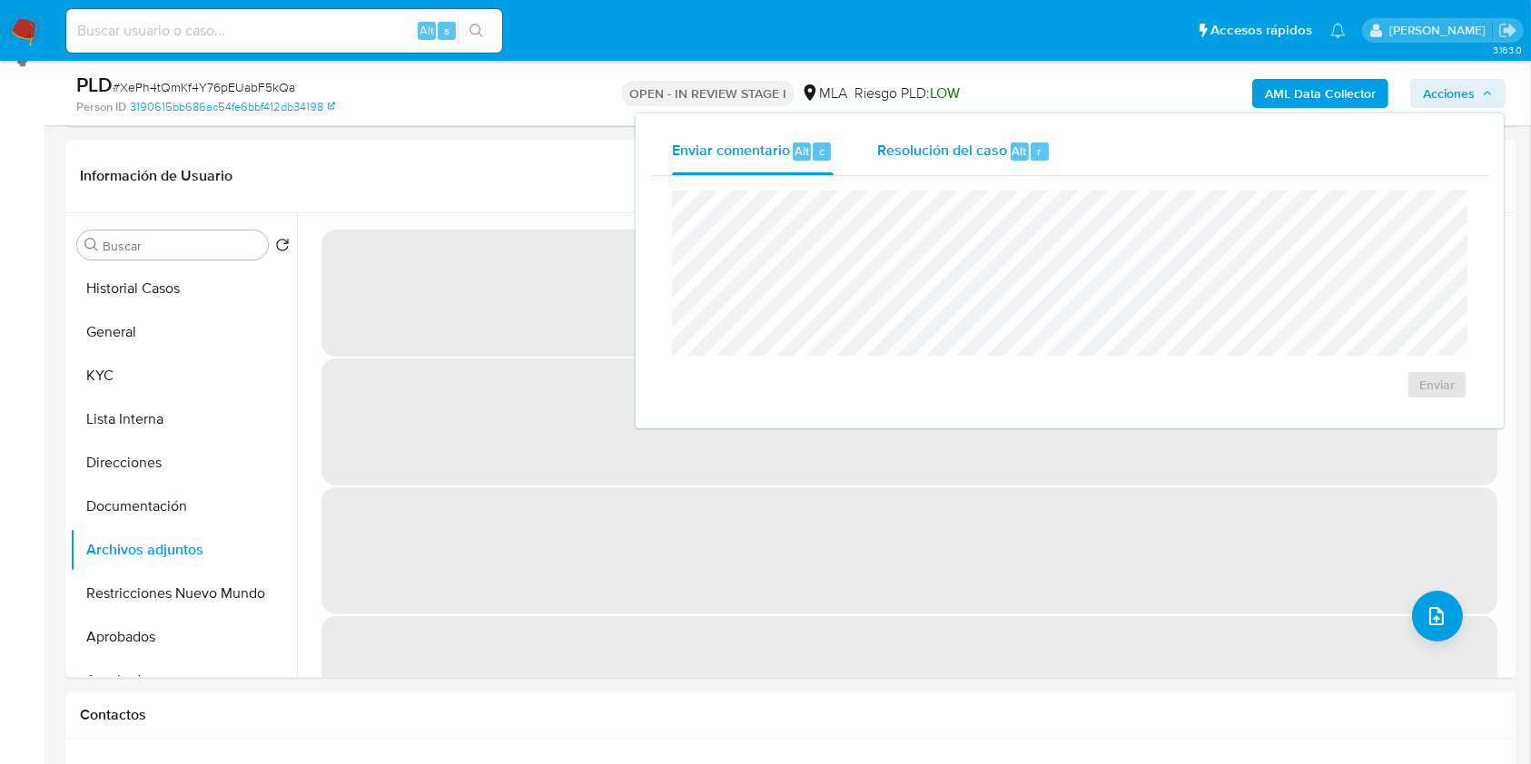
click at [995, 165] on div "Resolución del caso Alt r" at bounding box center [963, 151] width 173 height 47
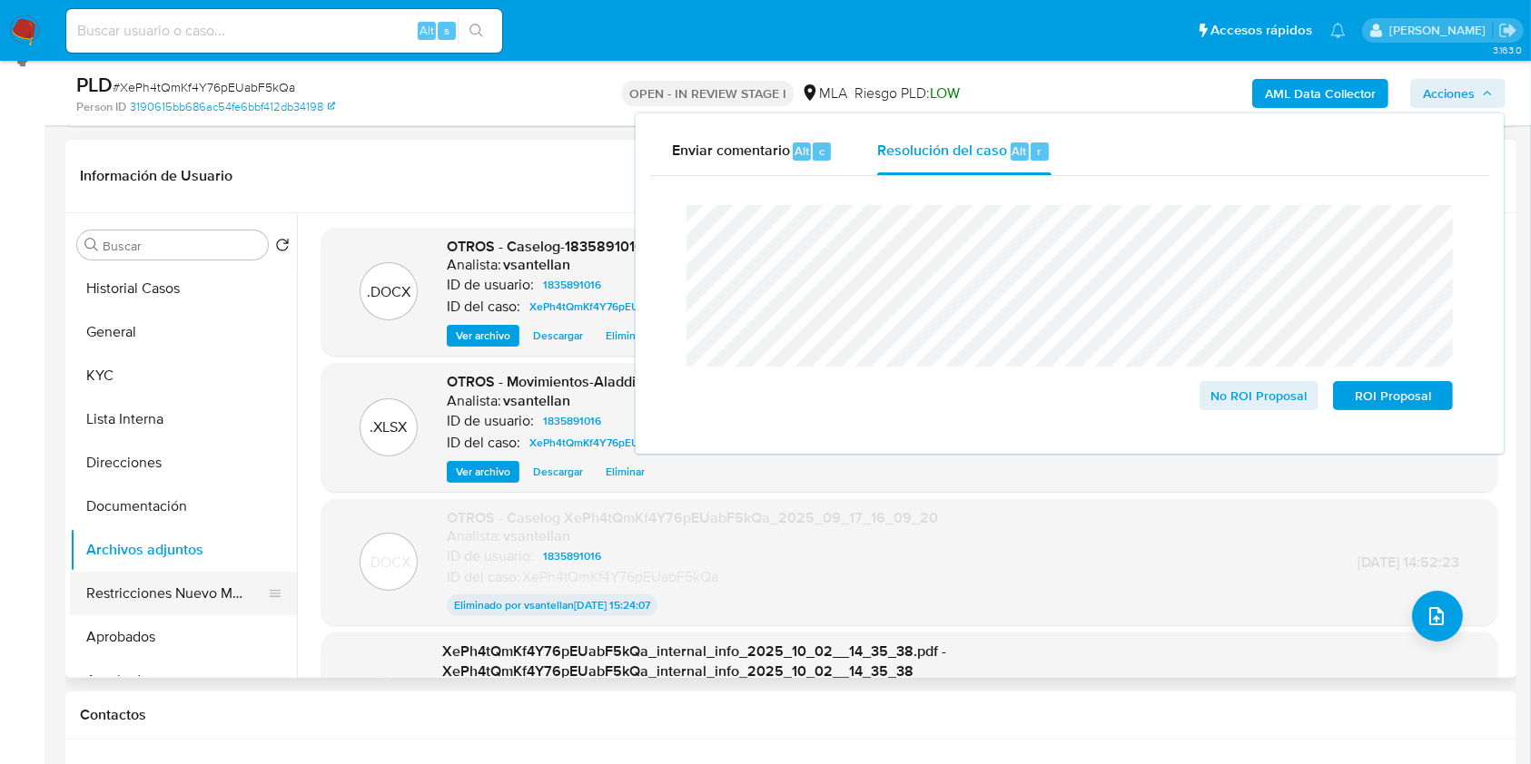
click at [158, 583] on button "Restricciones Nuevo Mundo" at bounding box center [176, 594] width 212 height 44
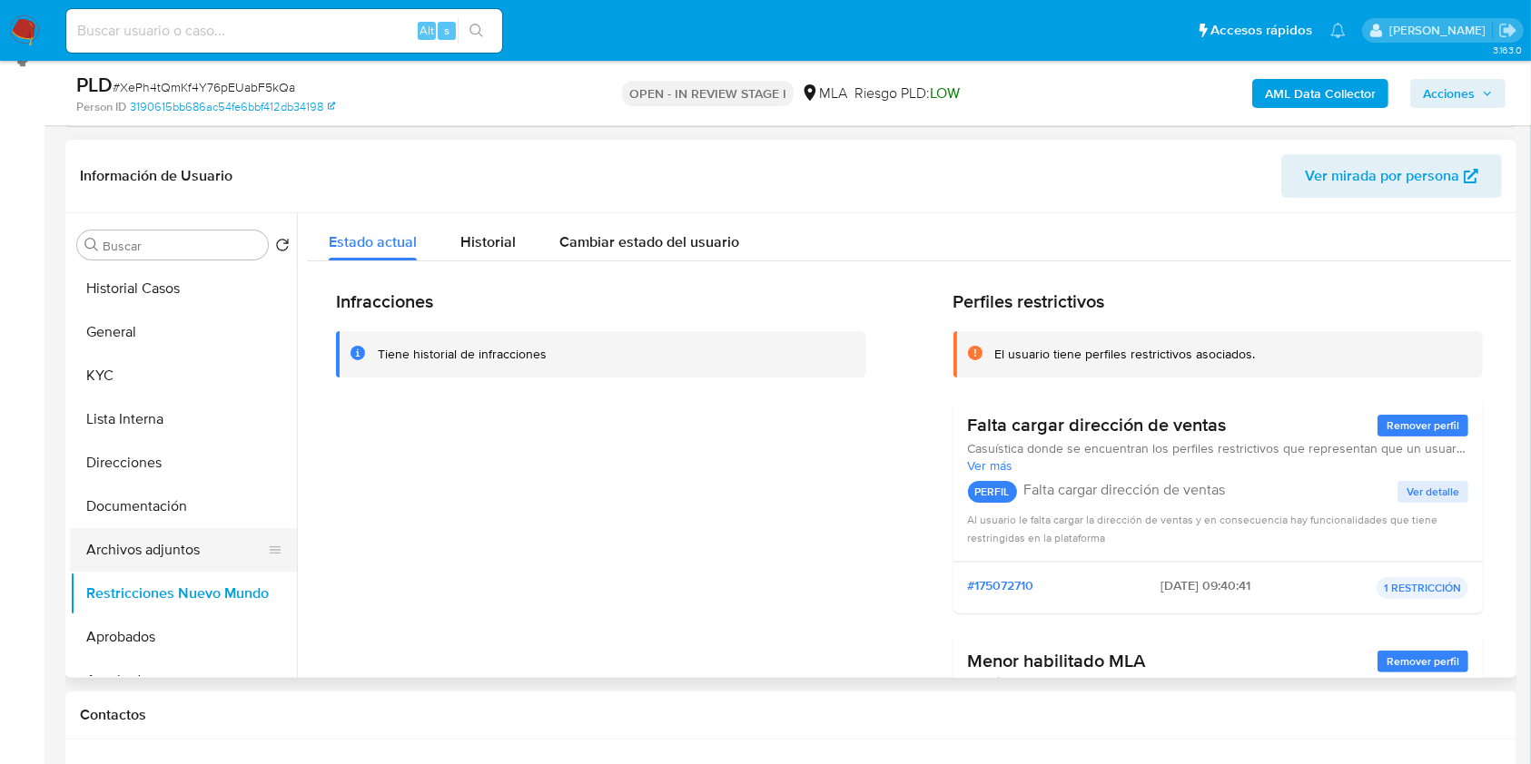
click at [170, 556] on button "Archivos adjuntos" at bounding box center [176, 550] width 212 height 44
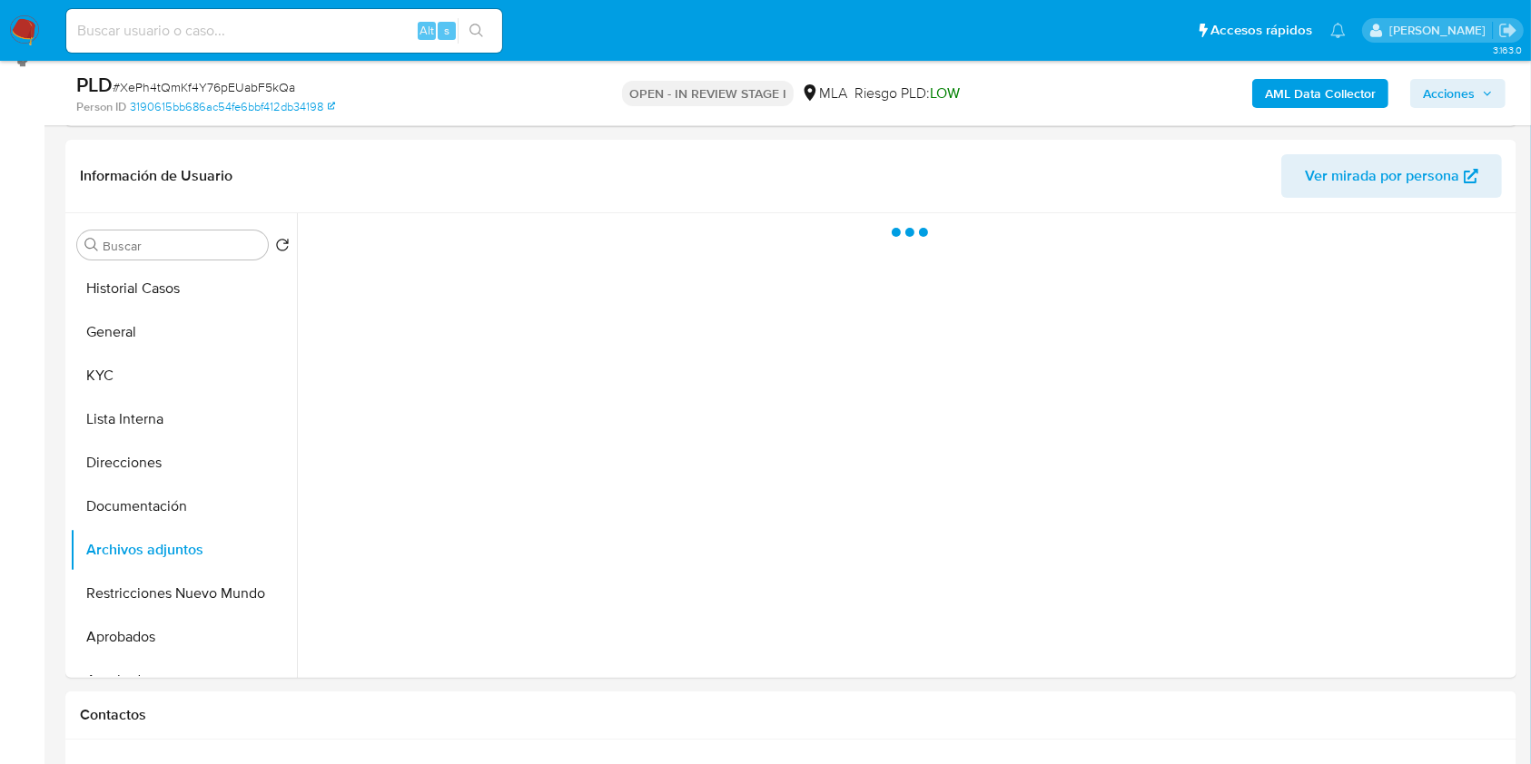
click at [1474, 98] on span "Acciones" at bounding box center [1449, 93] width 52 height 29
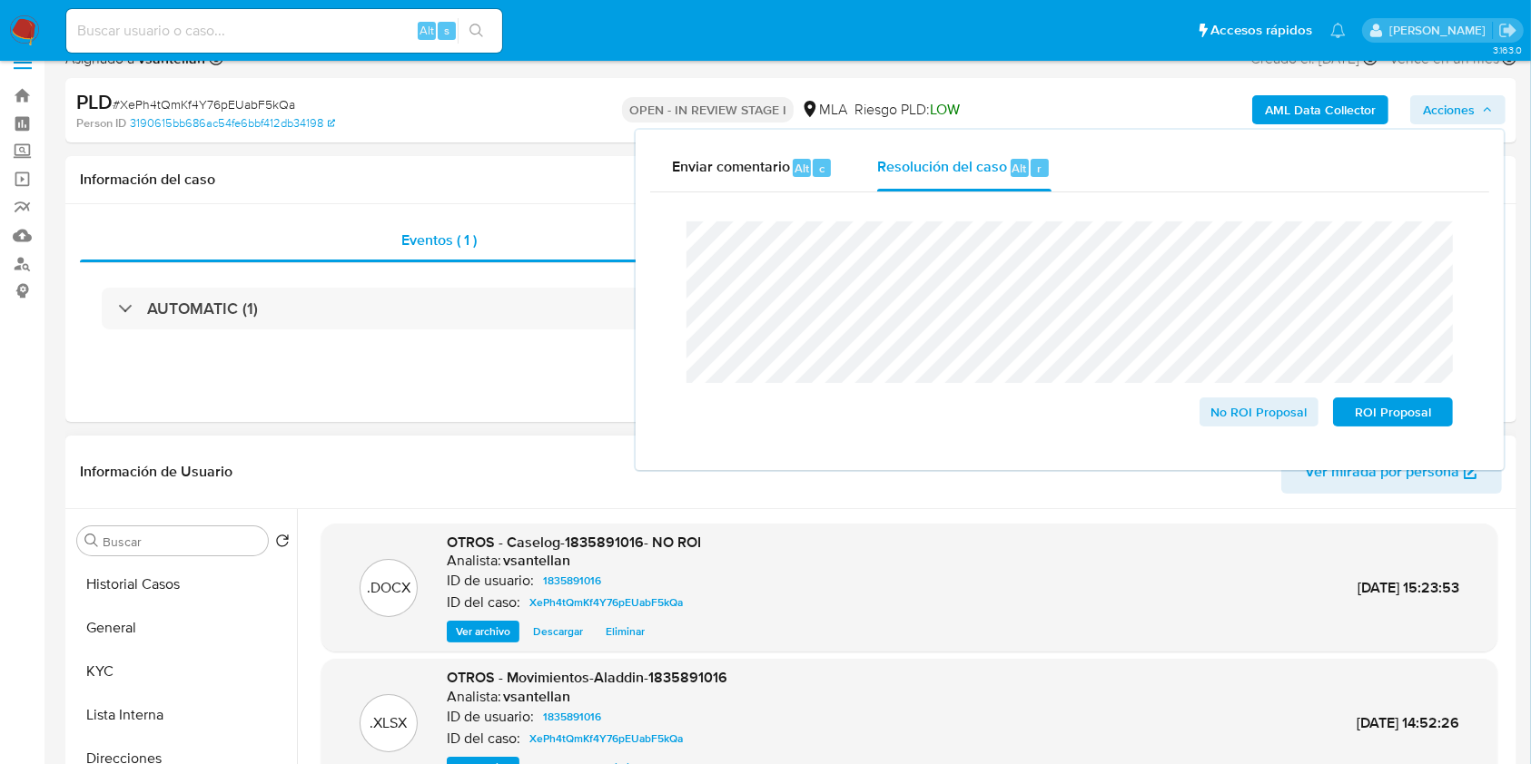
scroll to position [0, 0]
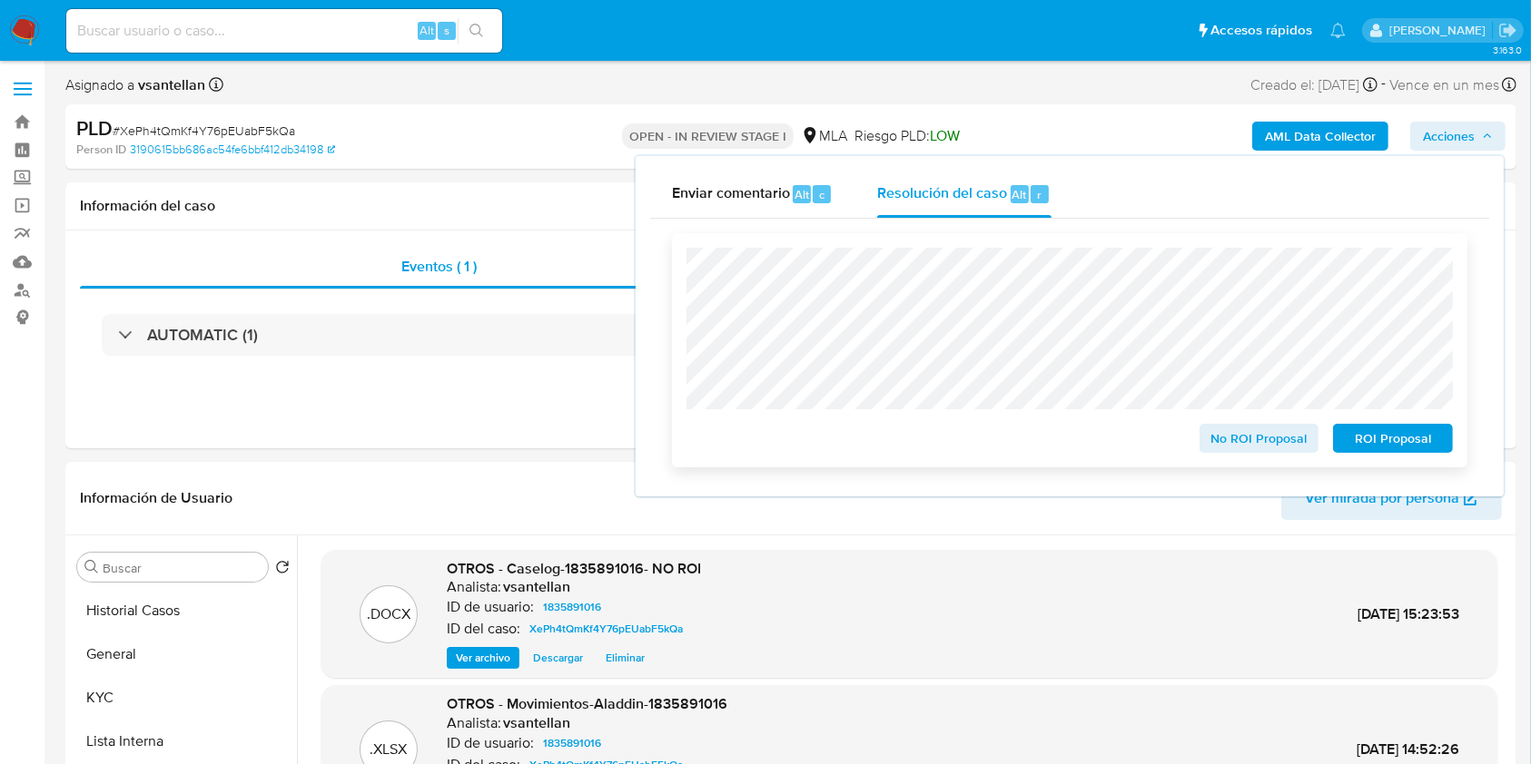
click at [1256, 442] on span "No ROI Proposal" at bounding box center [1259, 438] width 94 height 25
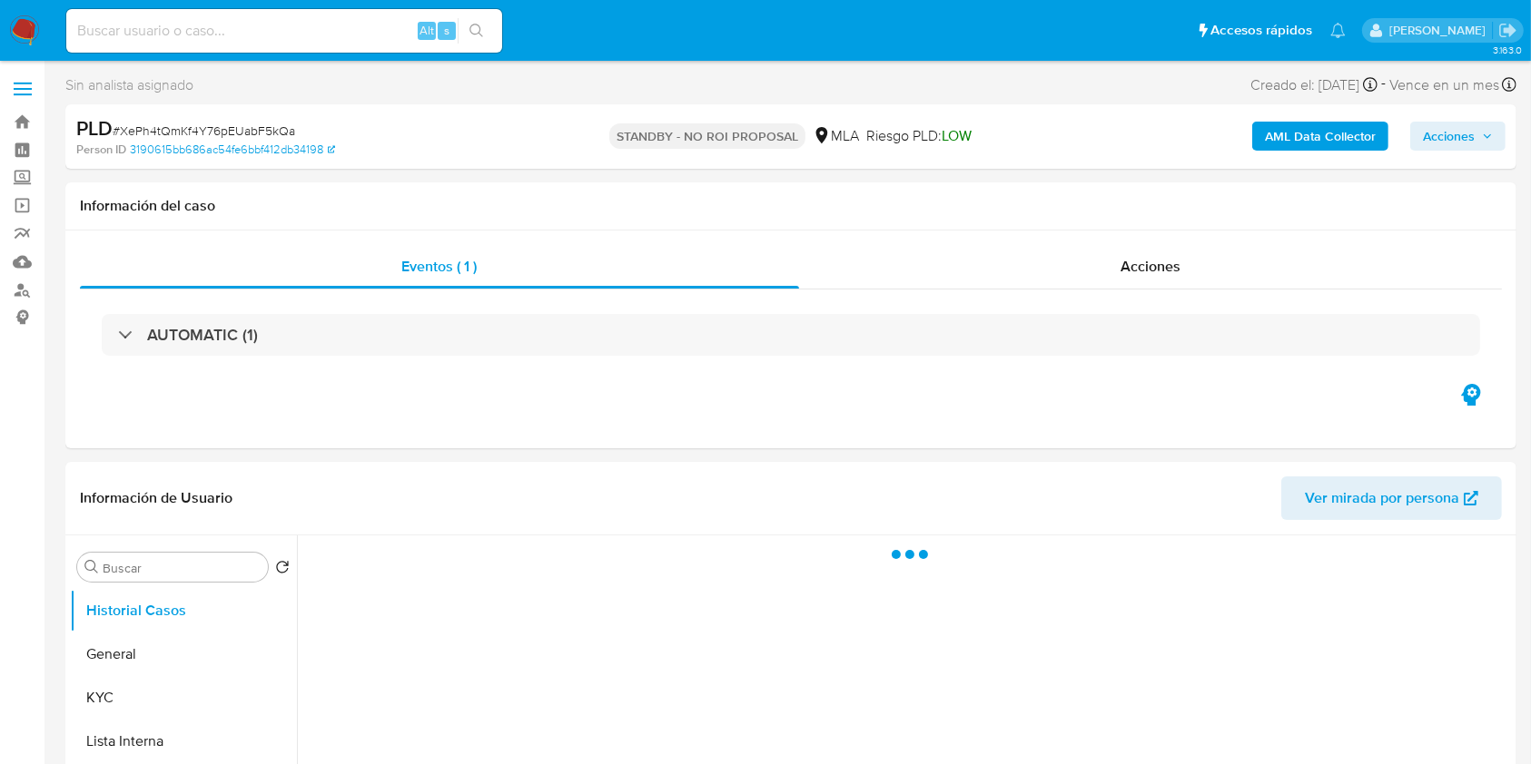
select select "10"
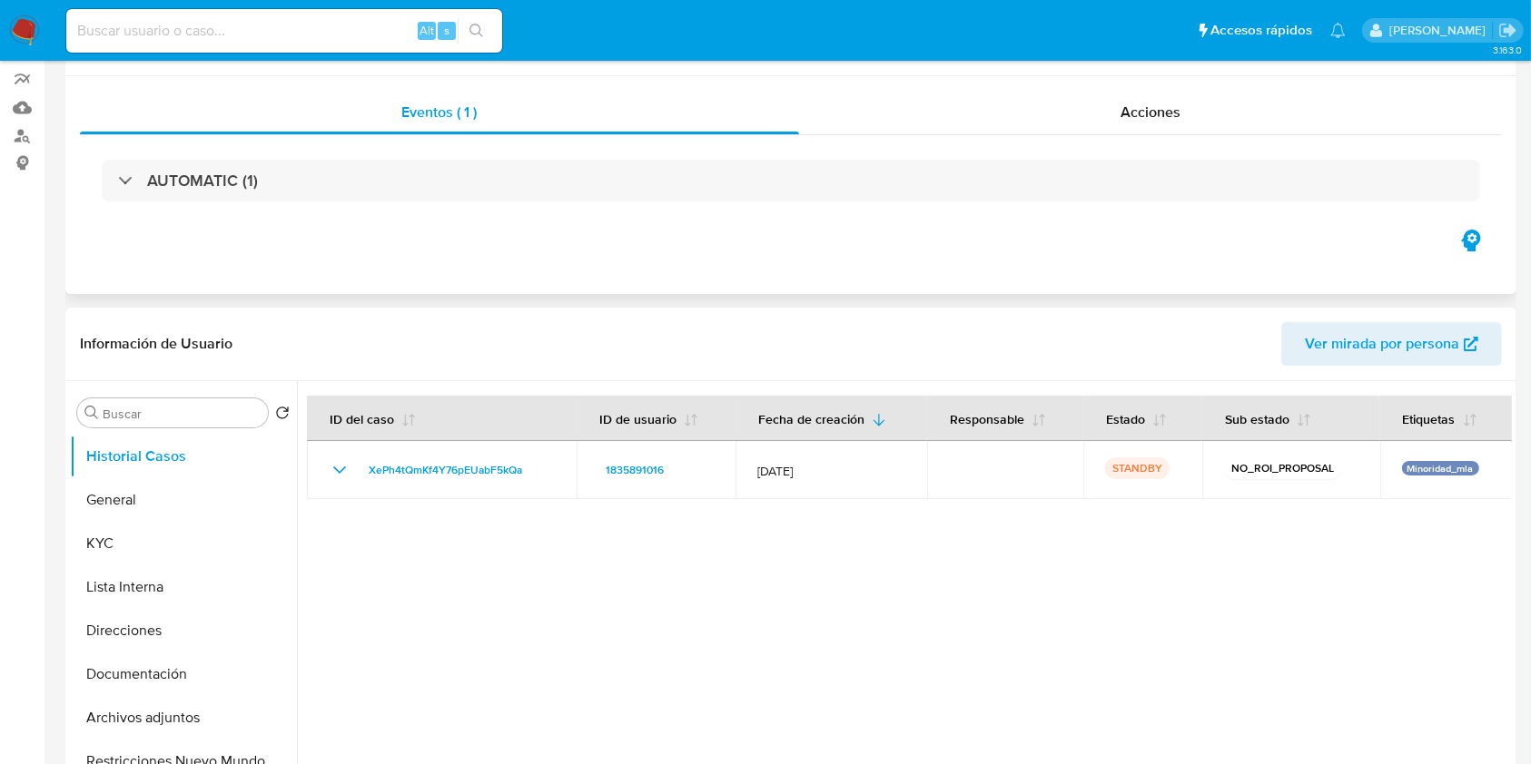
scroll to position [242, 0]
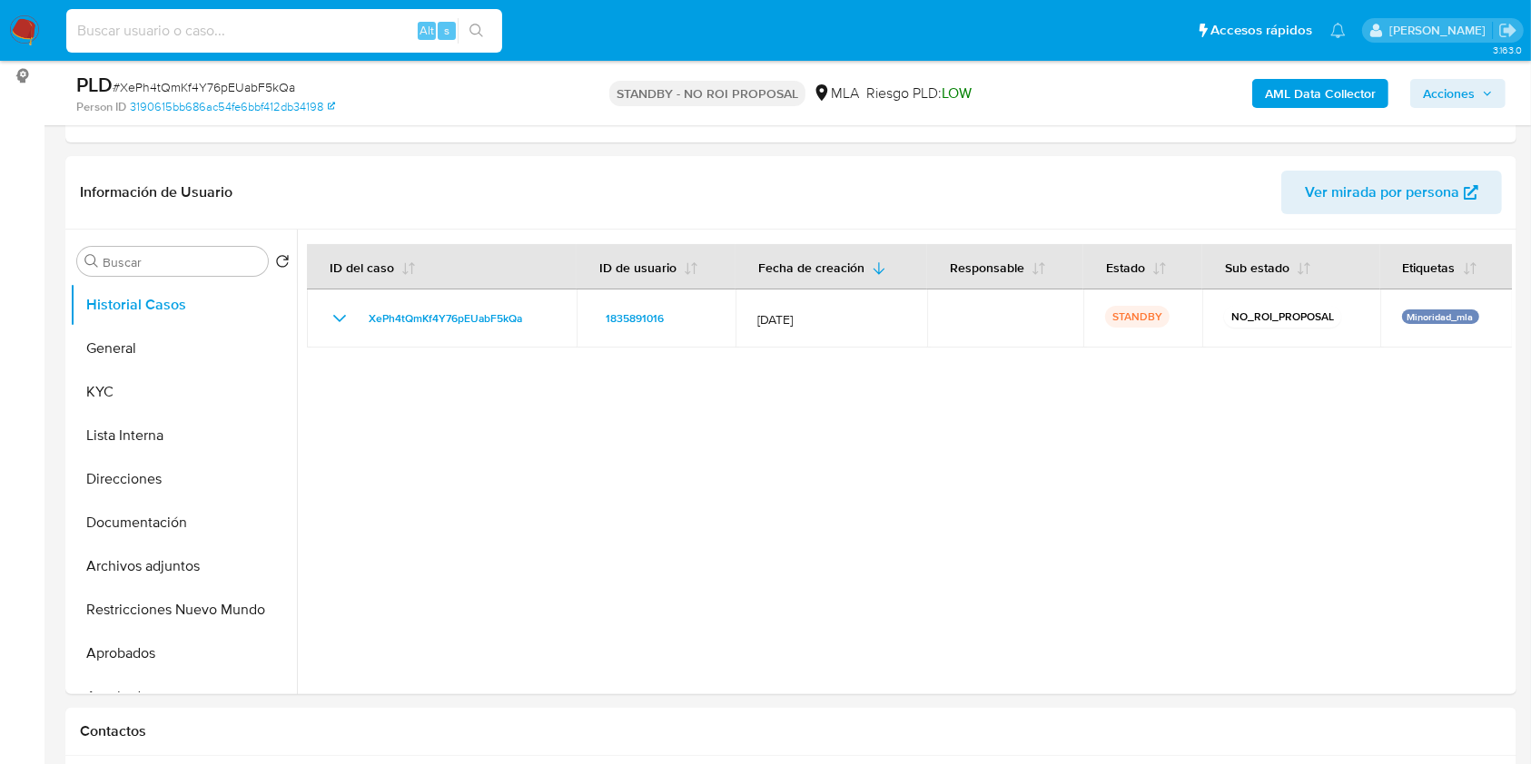
click at [305, 33] on input at bounding box center [284, 31] width 436 height 24
paste input "406599547"
type input "406599547"
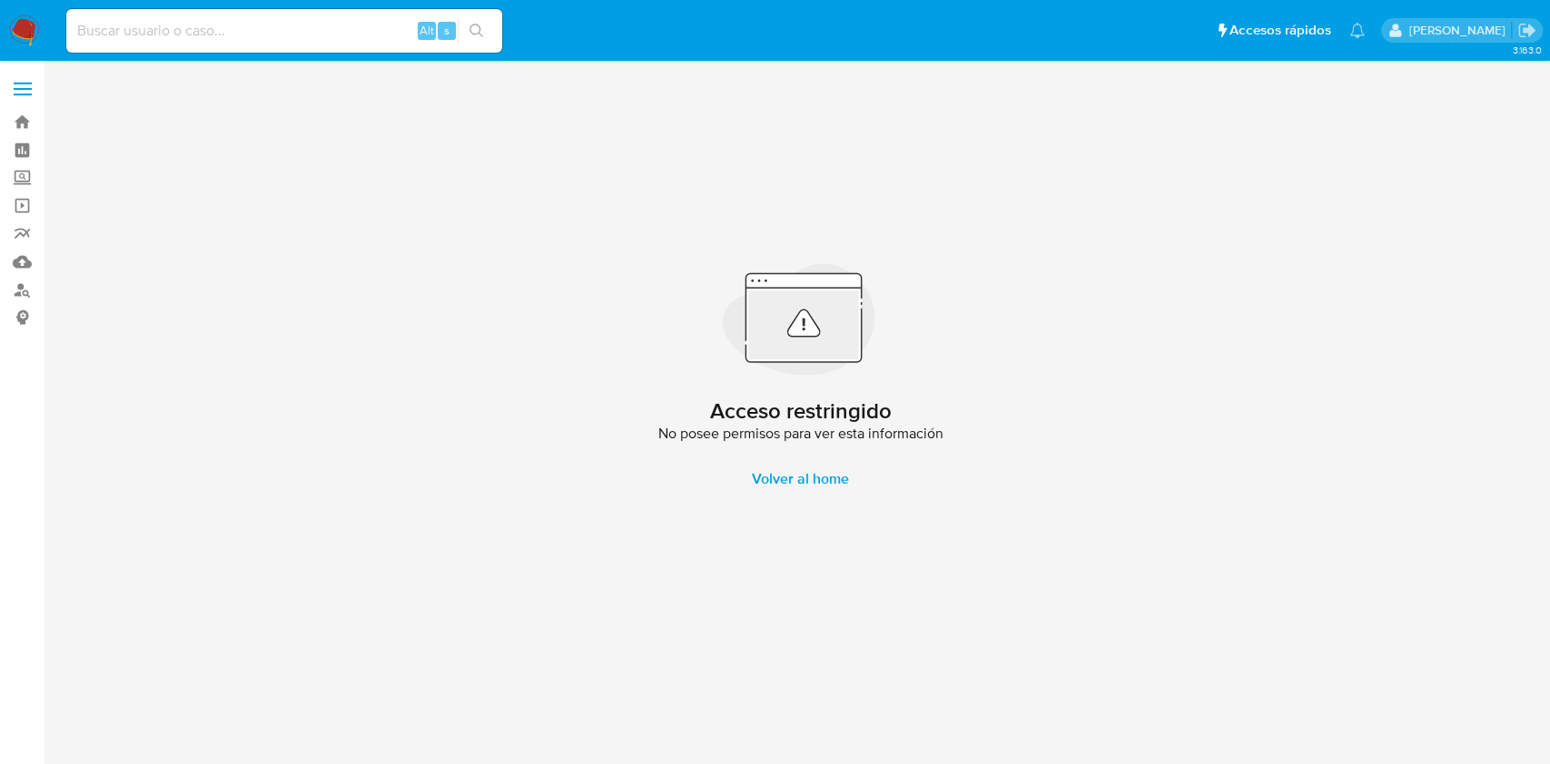
click at [153, 28] on input at bounding box center [284, 31] width 436 height 24
paste input "19758079"
type input "19758079"
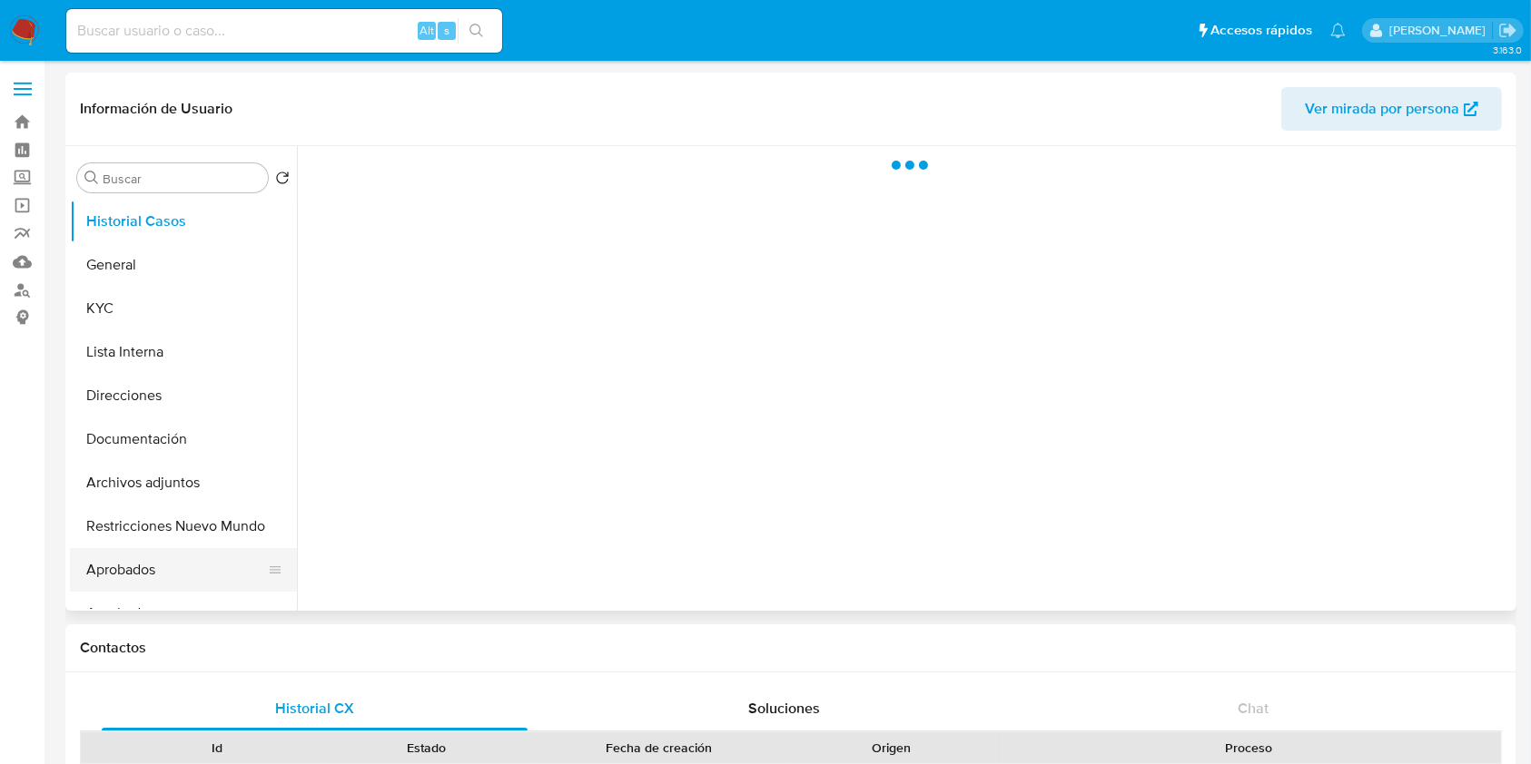
select select "10"
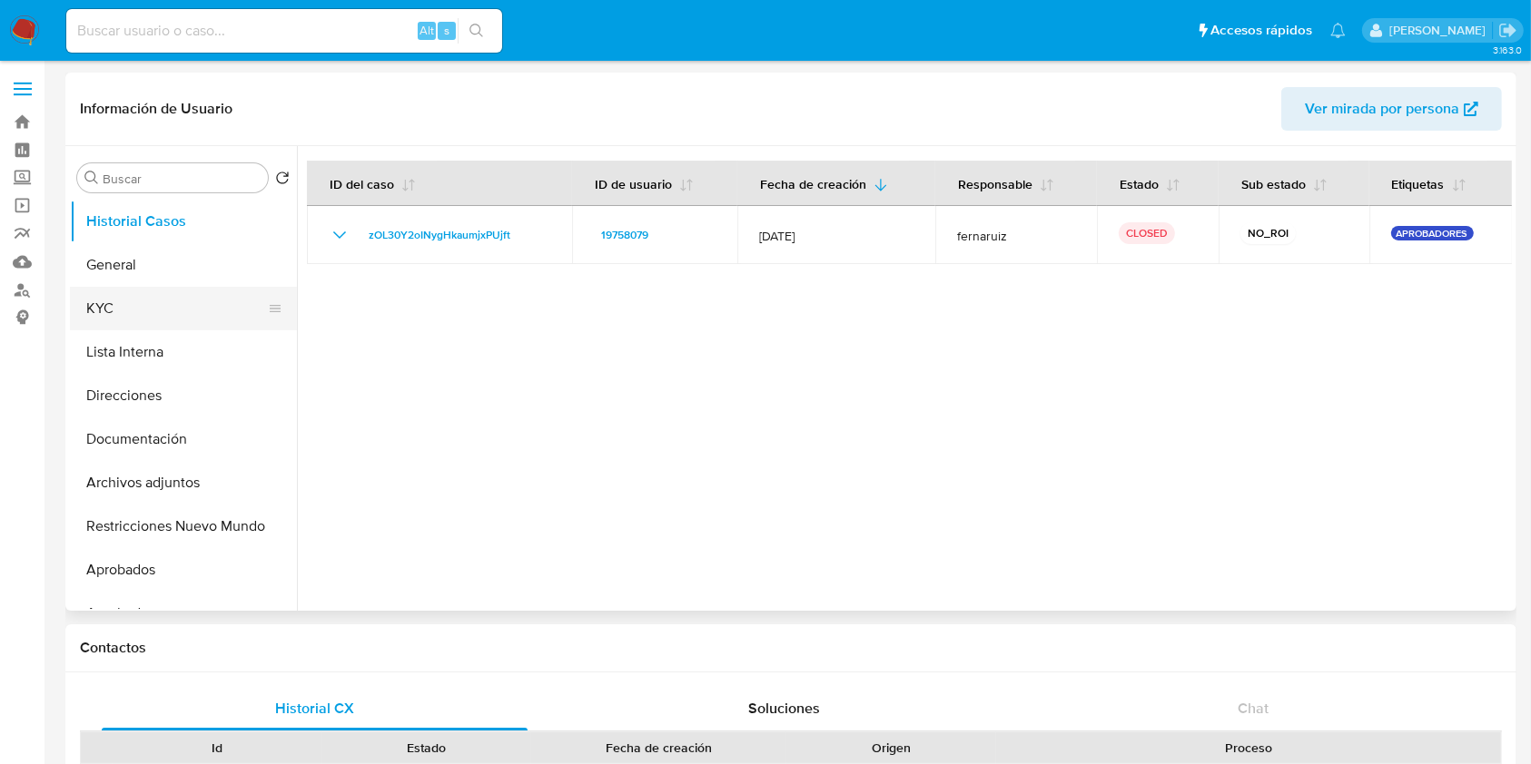
click at [174, 301] on button "KYC" at bounding box center [176, 309] width 212 height 44
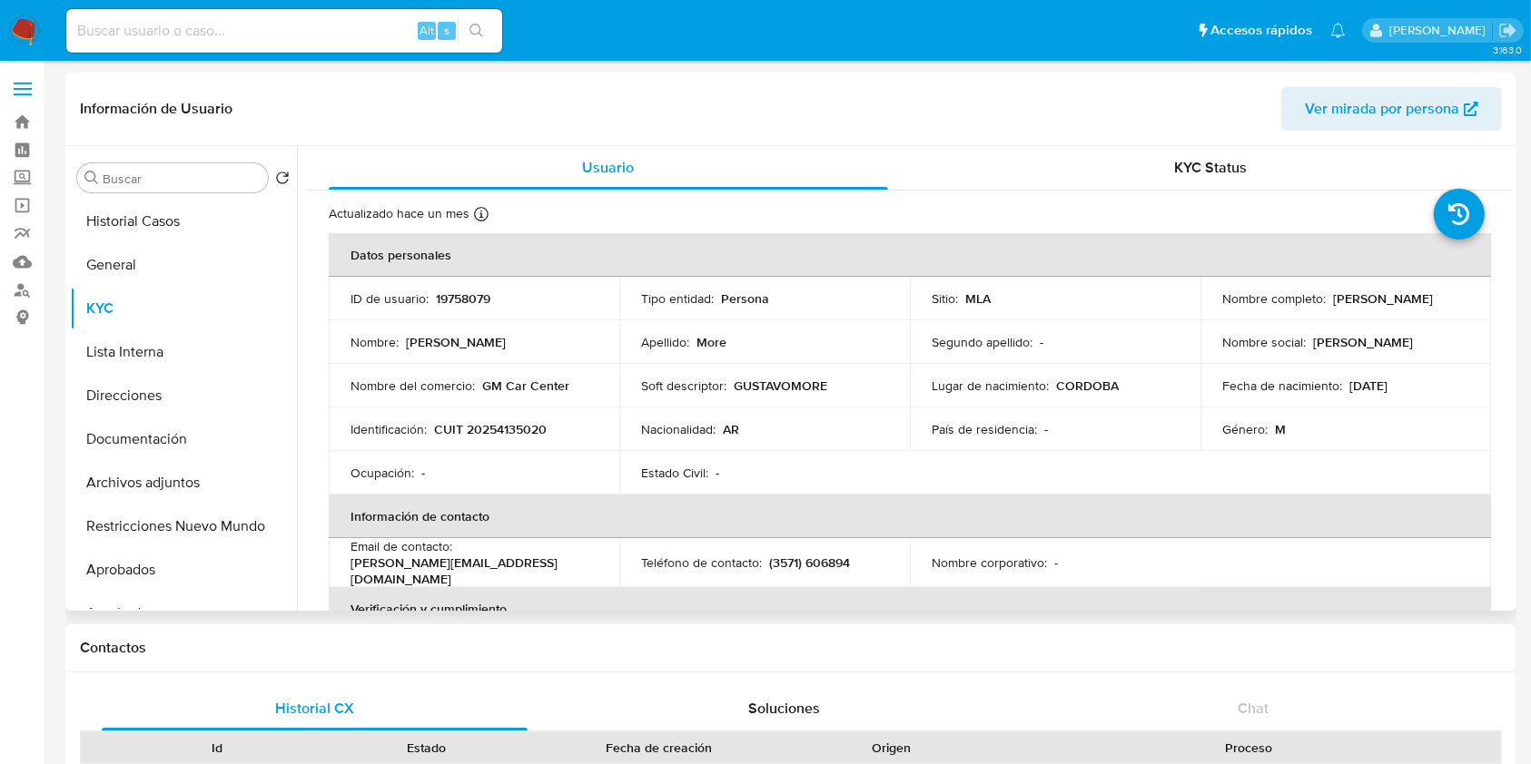
click at [503, 421] on p "CUIT 20254135020" at bounding box center [490, 429] width 113 height 16
click at [517, 432] on p "CUIT 20254135020" at bounding box center [490, 429] width 113 height 16
copy p "20254135020"
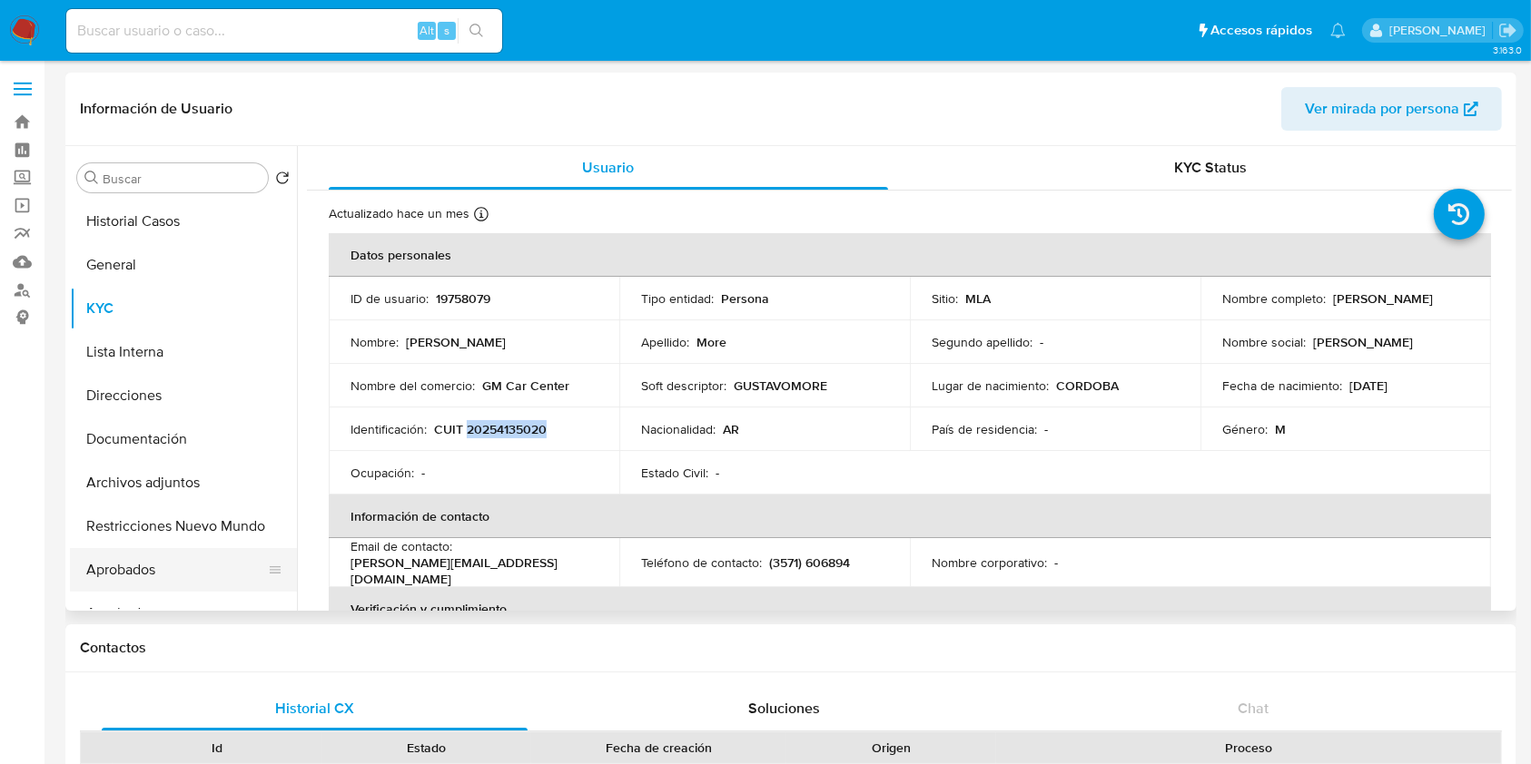
click at [185, 576] on button "Aprobados" at bounding box center [176, 570] width 212 height 44
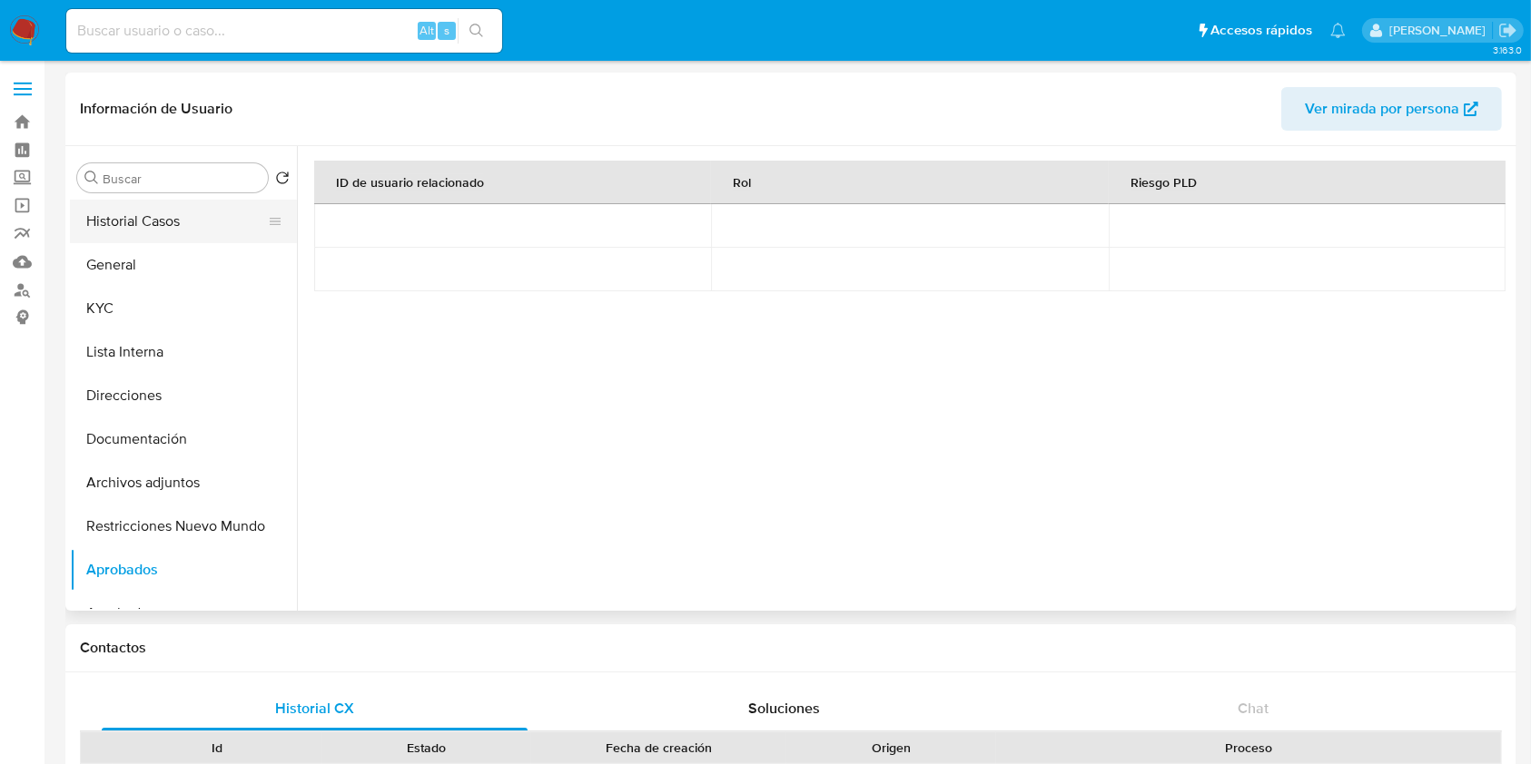
click at [161, 228] on button "Historial Casos" at bounding box center [176, 222] width 212 height 44
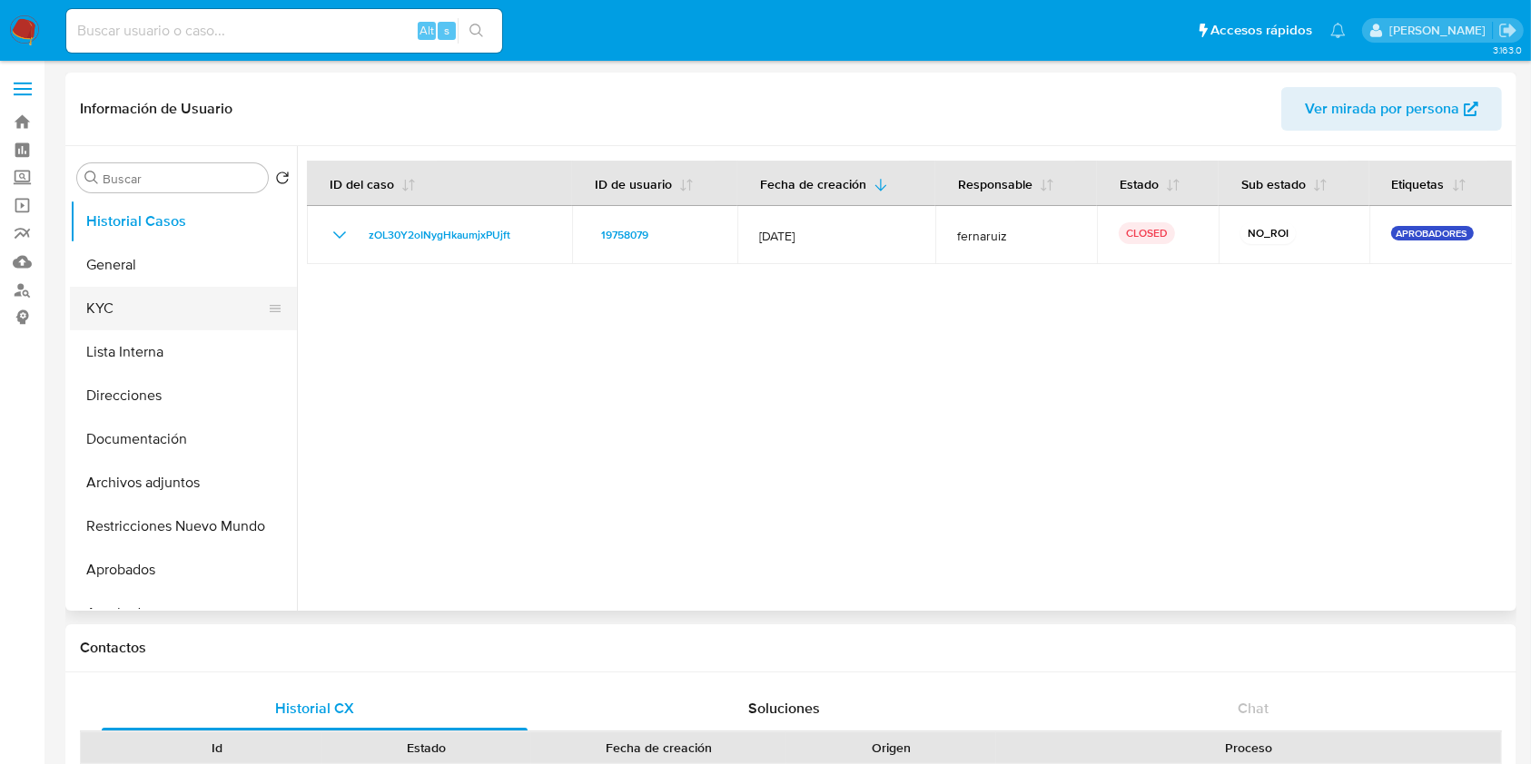
click at [190, 290] on button "KYC" at bounding box center [176, 309] width 212 height 44
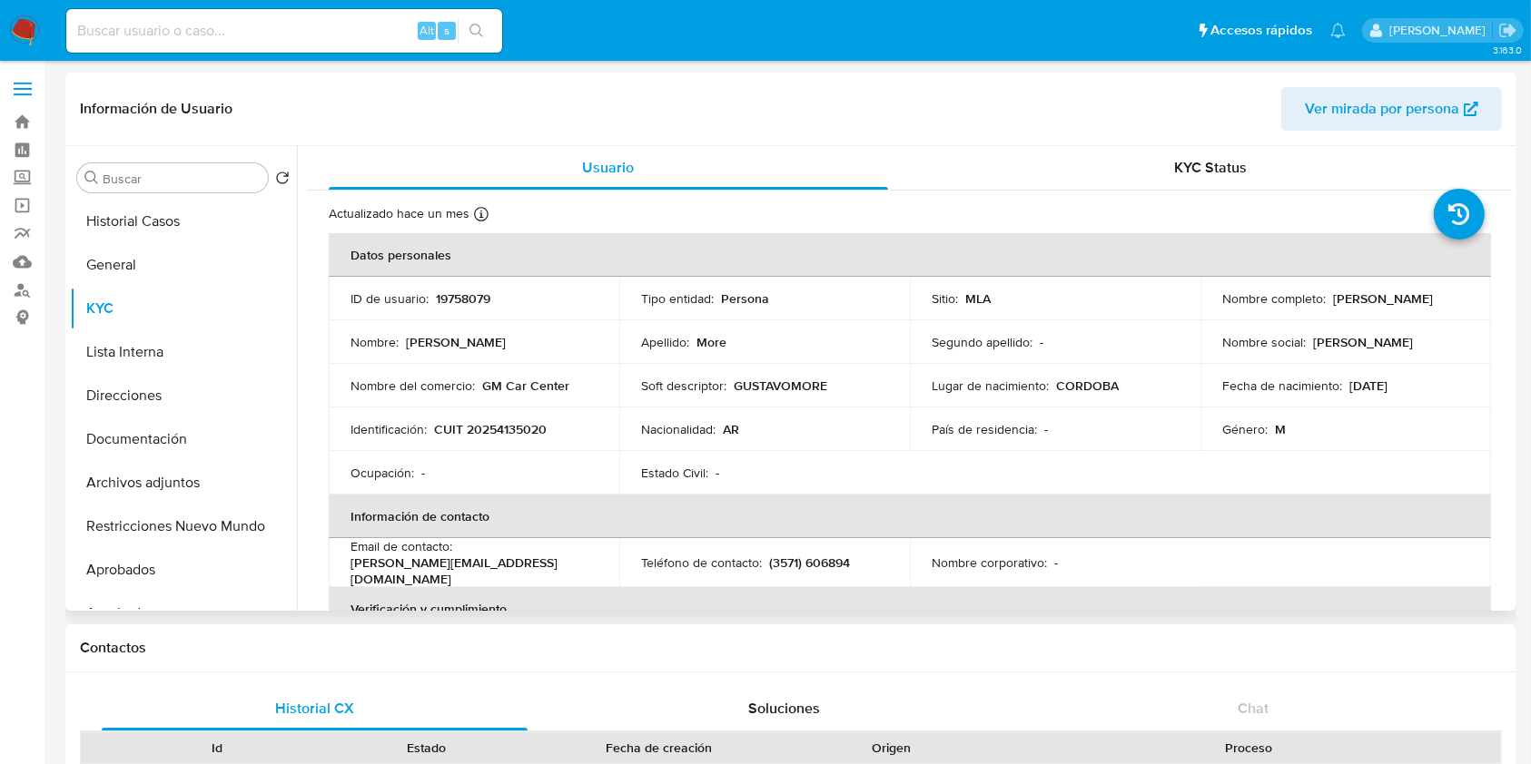
click at [494, 418] on td "Identificación : CUIT 20254135020" at bounding box center [474, 430] width 291 height 44
click at [496, 425] on p "CUIT 20254135020" at bounding box center [490, 429] width 113 height 16
copy p "20254135020"
click at [188, 224] on button "Historial Casos" at bounding box center [183, 222] width 227 height 44
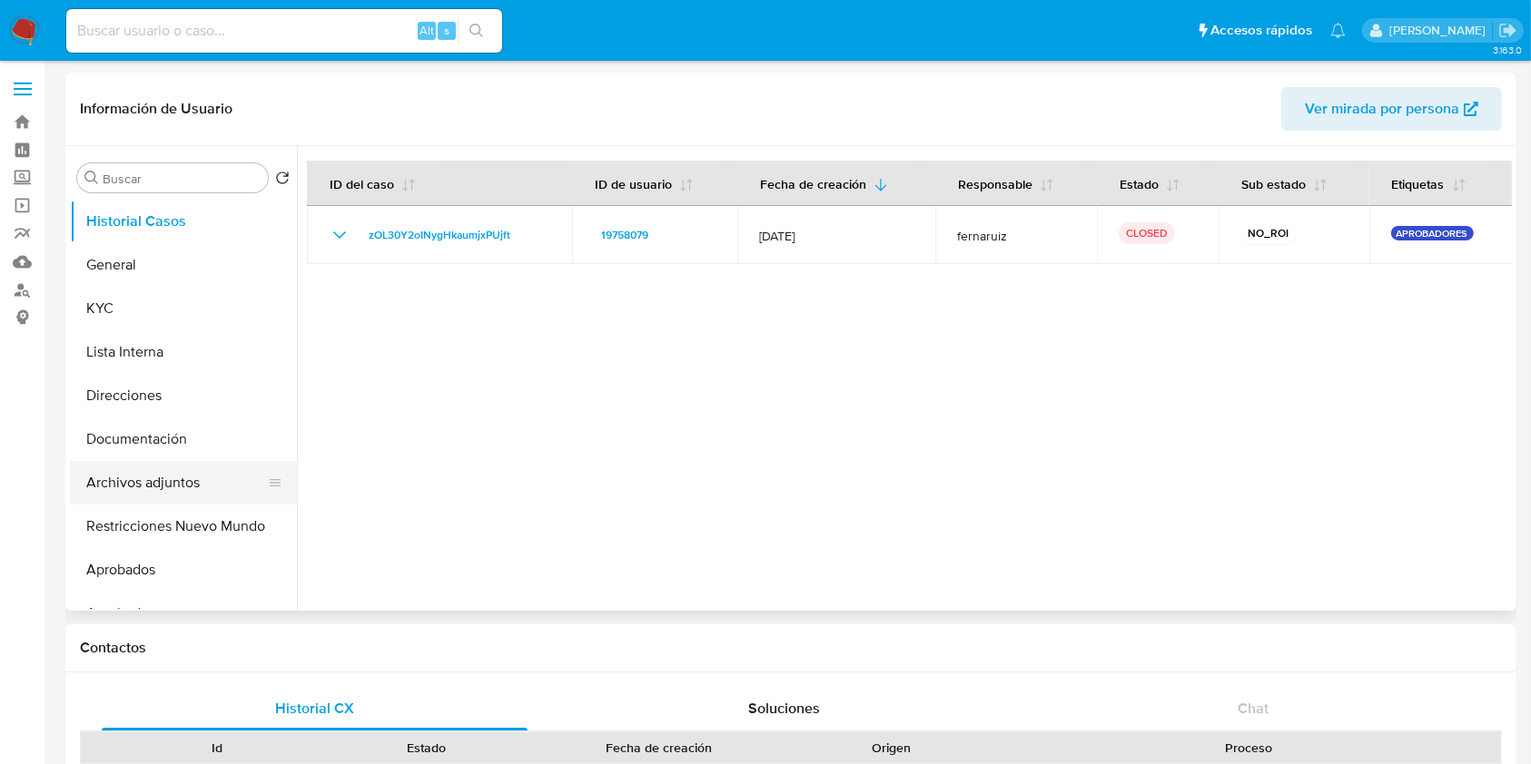
click at [182, 486] on button "Archivos adjuntos" at bounding box center [176, 483] width 212 height 44
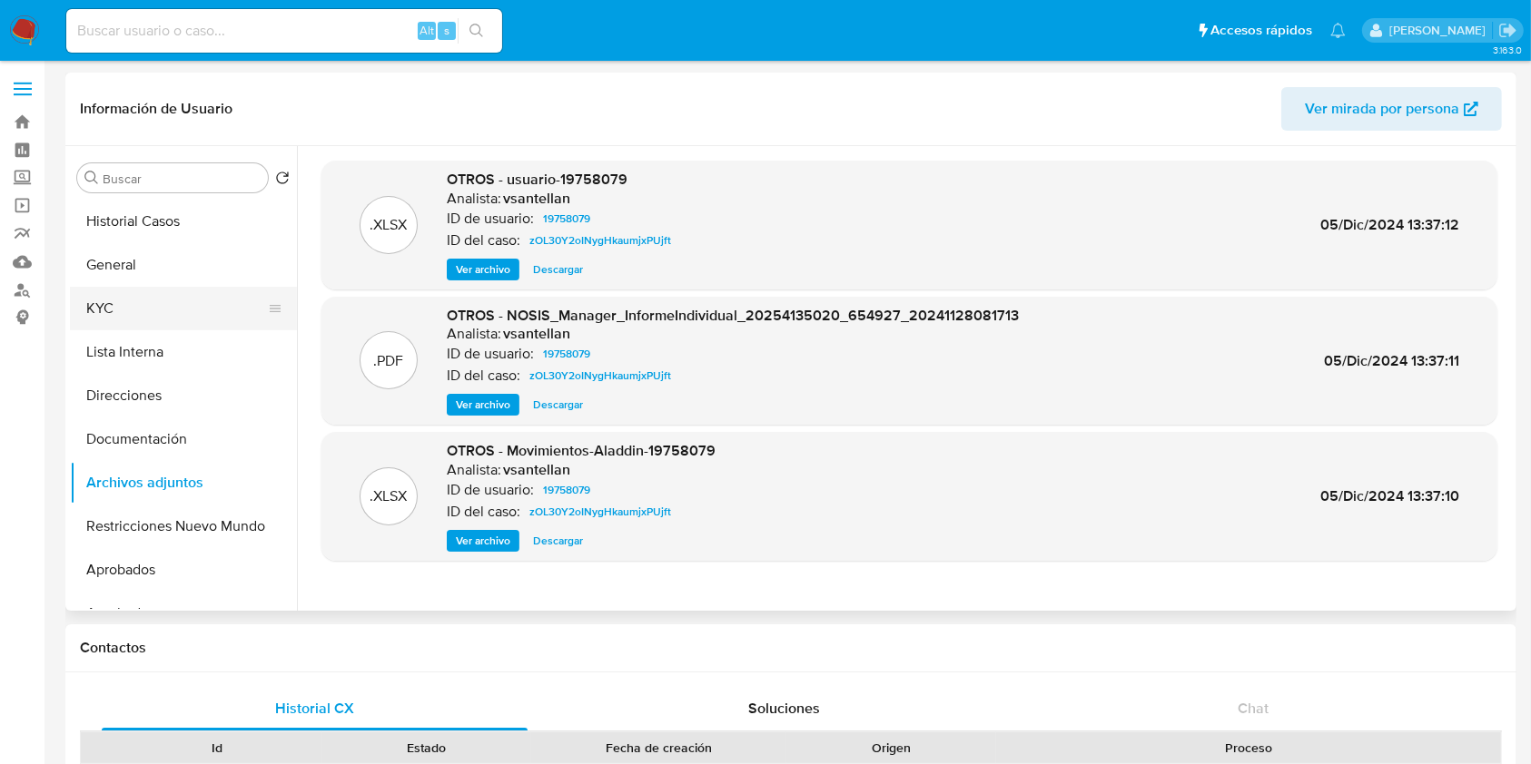
click at [152, 310] on button "KYC" at bounding box center [176, 309] width 212 height 44
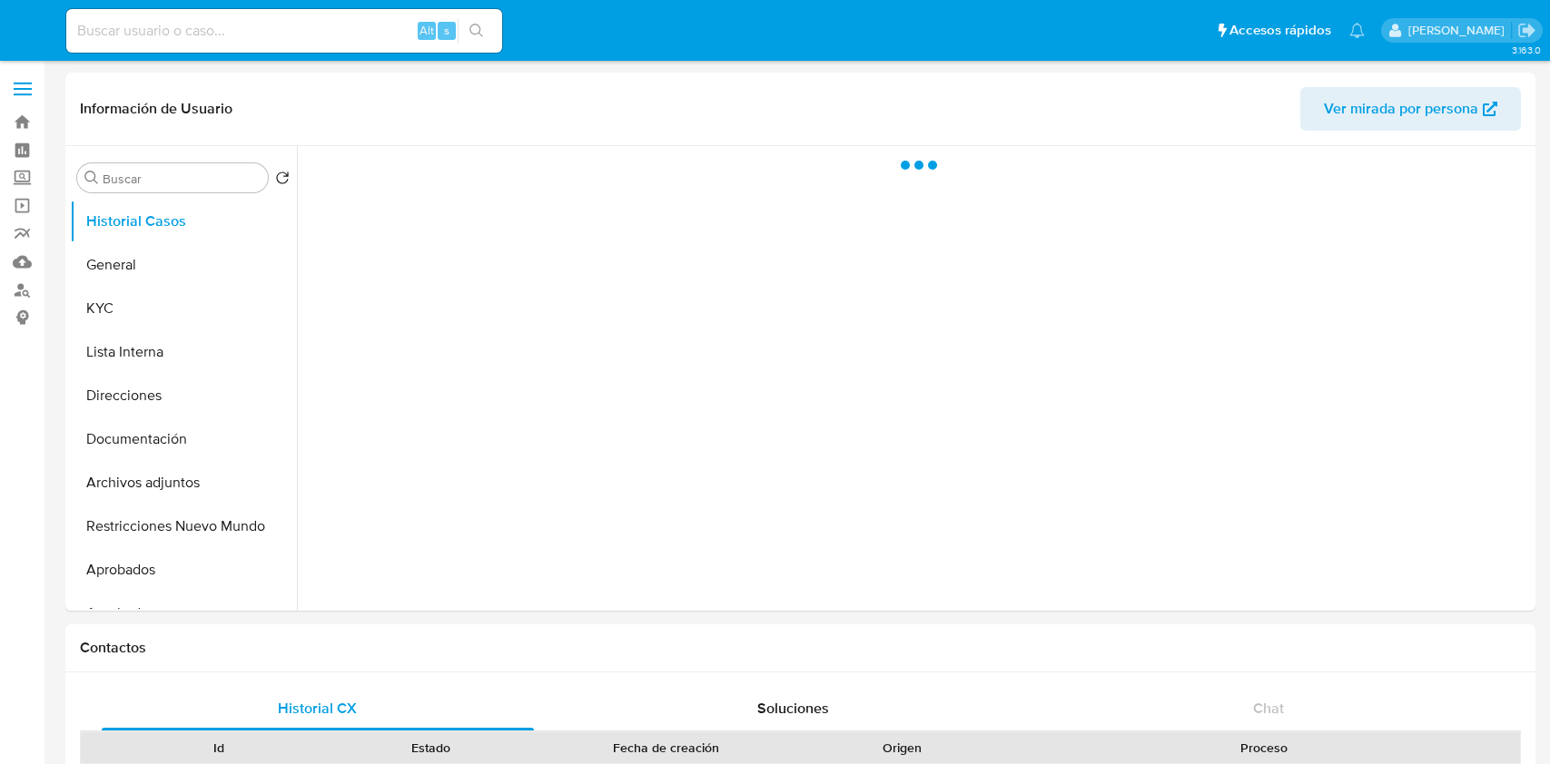
select select "10"
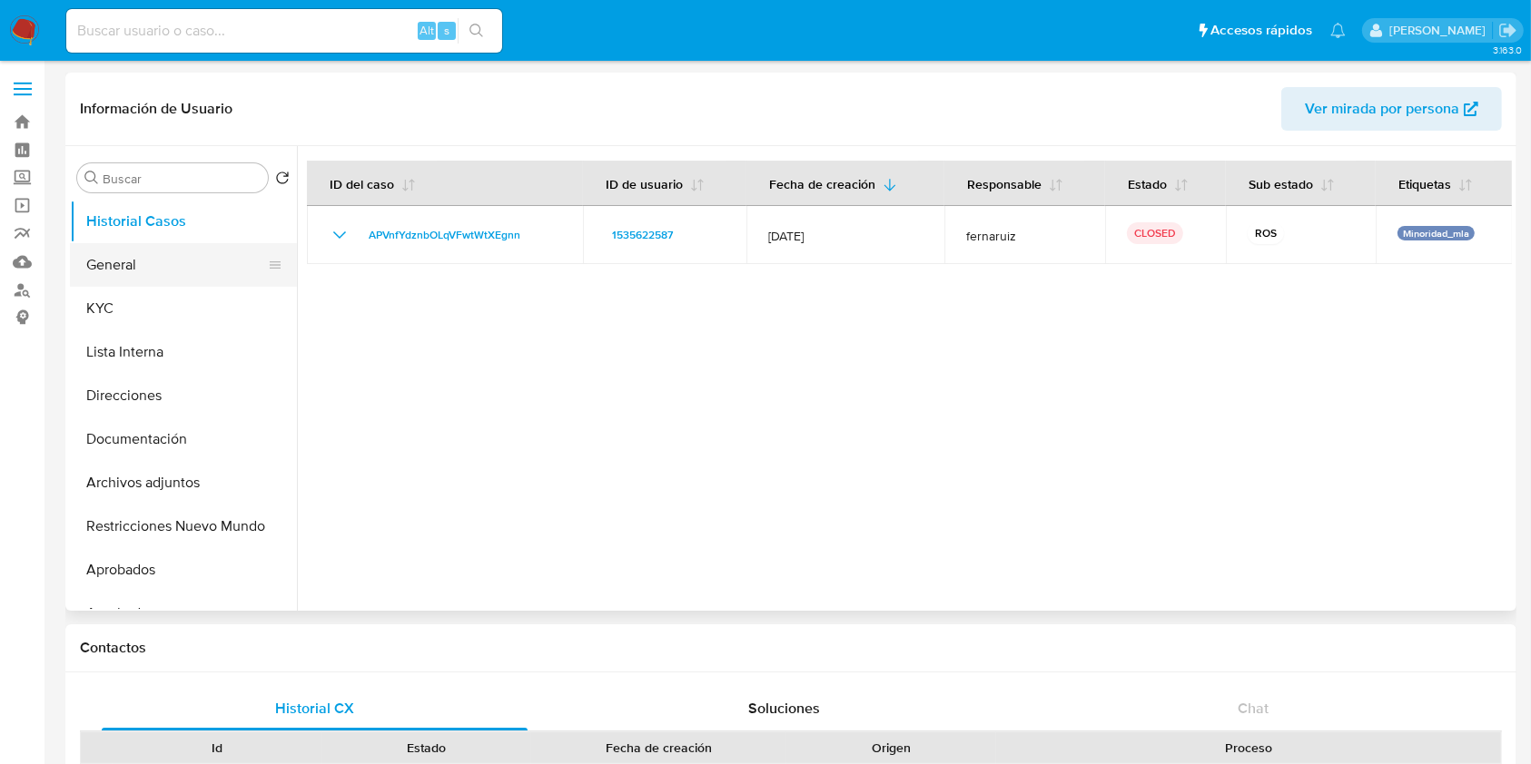
drag, startPoint x: 181, startPoint y: 261, endPoint x: 197, endPoint y: 272, distance: 19.6
click at [181, 262] on button "General" at bounding box center [176, 265] width 212 height 44
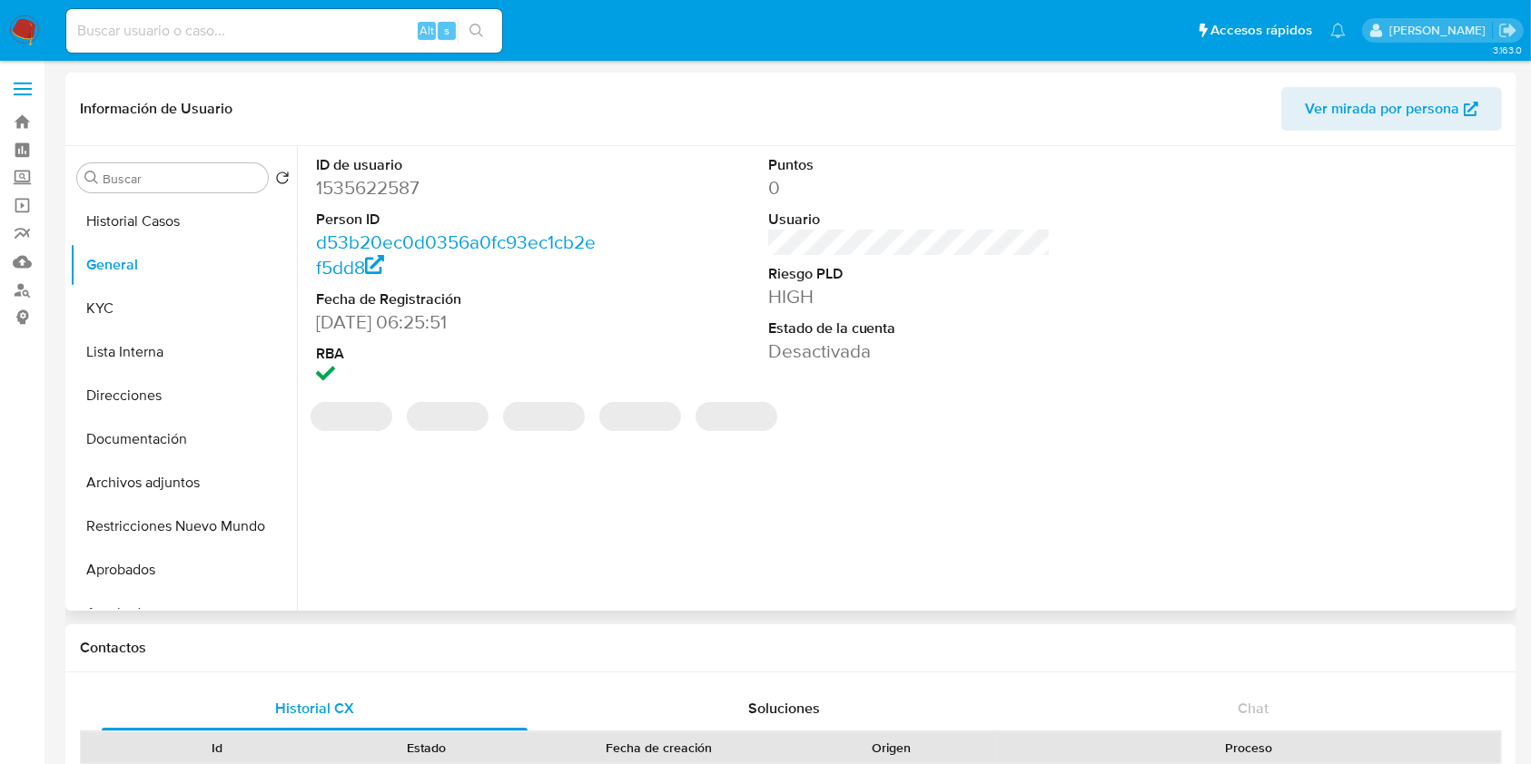
click at [385, 186] on dd "1535622587" at bounding box center [457, 187] width 283 height 25
copy dd "1535622587"
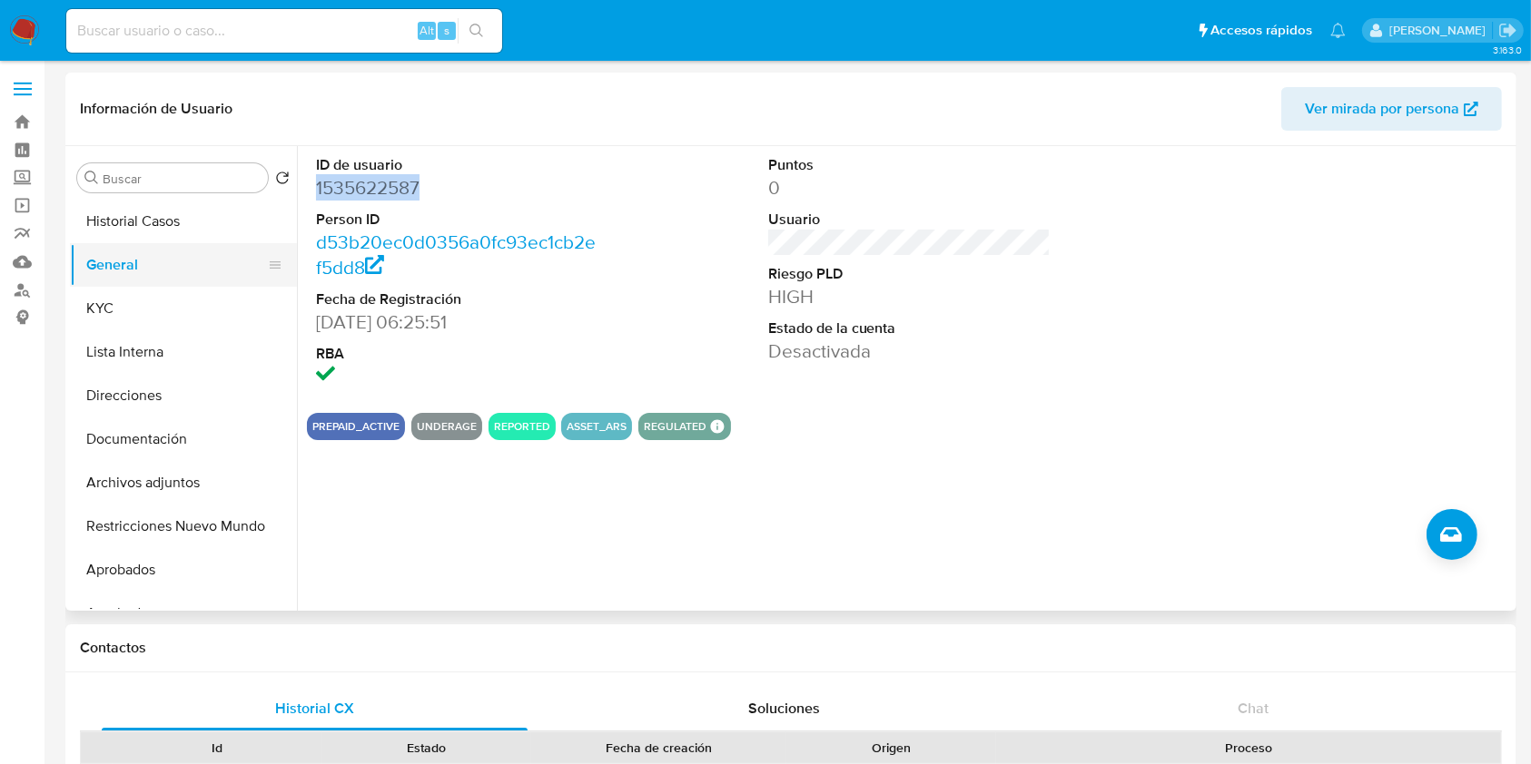
click at [165, 221] on button "Historial Casos" at bounding box center [183, 222] width 227 height 44
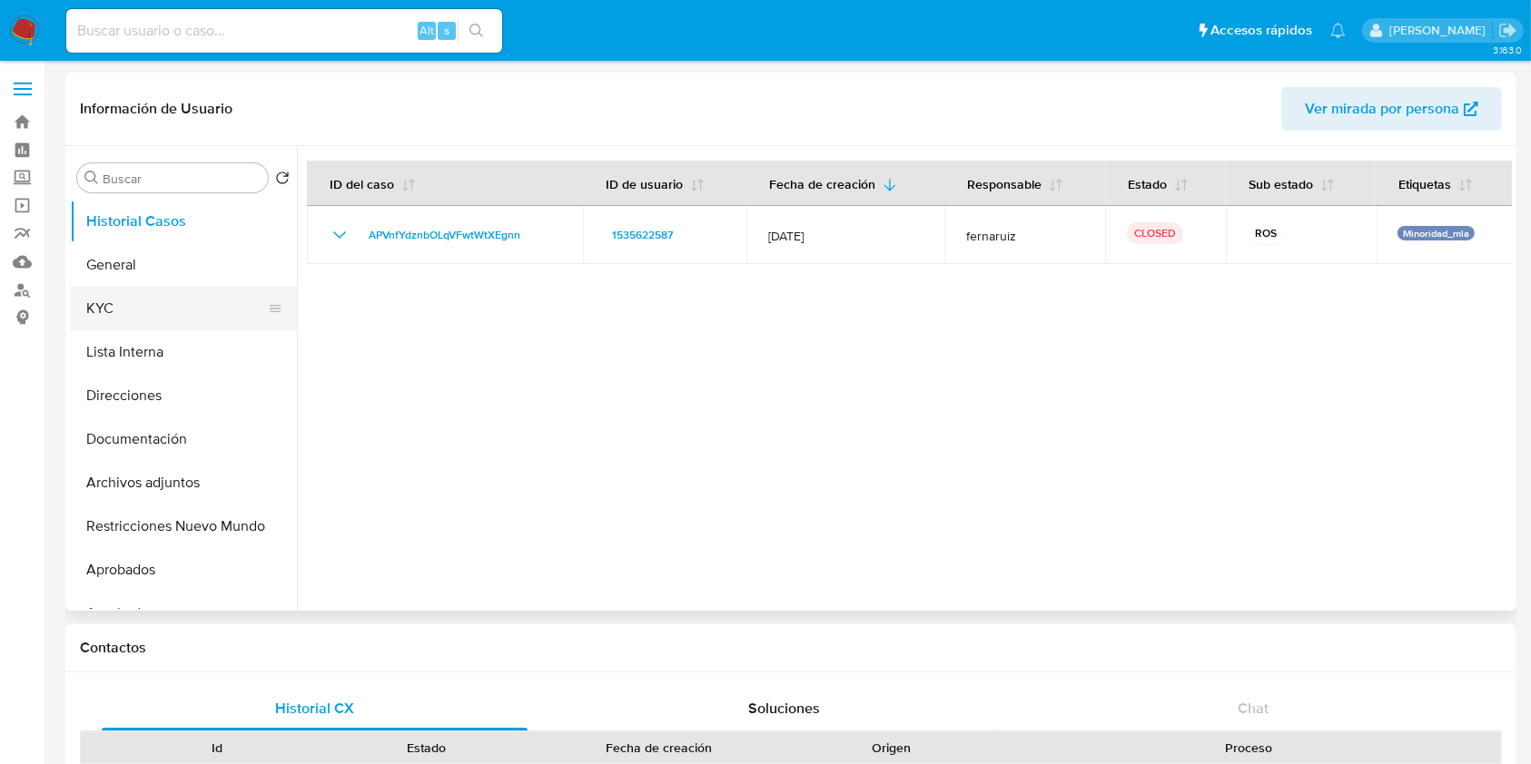
click at [149, 305] on button "KYC" at bounding box center [176, 309] width 212 height 44
